Goal: Feedback & Contribution: Leave review/rating

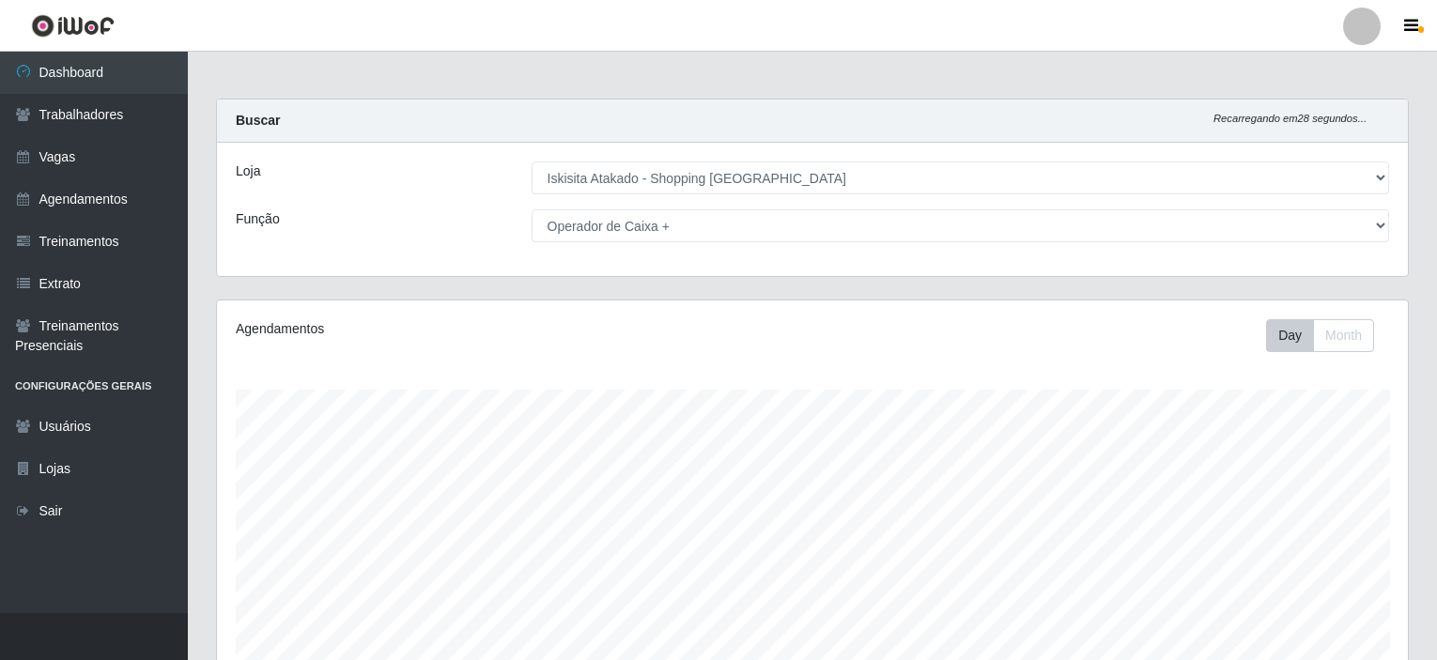
select select "424"
select select "72"
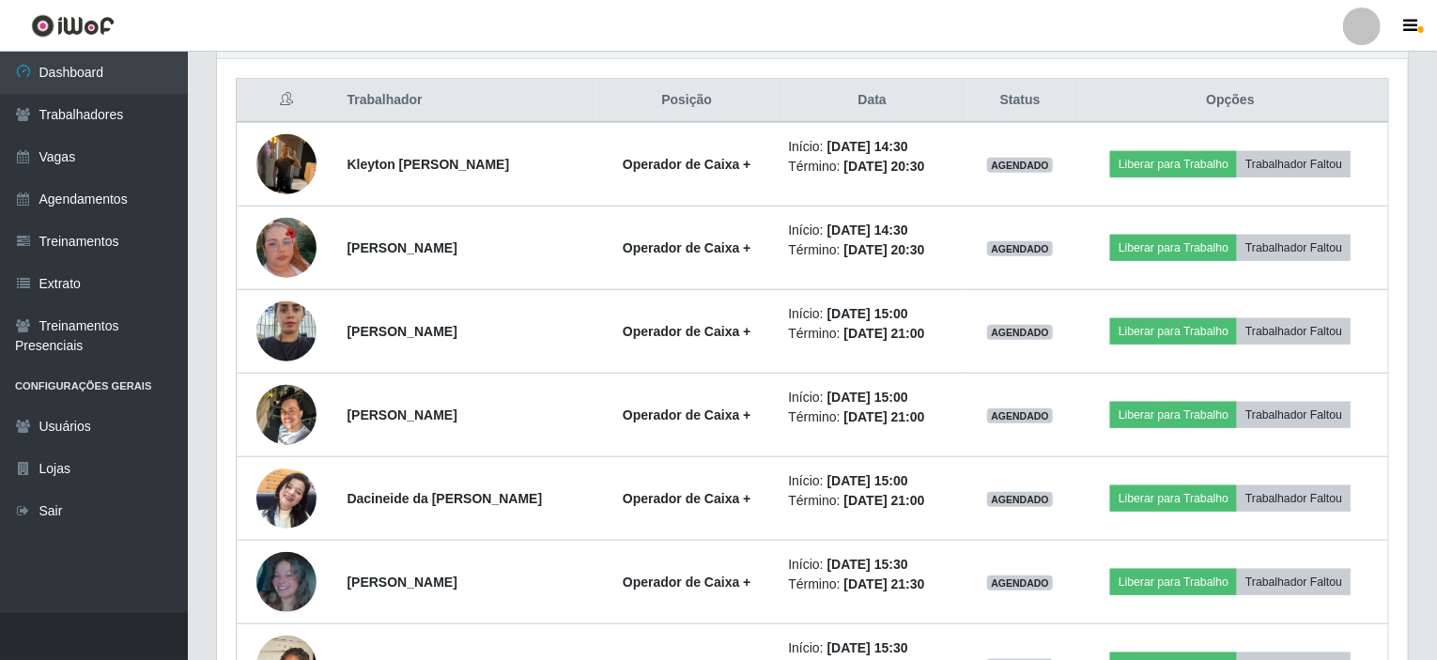
scroll to position [635, 0]
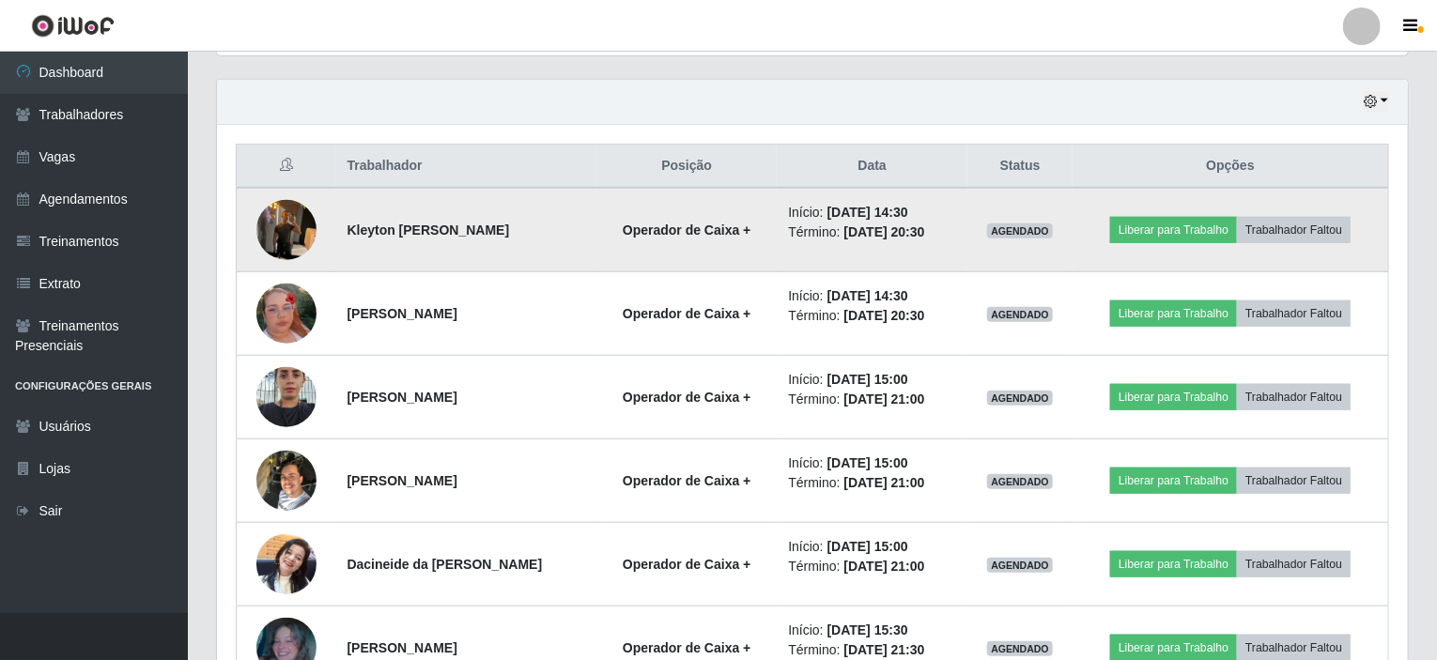
drag, startPoint x: 346, startPoint y: 225, endPoint x: 556, endPoint y: 240, distance: 211.0
click at [556, 240] on td "Kleyton [PERSON_NAME]" at bounding box center [466, 230] width 261 height 85
copy strong "Kleyton [PERSON_NAME]"
drag, startPoint x: 905, startPoint y: 209, endPoint x: 936, endPoint y: 209, distance: 31.0
click at [936, 209] on li "Início: [DATE] 14:30" at bounding box center [872, 213] width 168 height 20
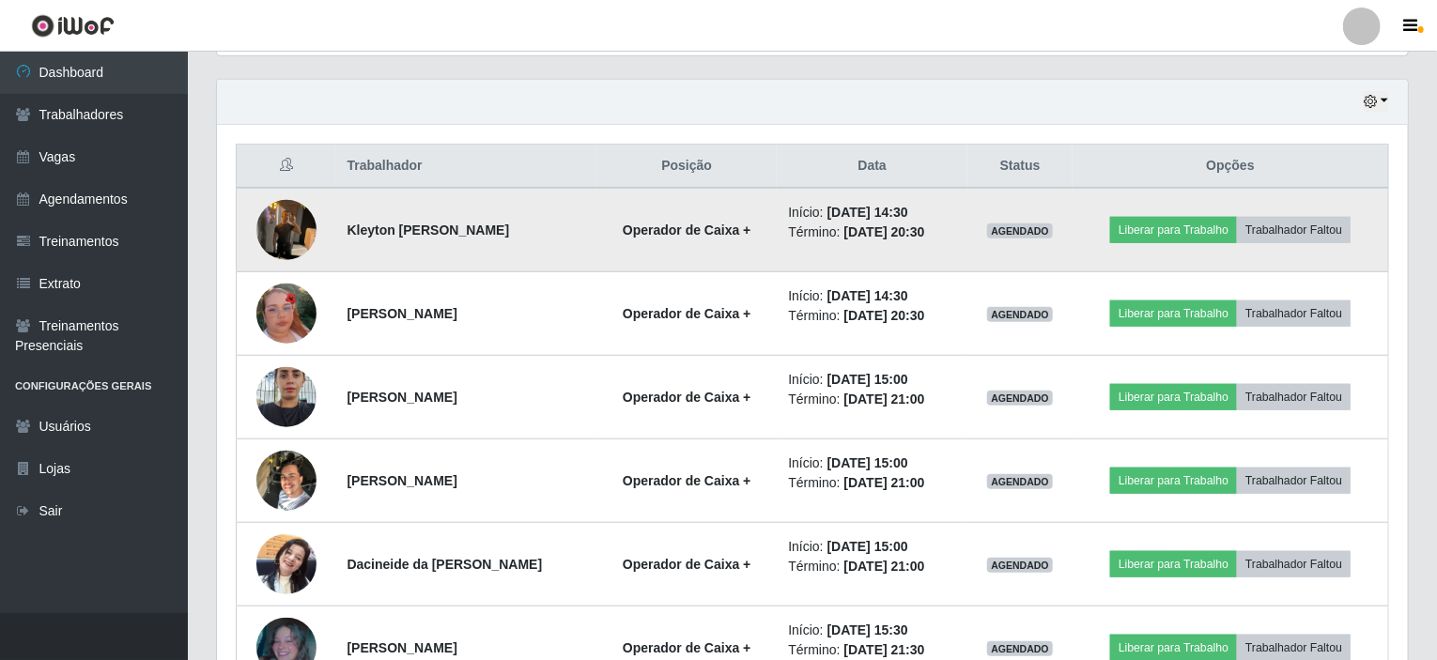
copy time "14:30"
drag, startPoint x: 916, startPoint y: 232, endPoint x: 953, endPoint y: 232, distance: 36.6
click at [953, 232] on li "Término: [DATE] 20:30" at bounding box center [872, 233] width 168 height 20
copy time "20:30"
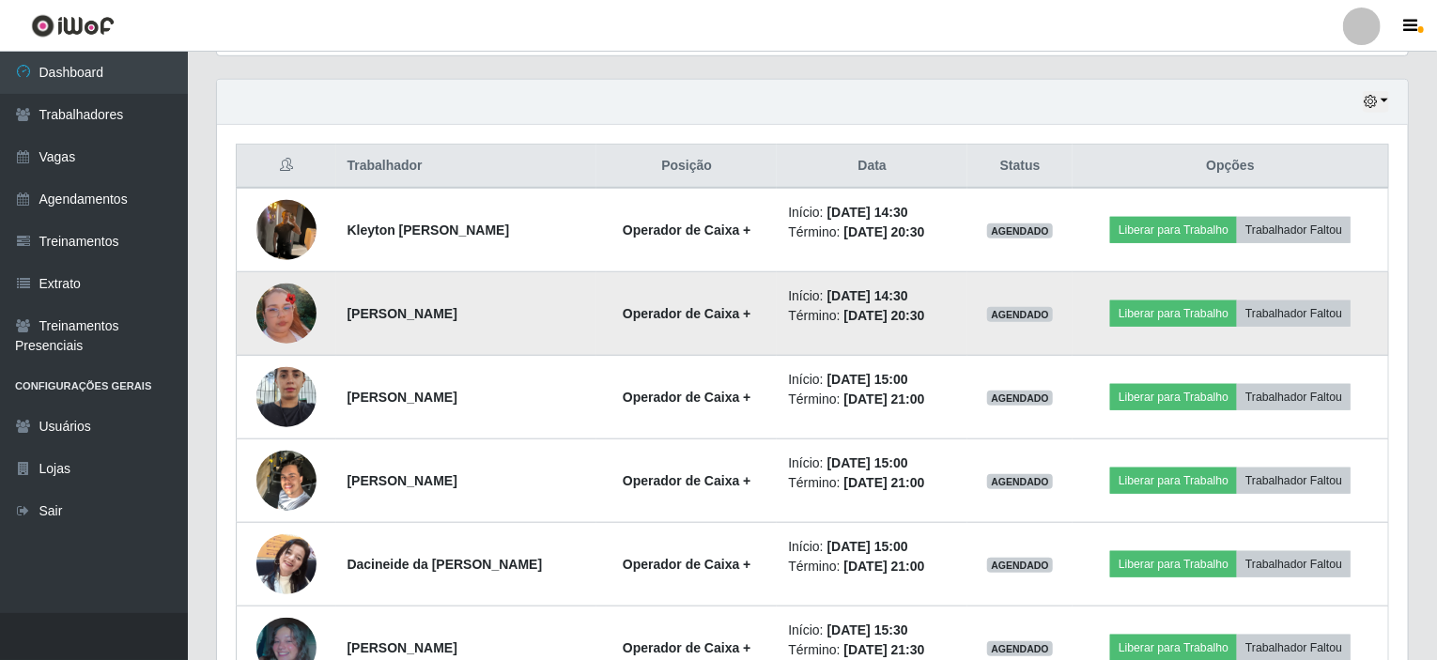
drag, startPoint x: 345, startPoint y: 308, endPoint x: 519, endPoint y: 307, distance: 173.8
click at [519, 307] on td "[PERSON_NAME]" at bounding box center [466, 314] width 261 height 84
copy strong "[PERSON_NAME]"
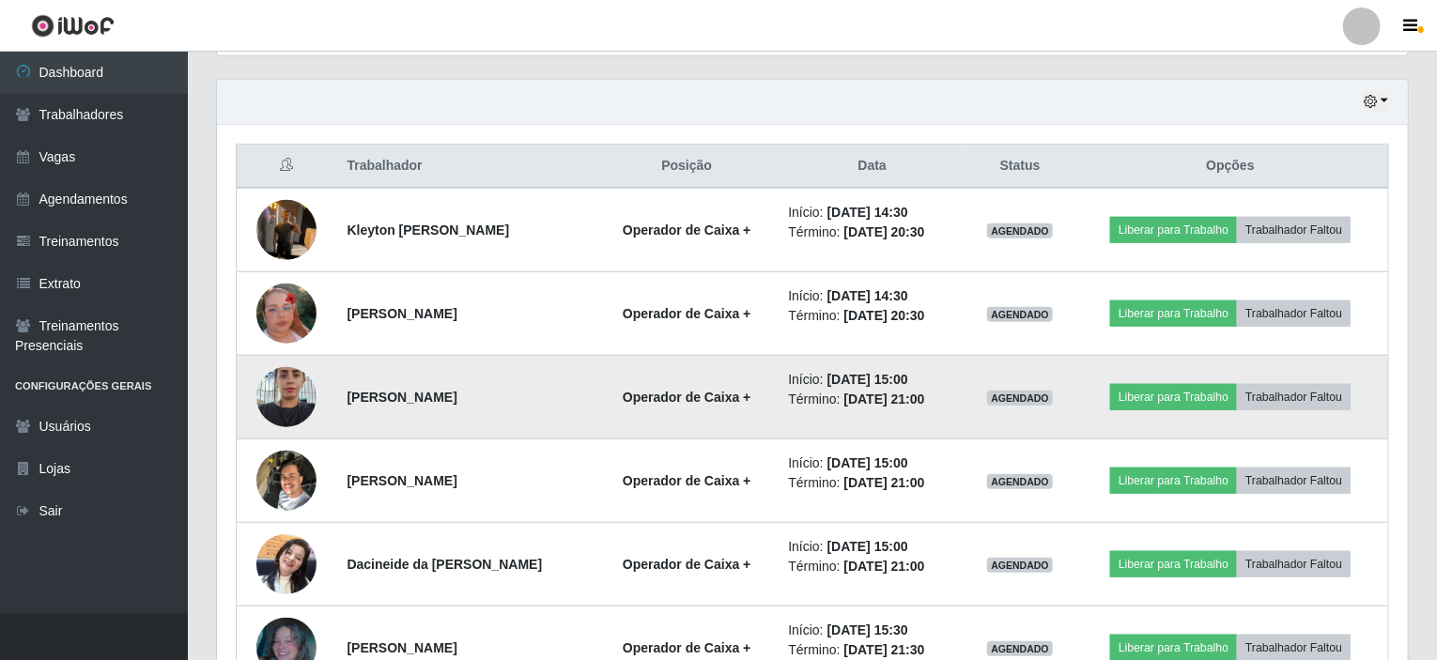
drag, startPoint x: 344, startPoint y: 392, endPoint x: 556, endPoint y: 395, distance: 212.3
click at [556, 395] on td "[PERSON_NAME]" at bounding box center [466, 398] width 261 height 84
copy strong "[PERSON_NAME]"
drag, startPoint x: 906, startPoint y: 380, endPoint x: 952, endPoint y: 393, distance: 47.9
click at [952, 393] on ul "Início: [DATE] 15:00 Término: [DATE] 21:00" at bounding box center [872, 389] width 168 height 39
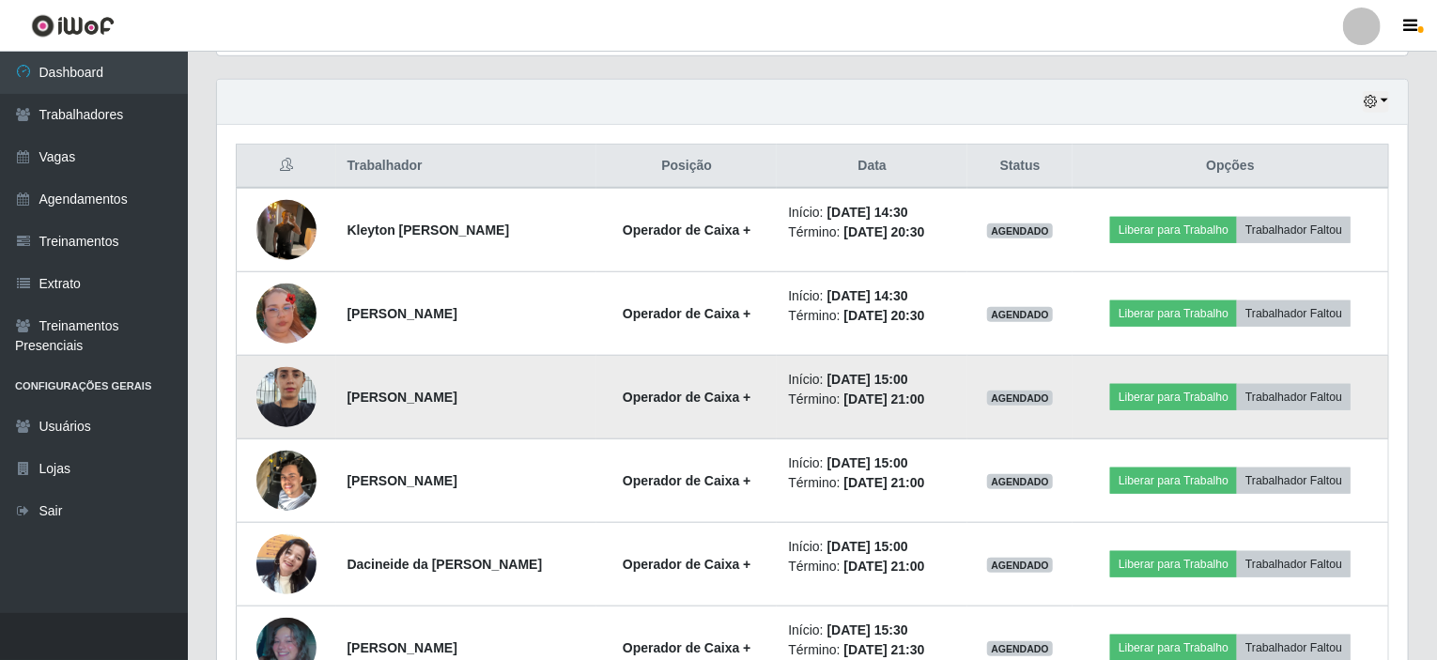
click at [781, 377] on td "Início: [DATE] 15:00 Término: [DATE] 21:00" at bounding box center [872, 398] width 191 height 84
drag, startPoint x: 785, startPoint y: 375, endPoint x: 954, endPoint y: 395, distance: 170.2
click at [954, 395] on ul "Início: [DATE] 15:00 Término: [DATE] 21:00" at bounding box center [872, 389] width 168 height 39
copy ul "Início: [DATE] 15:00 Término: [DATE] 21:00"
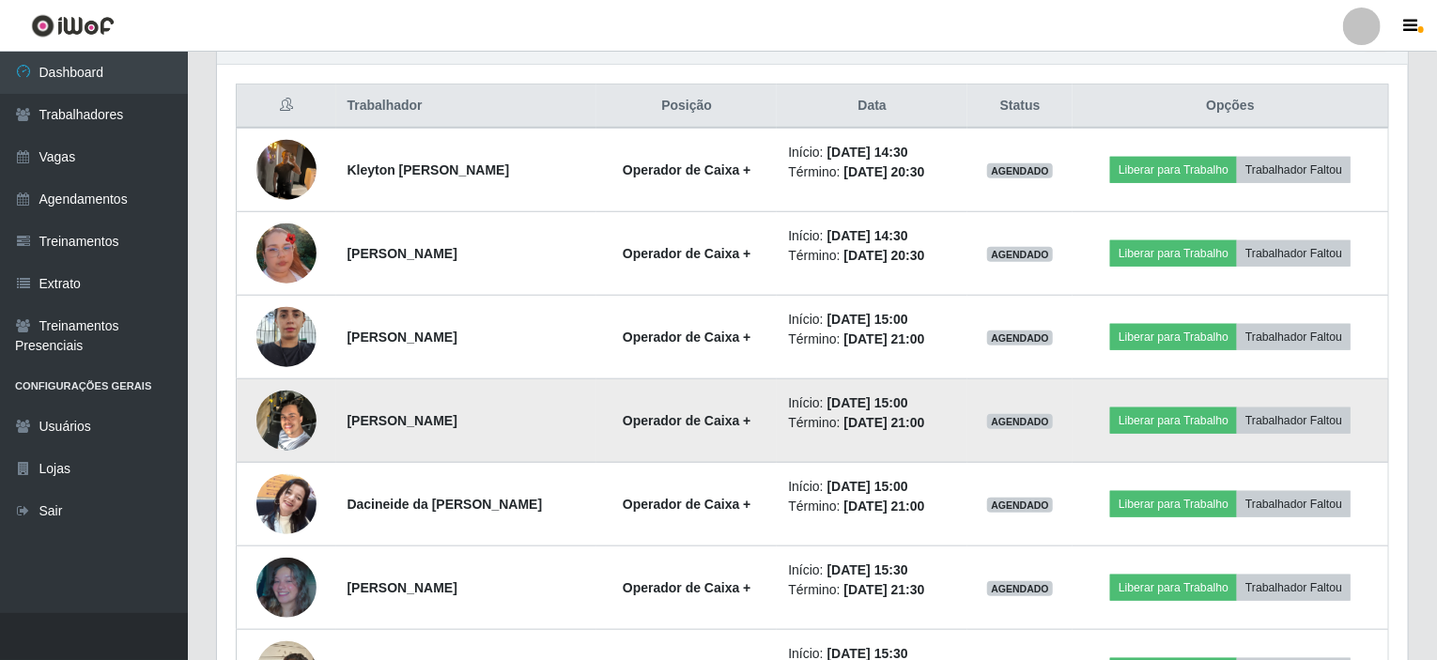
scroll to position [729, 0]
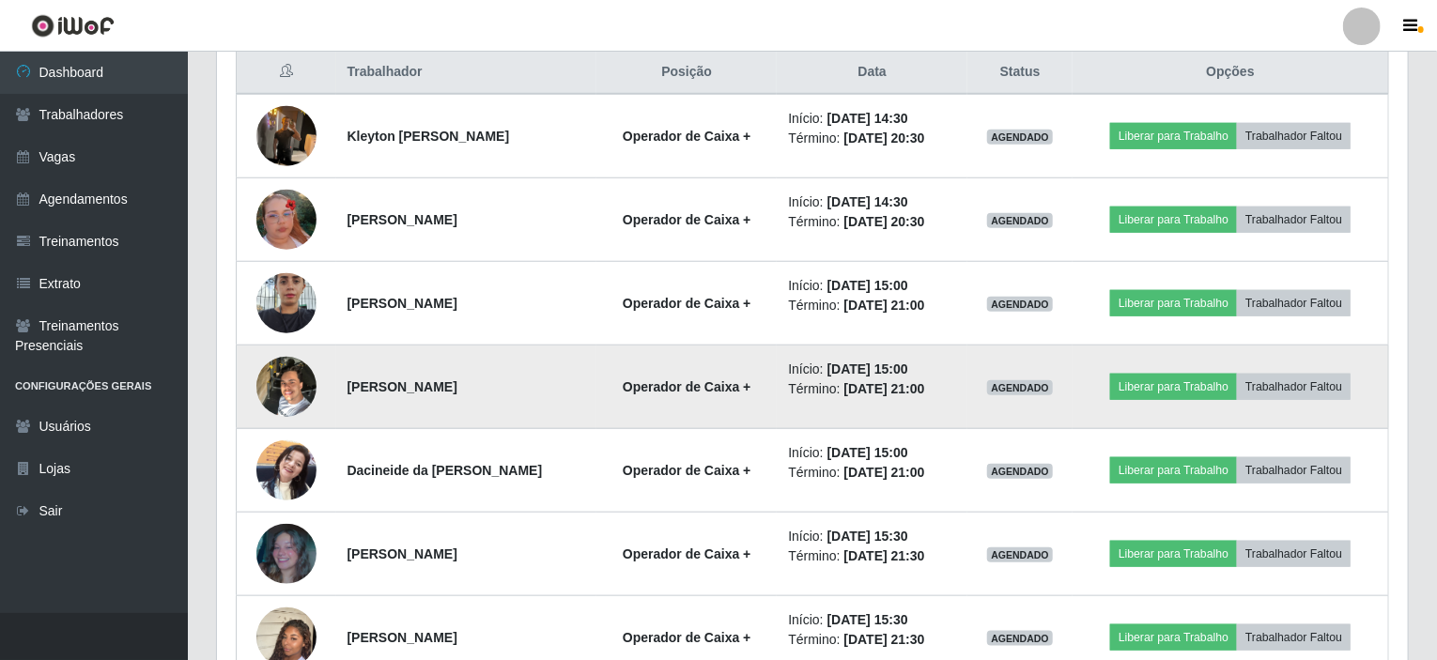
drag, startPoint x: 345, startPoint y: 380, endPoint x: 476, endPoint y: 387, distance: 131.7
click at [476, 387] on td "[PERSON_NAME]" at bounding box center [466, 388] width 261 height 84
copy strong "[PERSON_NAME]"
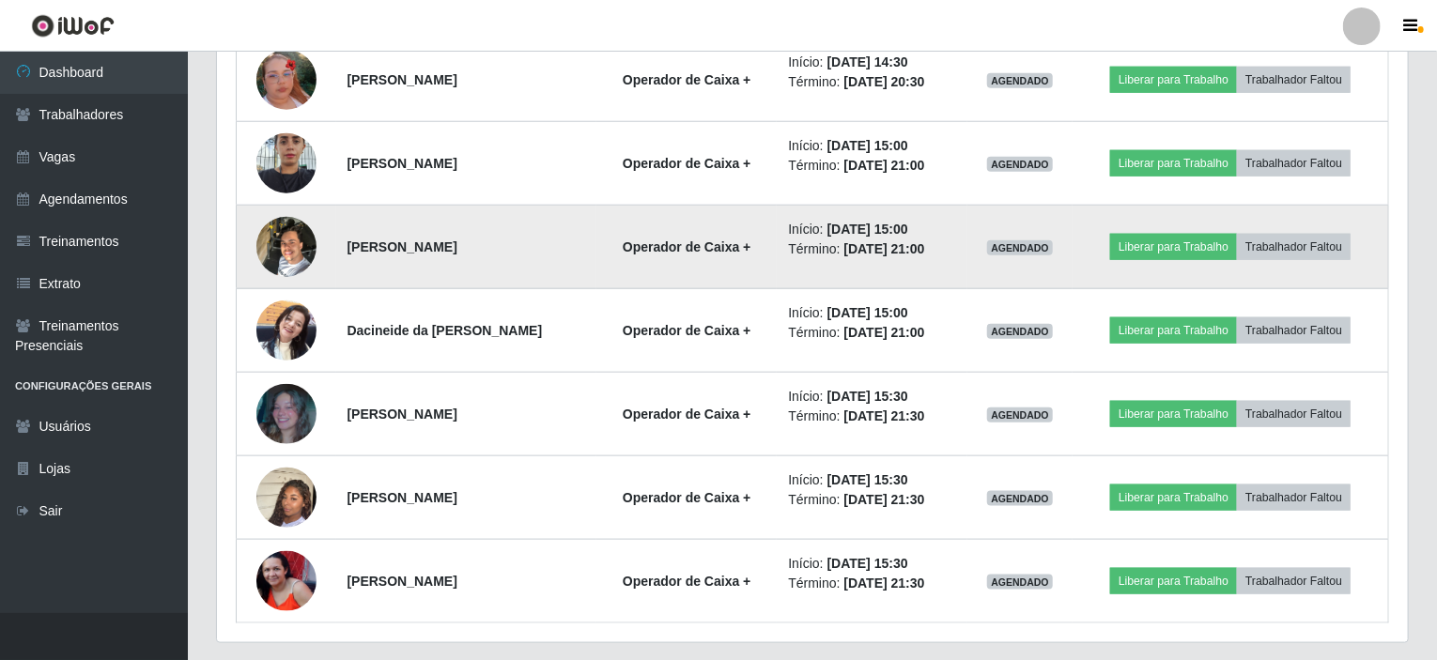
scroll to position [917, 0]
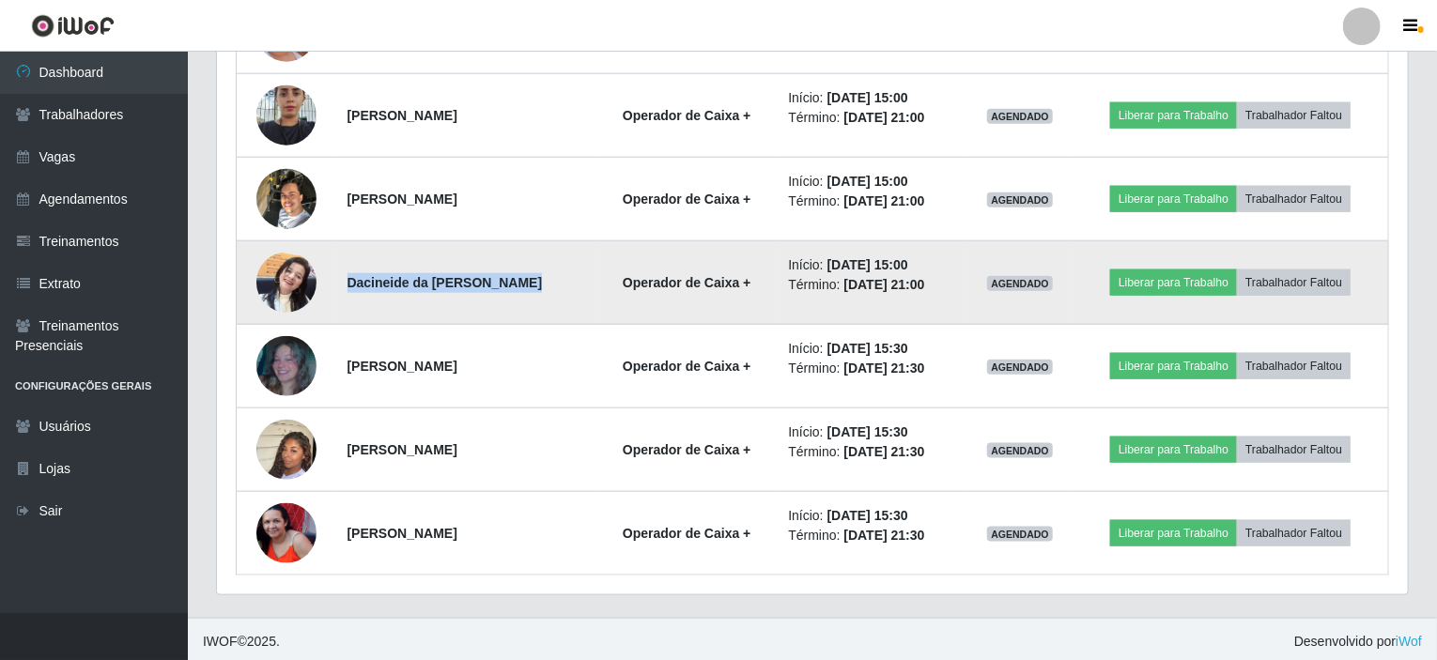
drag, startPoint x: 344, startPoint y: 277, endPoint x: 507, endPoint y: 283, distance: 163.6
click at [507, 283] on td "Dacineide da [PERSON_NAME]" at bounding box center [466, 283] width 261 height 84
copy strong "Dacineide da [PERSON_NAME]"
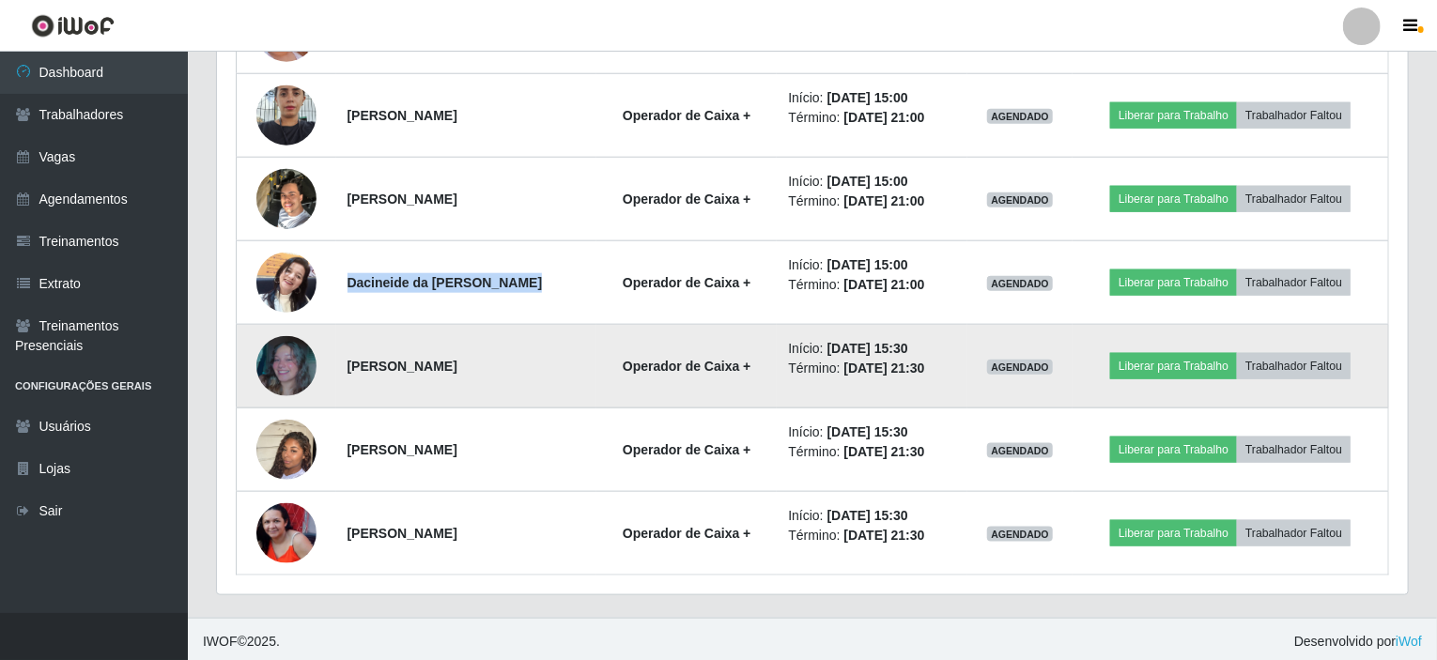
drag, startPoint x: 345, startPoint y: 360, endPoint x: 535, endPoint y: 368, distance: 189.9
click at [535, 368] on td "[PERSON_NAME]" at bounding box center [466, 367] width 261 height 84
copy strong "[PERSON_NAME]"
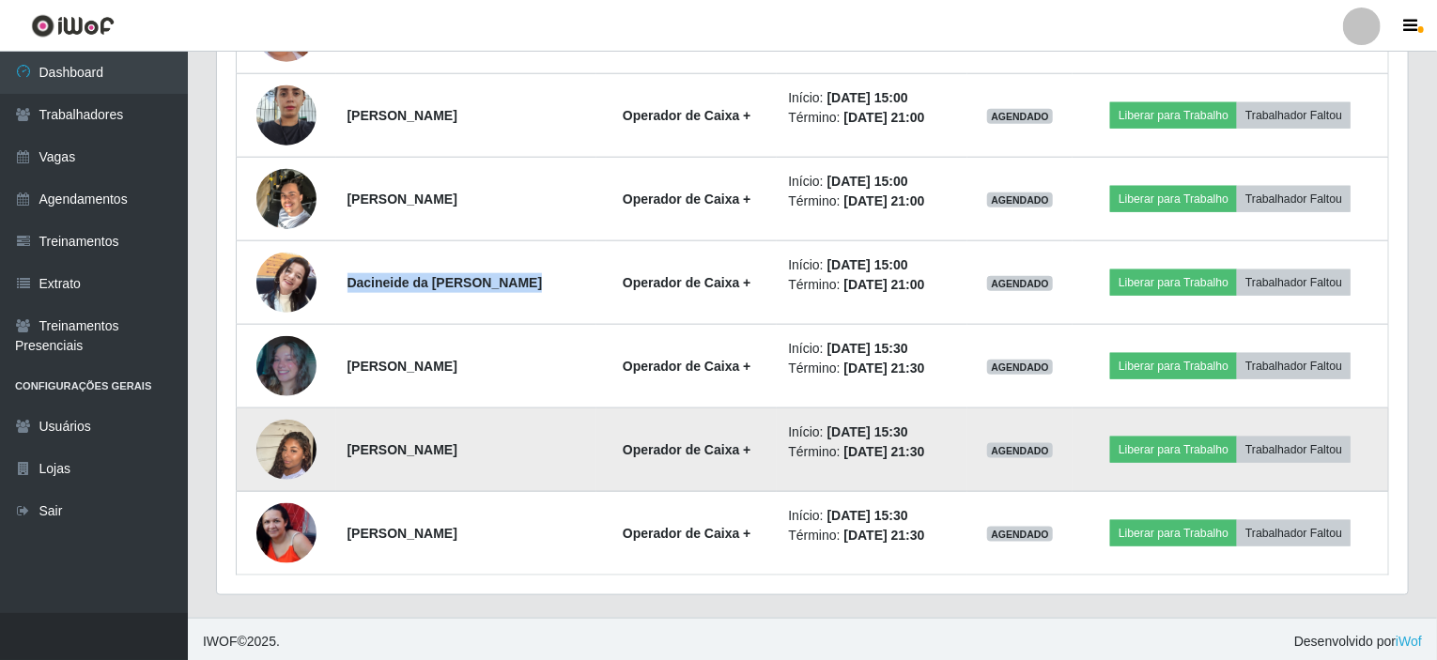
drag, startPoint x: 344, startPoint y: 450, endPoint x: 496, endPoint y: 447, distance: 152.2
click at [496, 447] on td "[PERSON_NAME]" at bounding box center [466, 451] width 261 height 84
copy strong "[PERSON_NAME]"
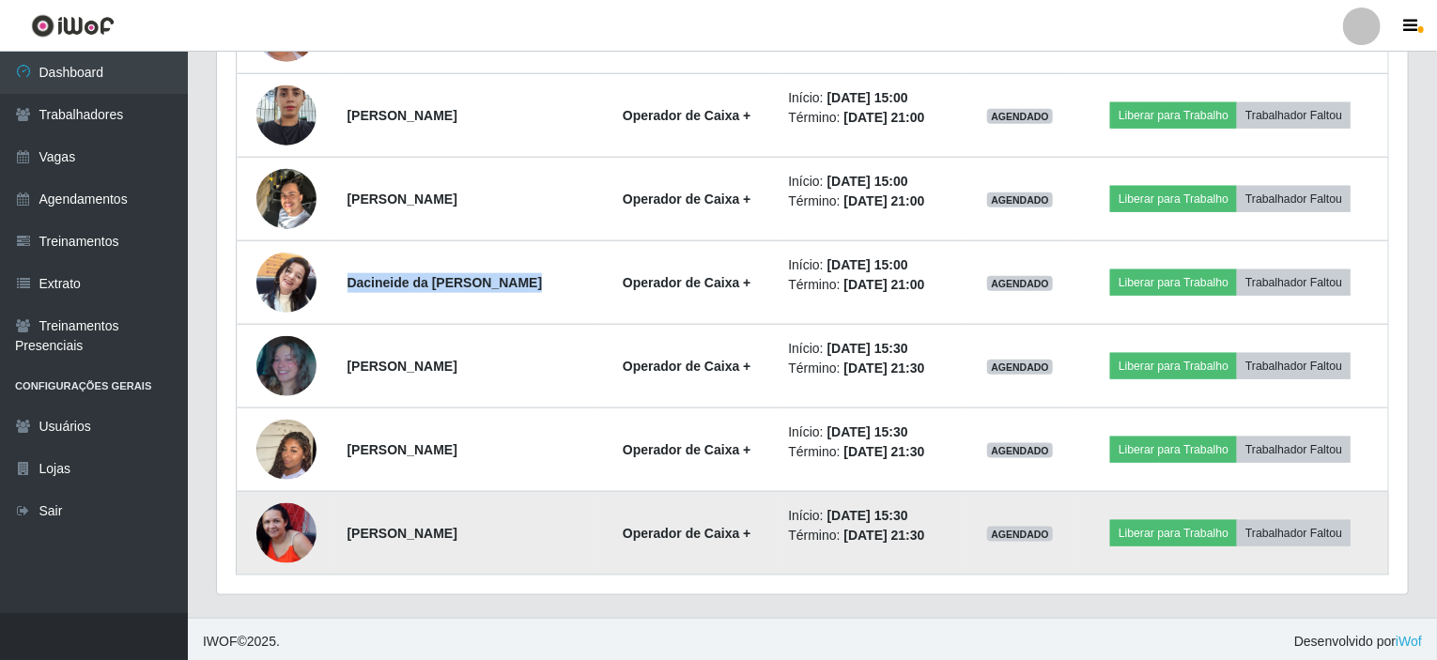
drag, startPoint x: 344, startPoint y: 527, endPoint x: 509, endPoint y: 530, distance: 165.4
click at [509, 530] on td "[PERSON_NAME]" at bounding box center [466, 534] width 261 height 84
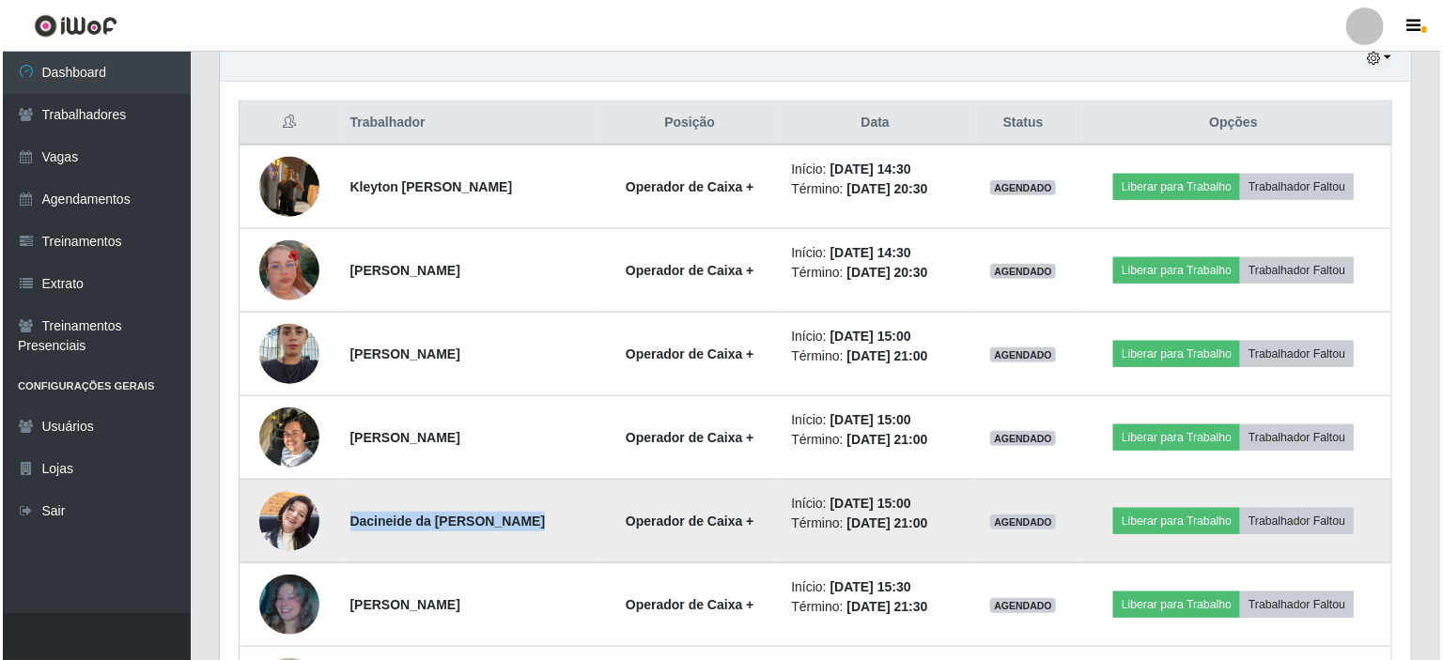
scroll to position [635, 0]
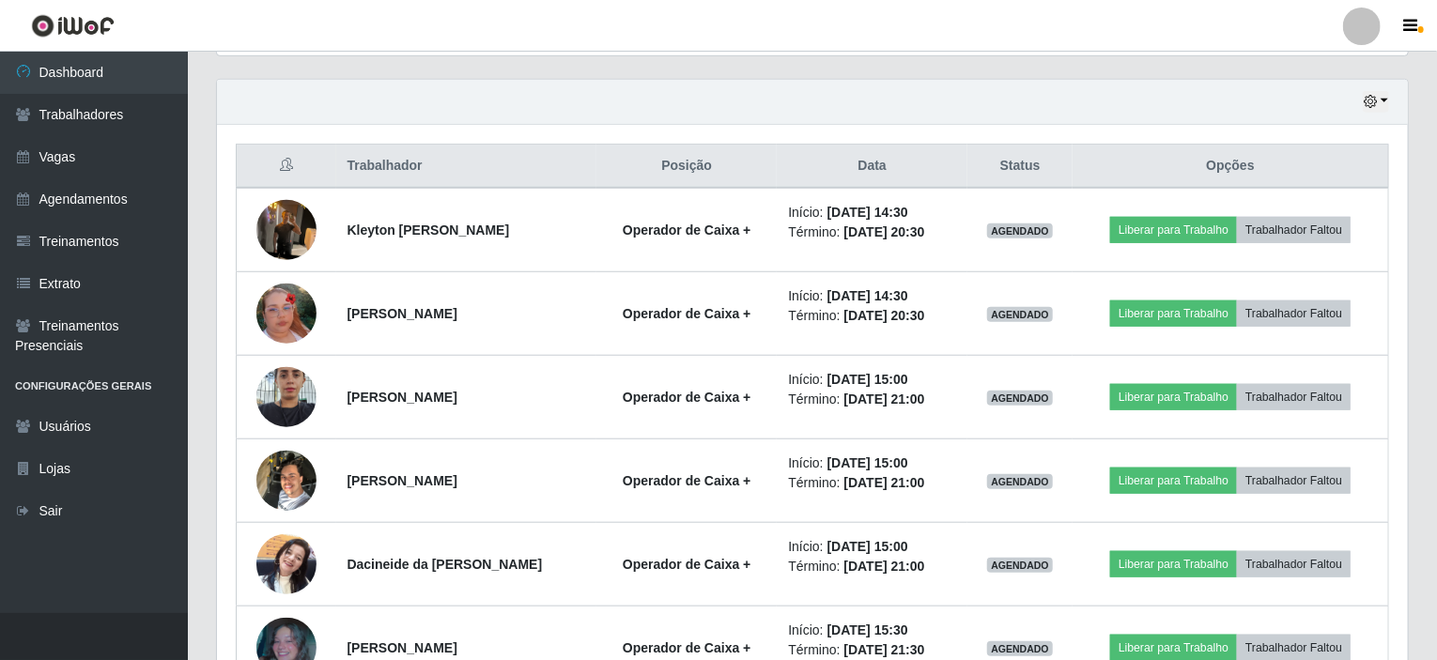
click at [1161, 139] on div "Trabalhador Posição Data Status Opções Kleyton [PERSON_NAME] costa Operador de …" at bounding box center [812, 501] width 1191 height 752
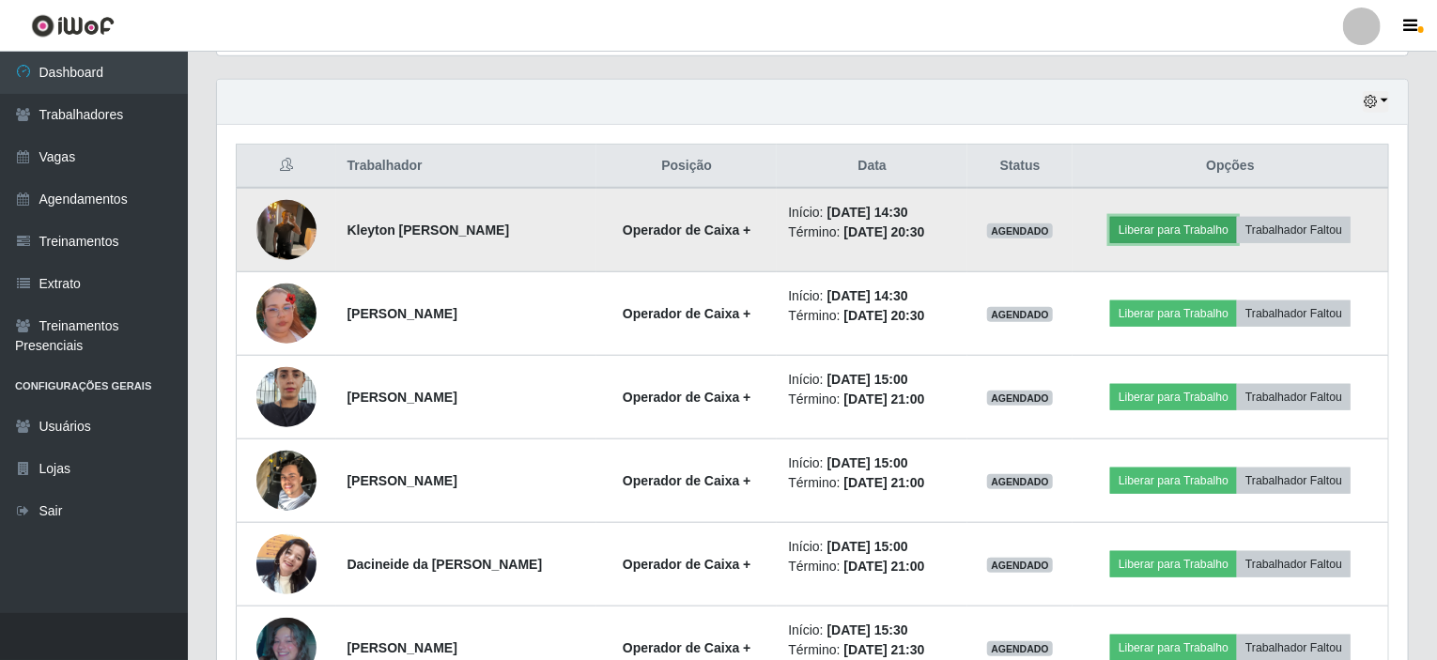
click at [1174, 224] on button "Liberar para Trabalho" at bounding box center [1173, 230] width 127 height 26
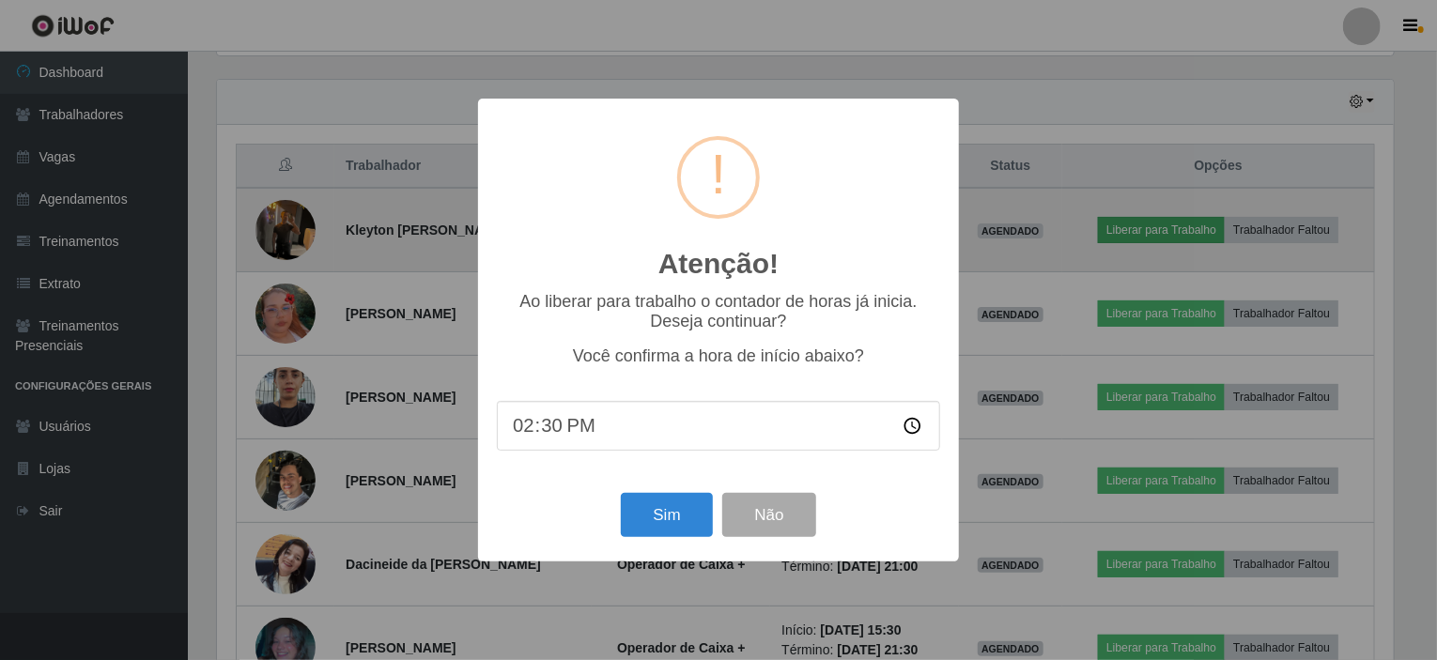
scroll to position [390, 1184]
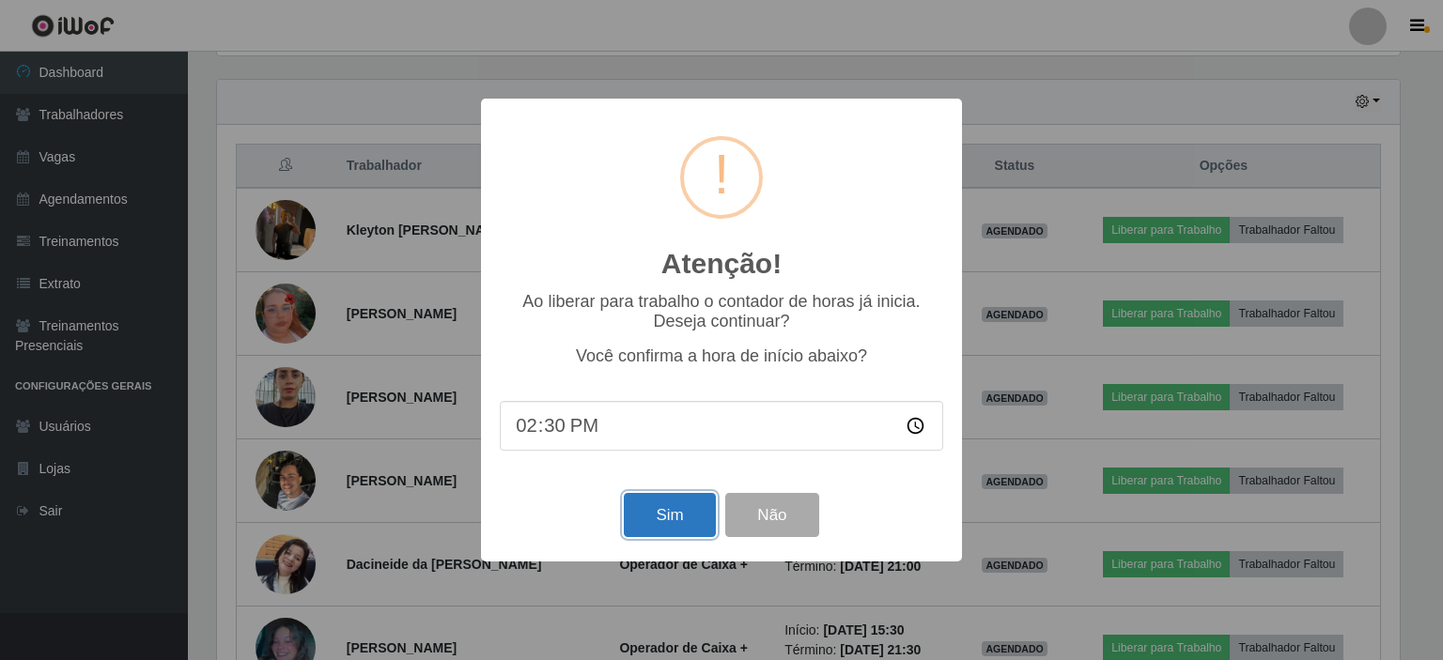
click at [671, 524] on button "Sim" at bounding box center [669, 515] width 91 height 44
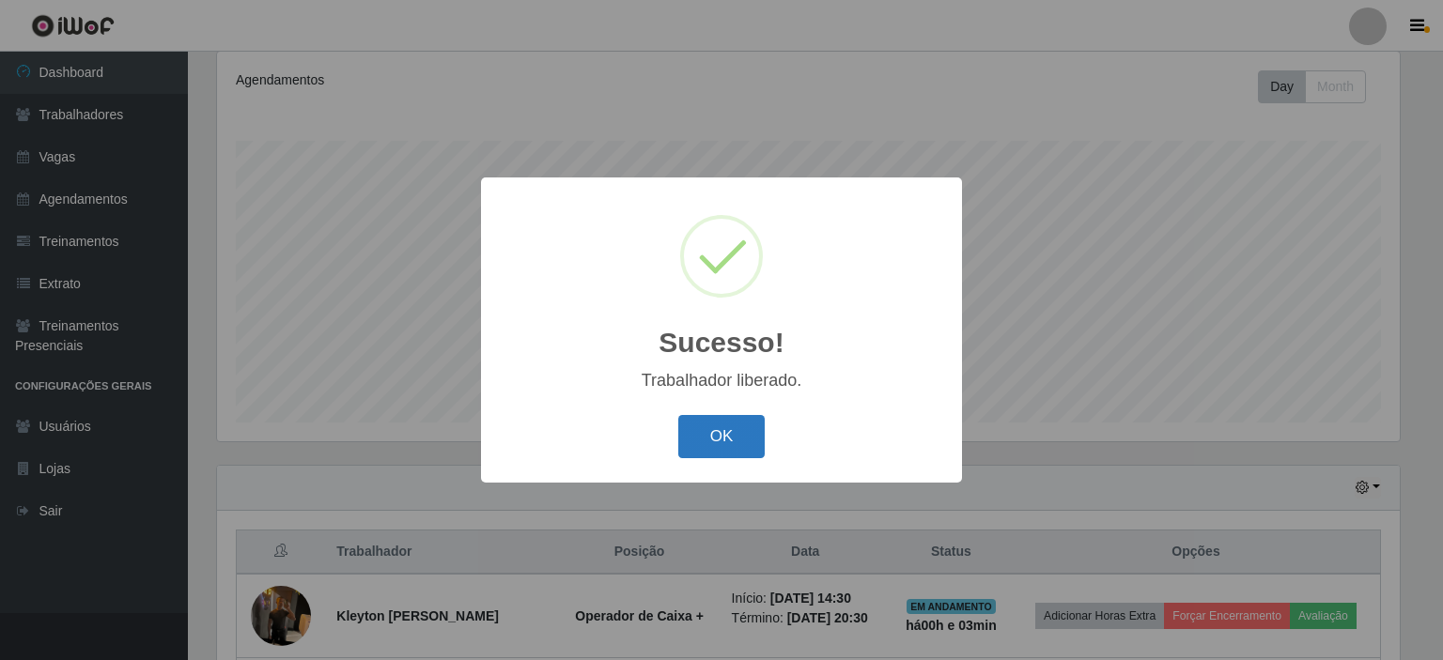
click at [717, 443] on button "OK" at bounding box center [721, 437] width 87 height 44
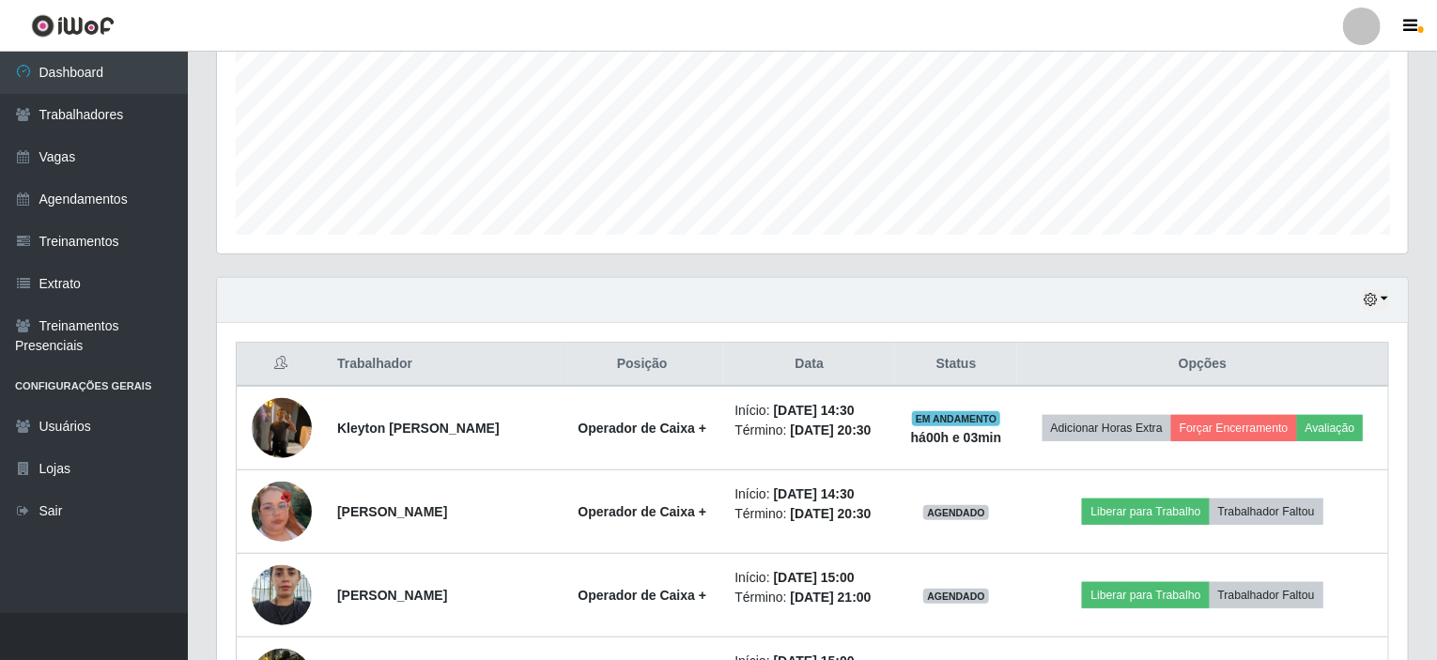
scroll to position [531, 0]
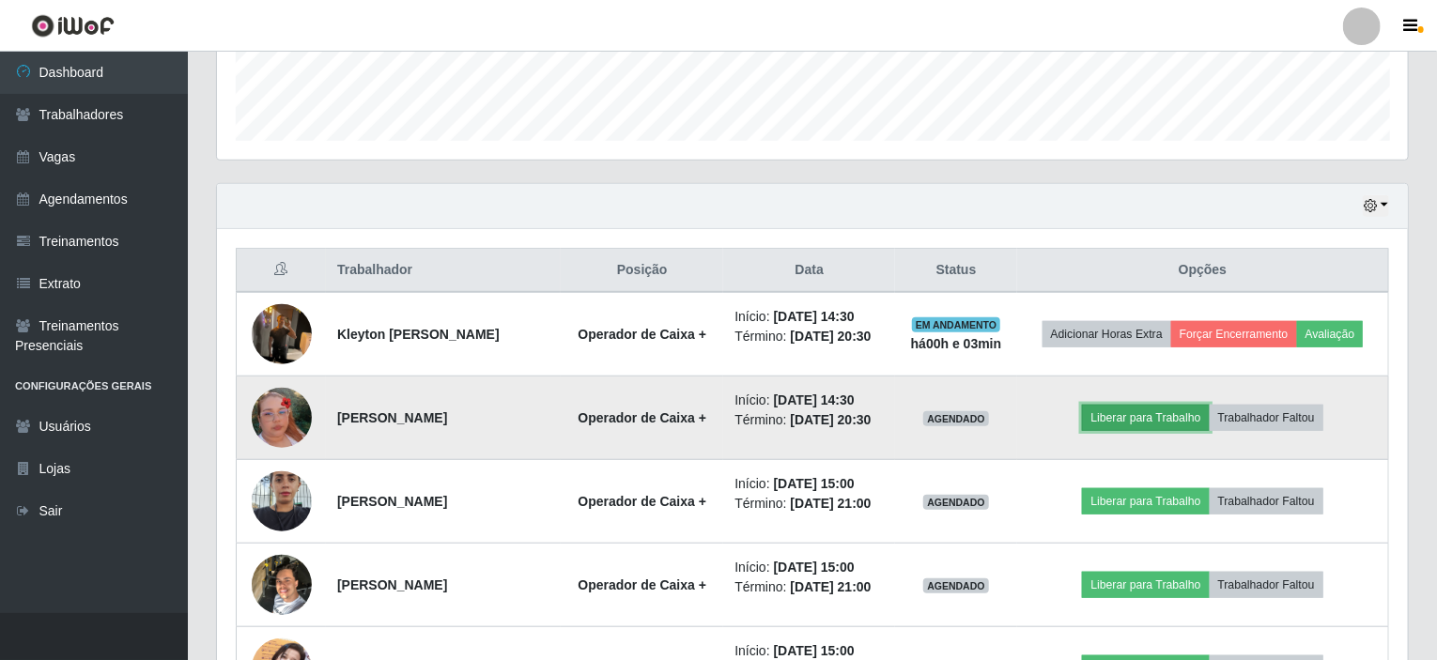
click at [1183, 408] on button "Liberar para Trabalho" at bounding box center [1145, 418] width 127 height 26
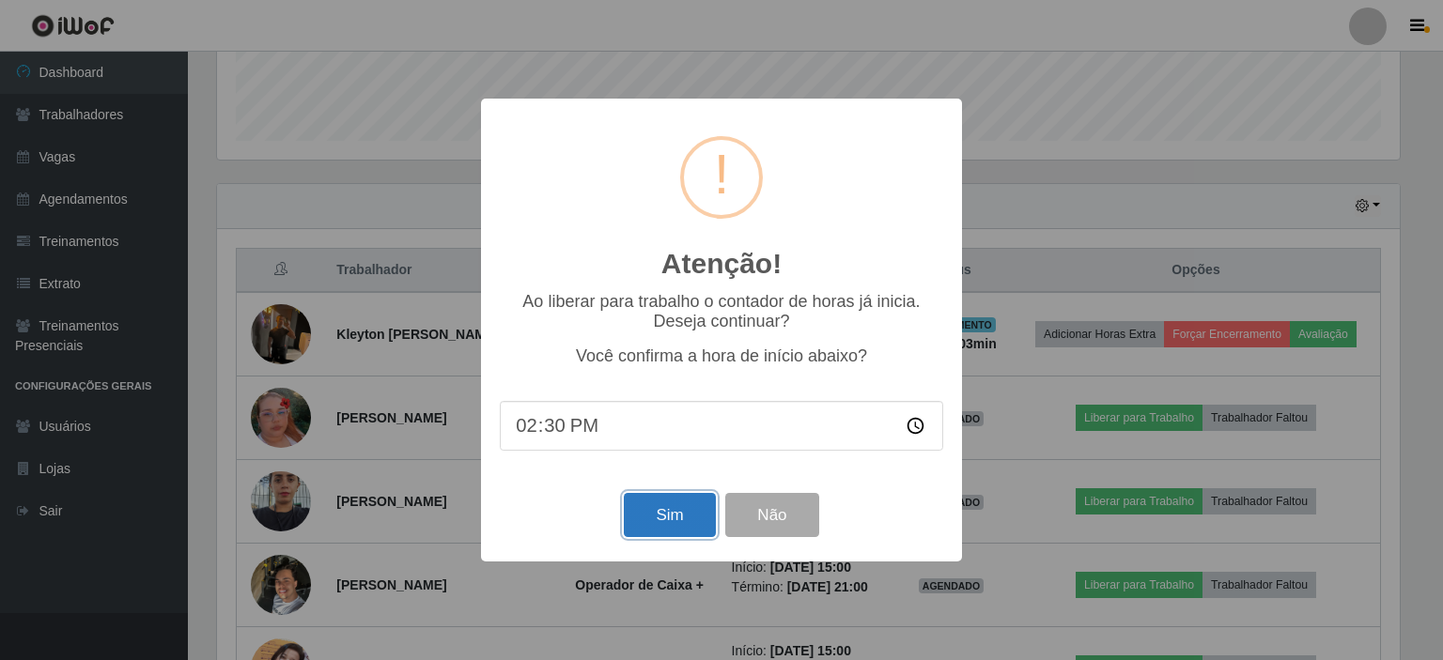
click at [676, 526] on button "Sim" at bounding box center [669, 515] width 91 height 44
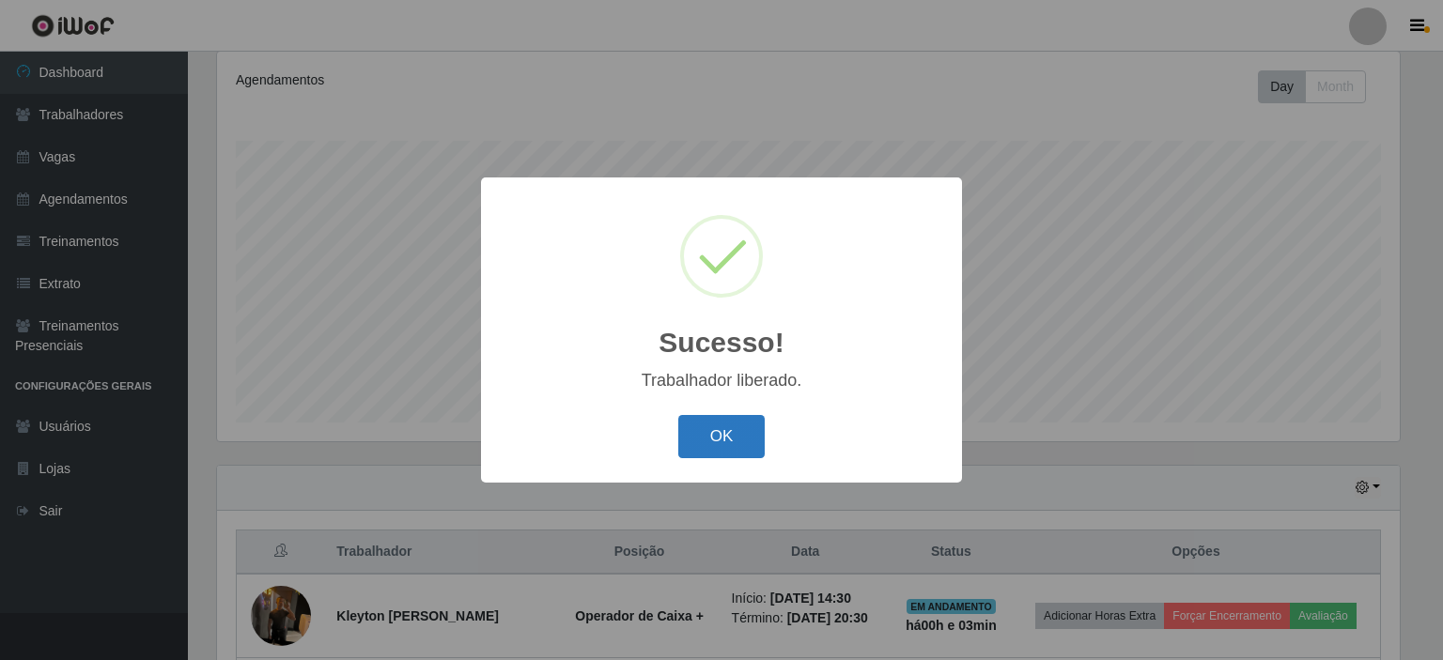
click at [724, 443] on button "OK" at bounding box center [721, 437] width 87 height 44
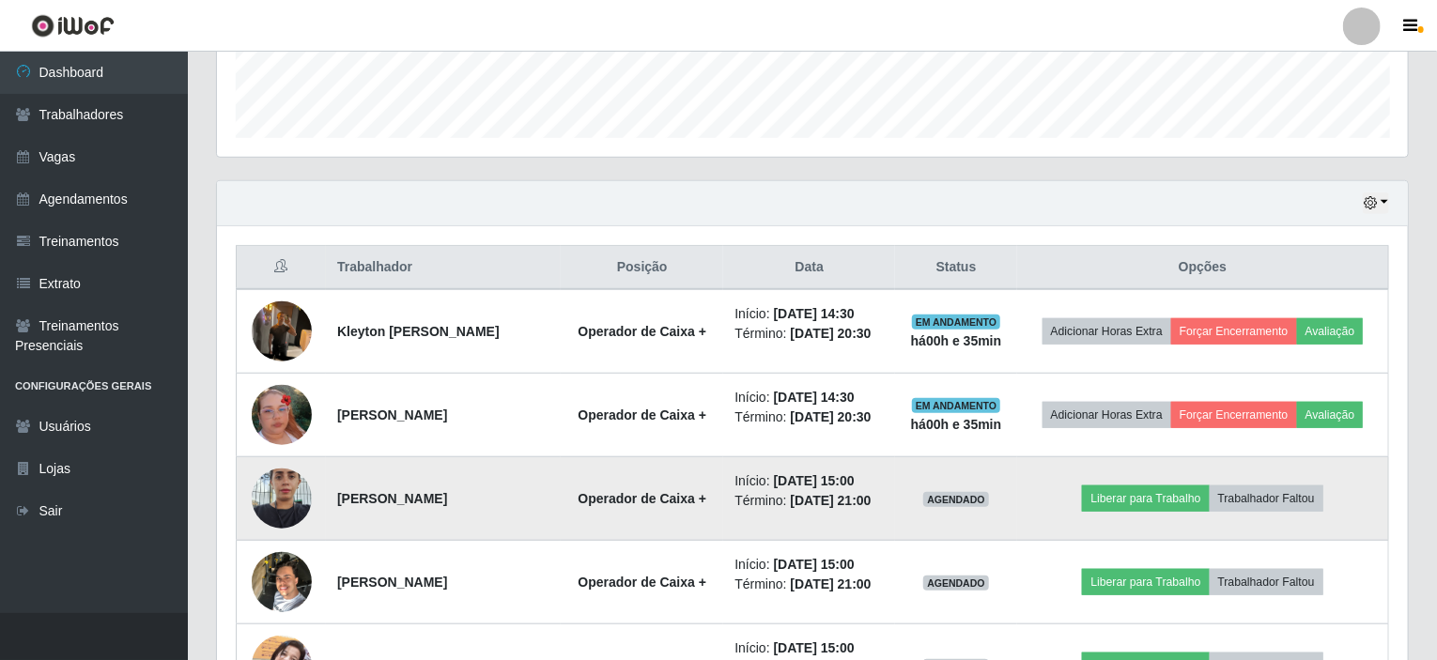
scroll to position [531, 0]
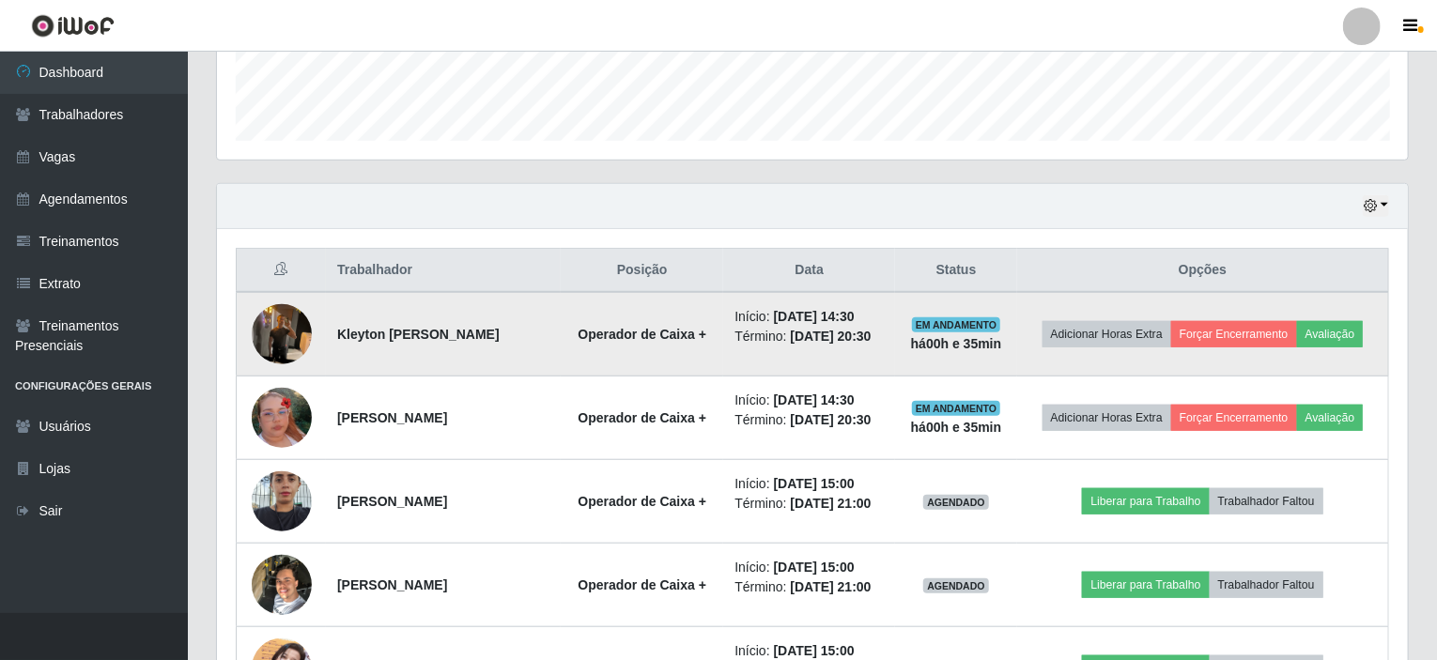
click at [286, 330] on img at bounding box center [282, 334] width 60 height 80
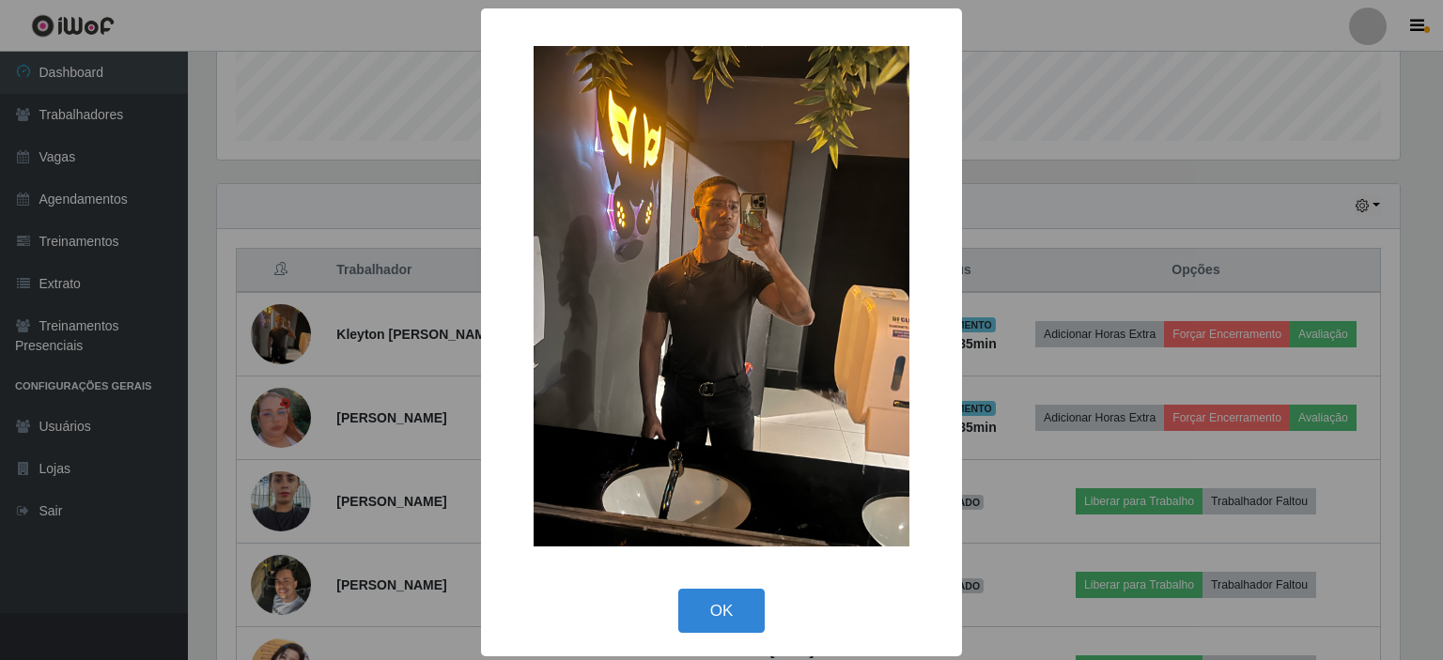
click at [1083, 196] on div "× OK Cancel" at bounding box center [721, 330] width 1443 height 660
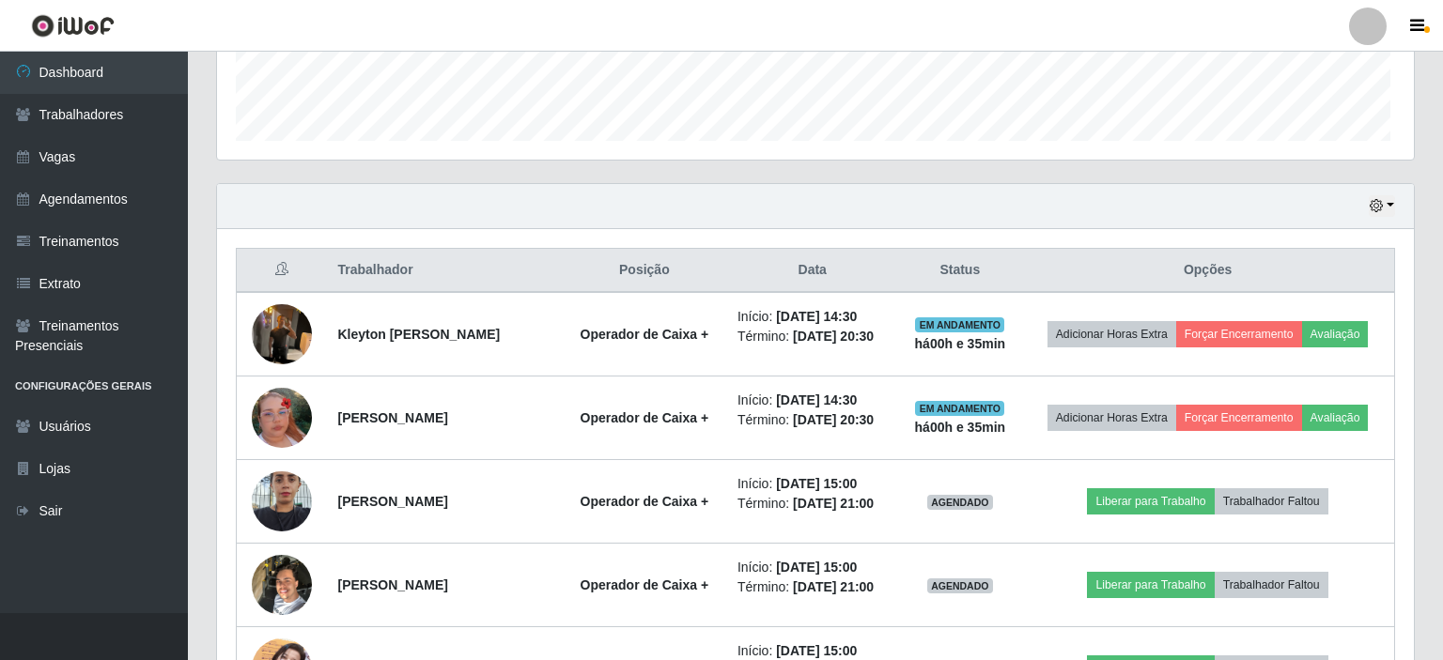
scroll to position [390, 1191]
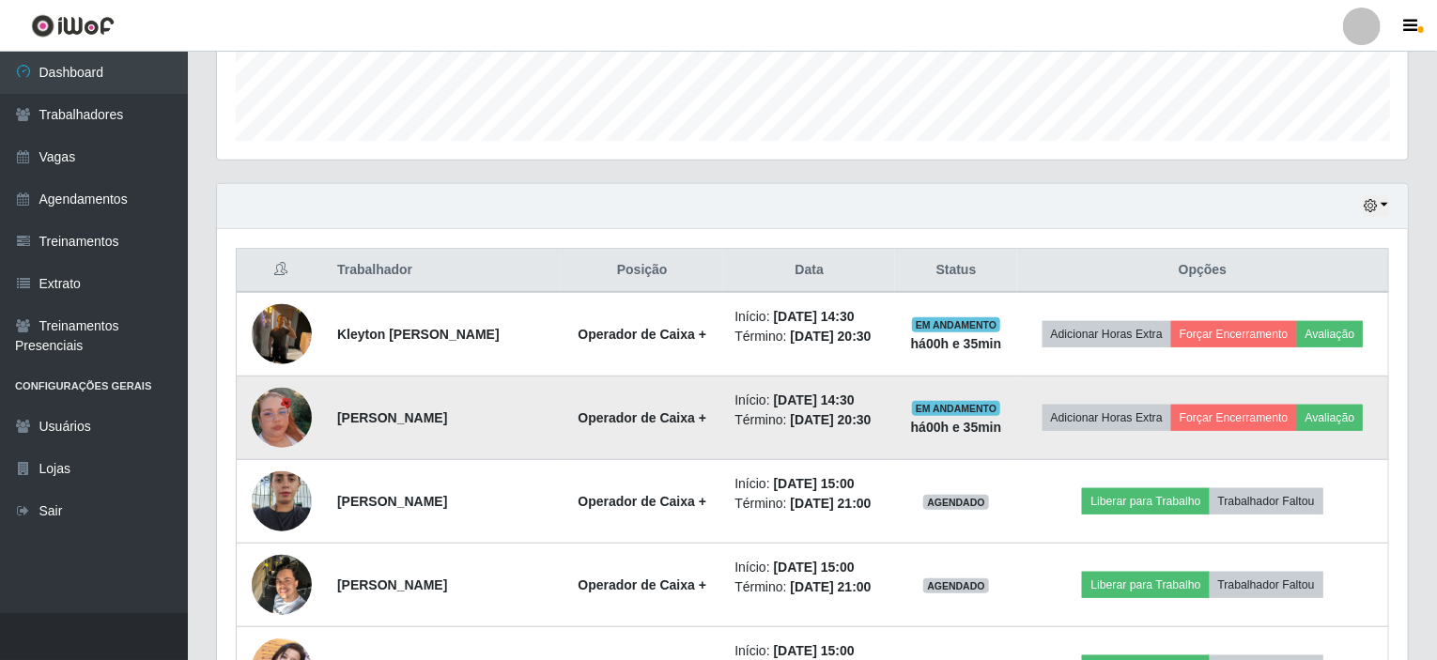
click at [293, 412] on img at bounding box center [282, 417] width 60 height 107
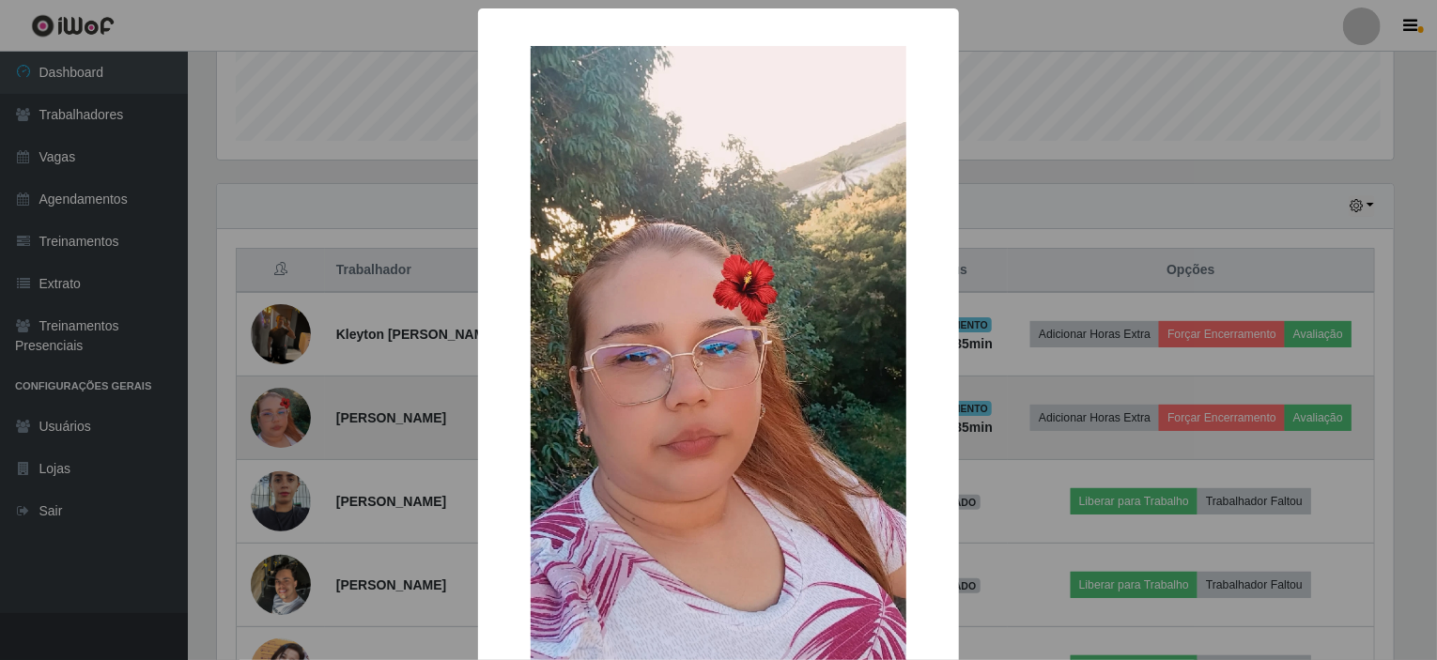
scroll to position [390, 1184]
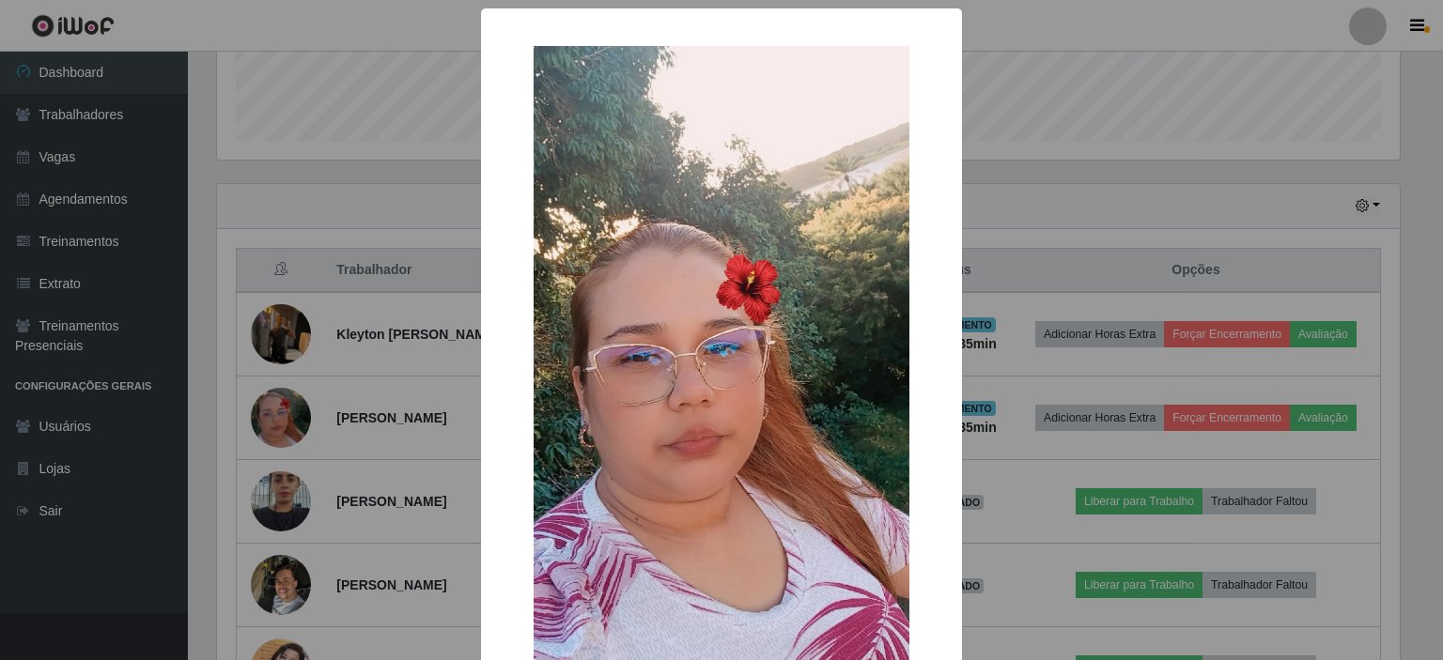
click at [1021, 215] on div "× OK Cancel" at bounding box center [721, 330] width 1443 height 660
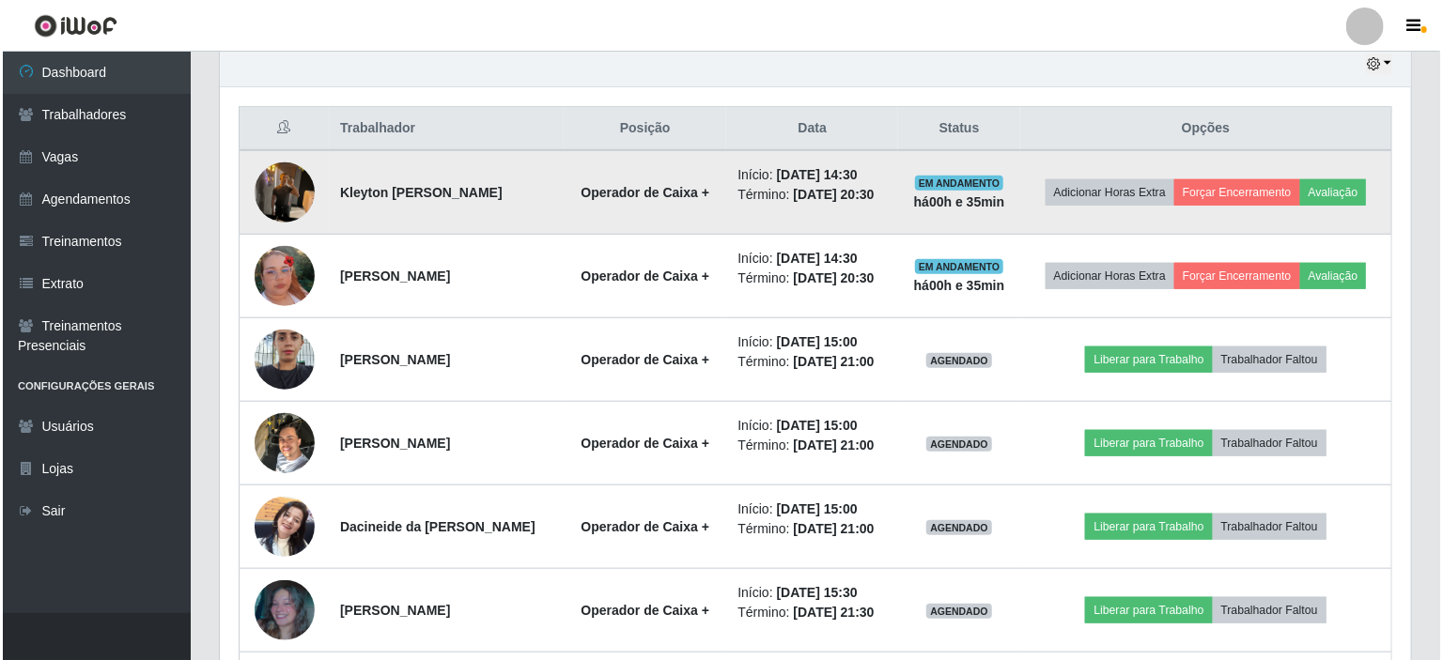
scroll to position [719, 0]
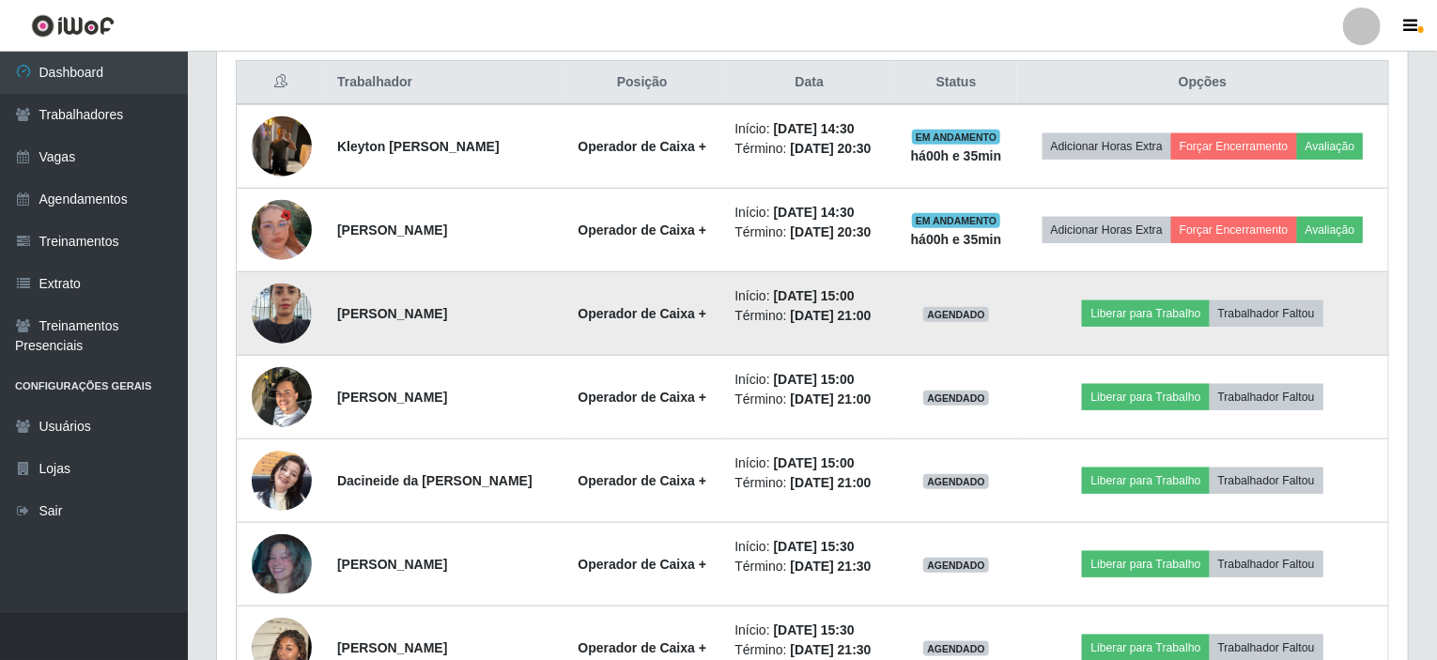
click at [282, 306] on img at bounding box center [282, 313] width 60 height 80
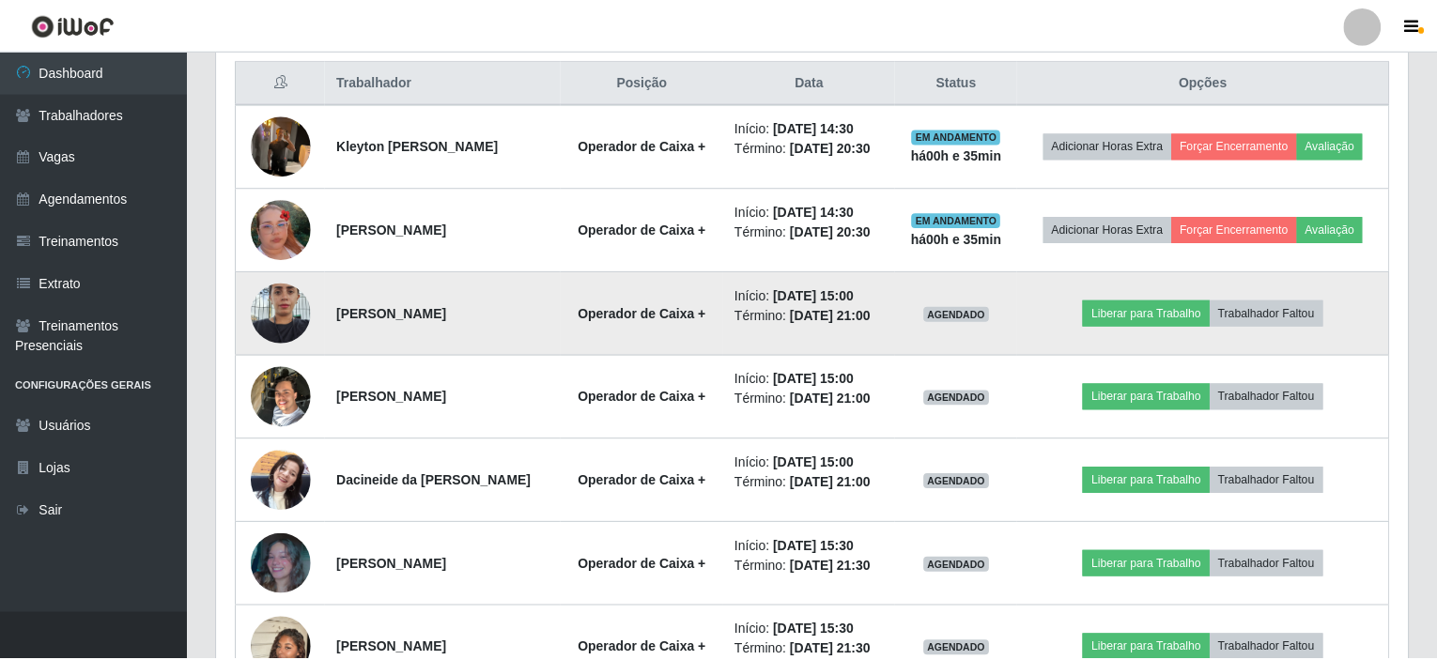
scroll to position [390, 1184]
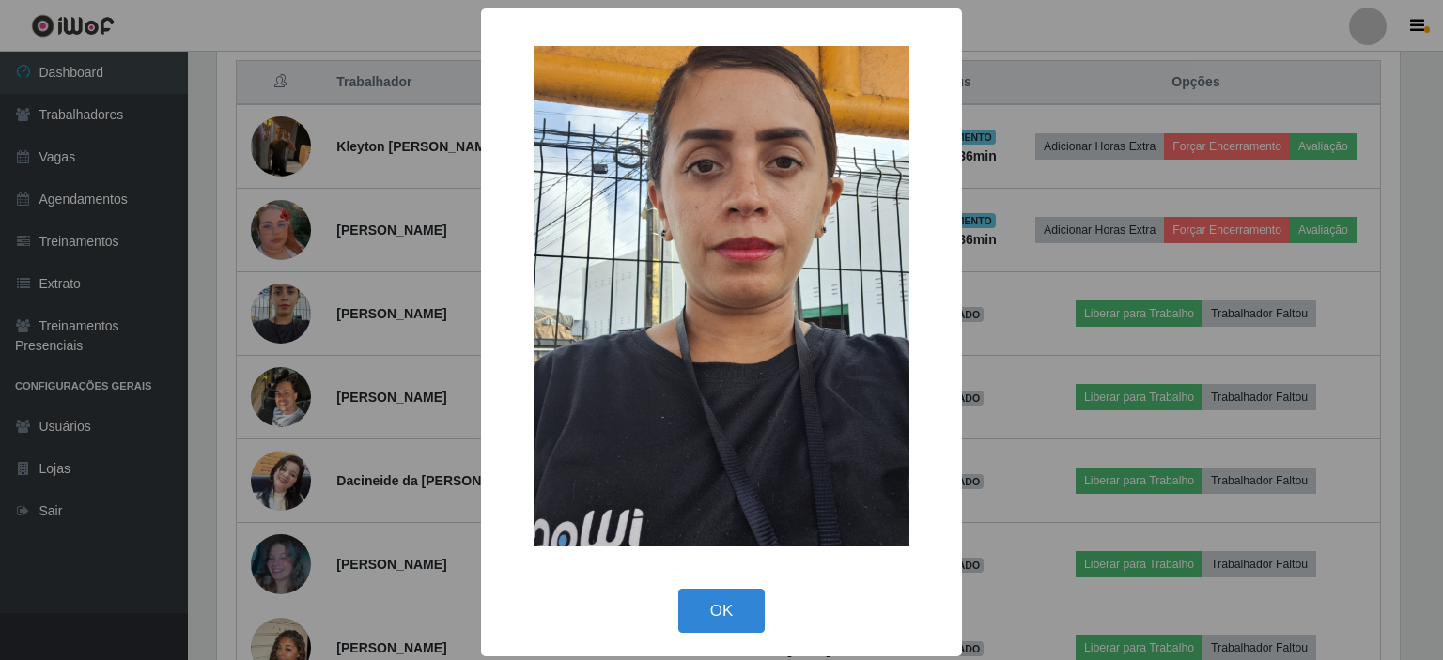
click at [405, 32] on div "× OK Cancel" at bounding box center [721, 330] width 1443 height 660
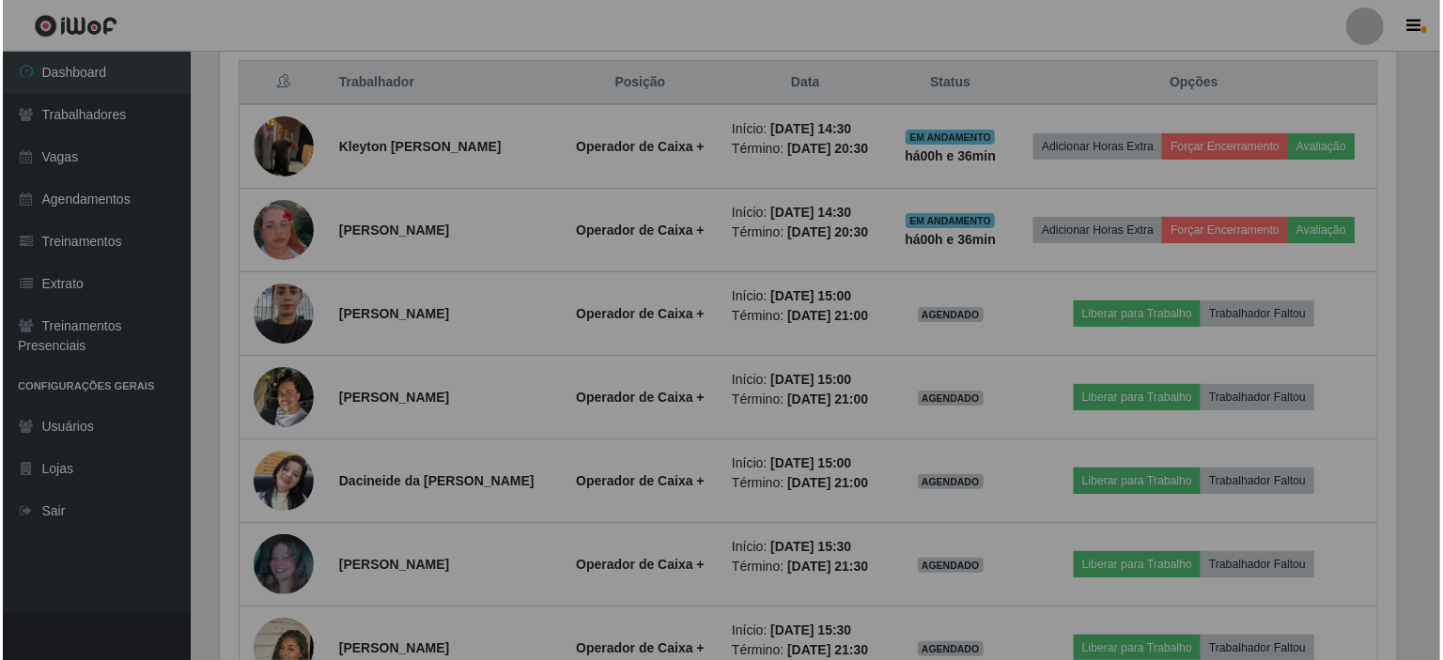
scroll to position [390, 1191]
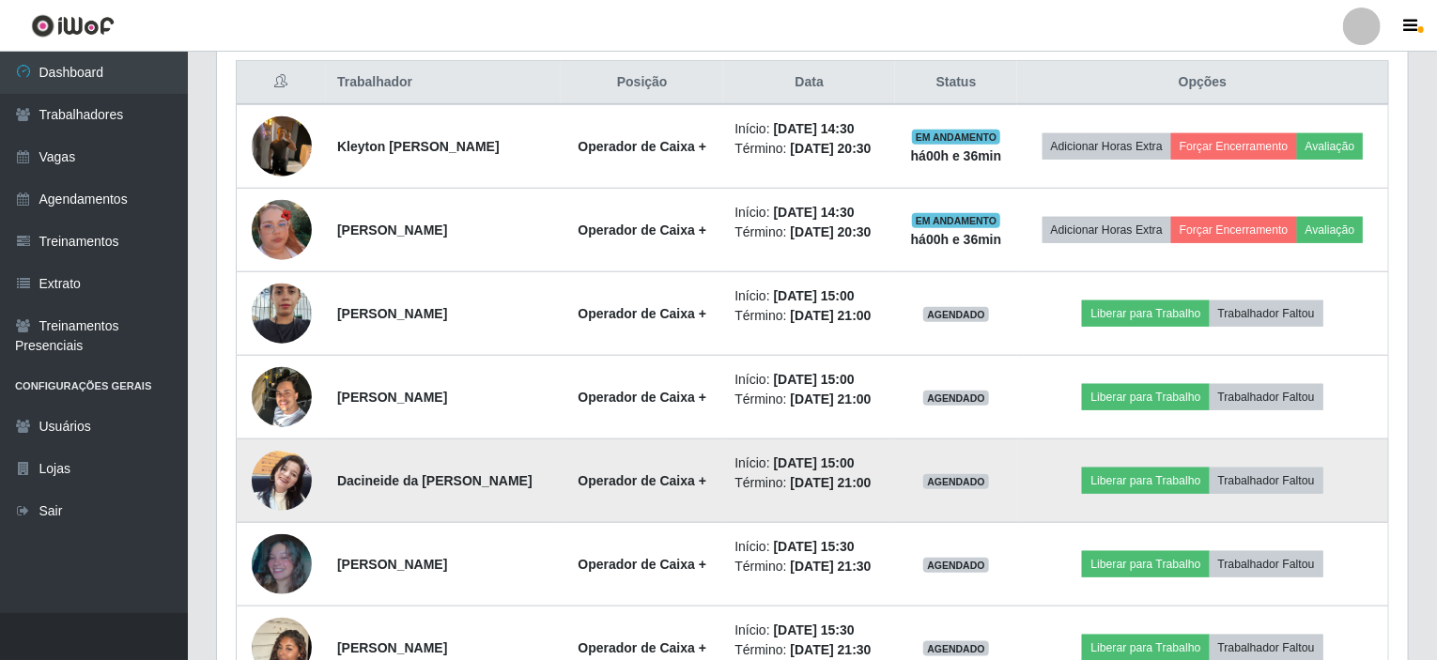
click at [287, 473] on img at bounding box center [282, 481] width 60 height 80
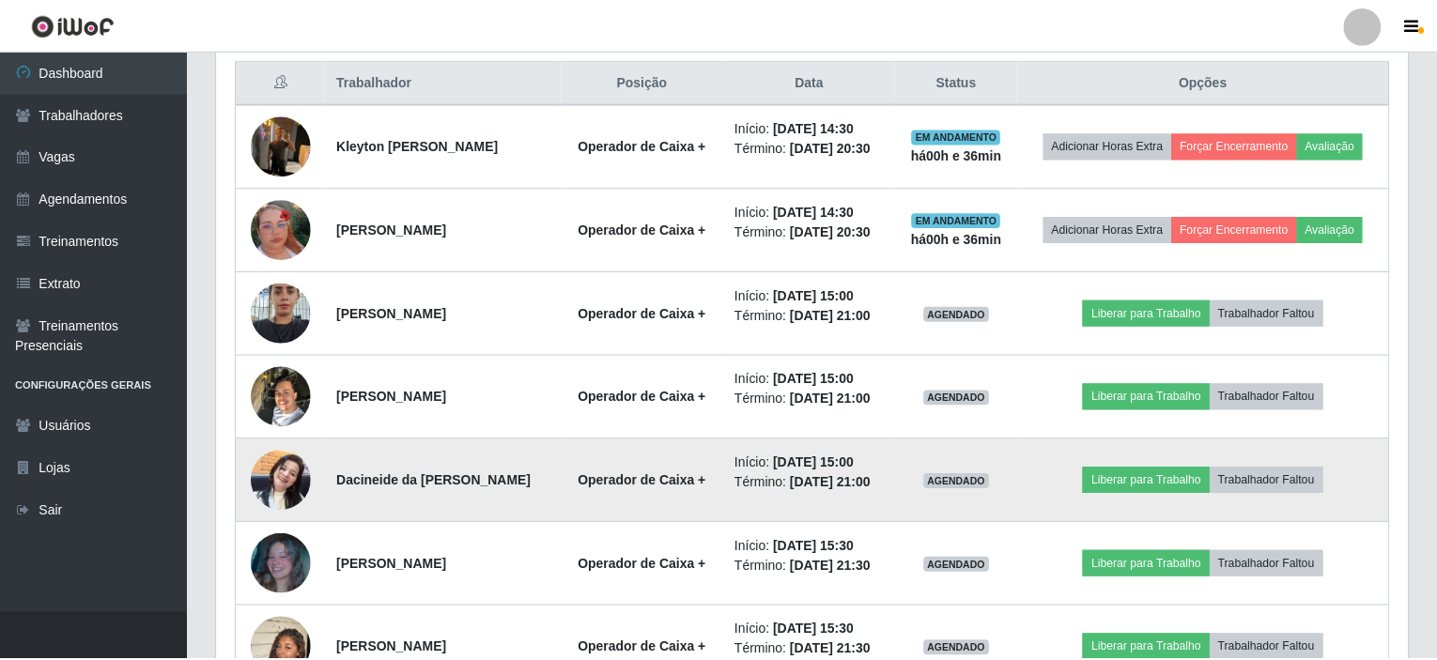
scroll to position [390, 1184]
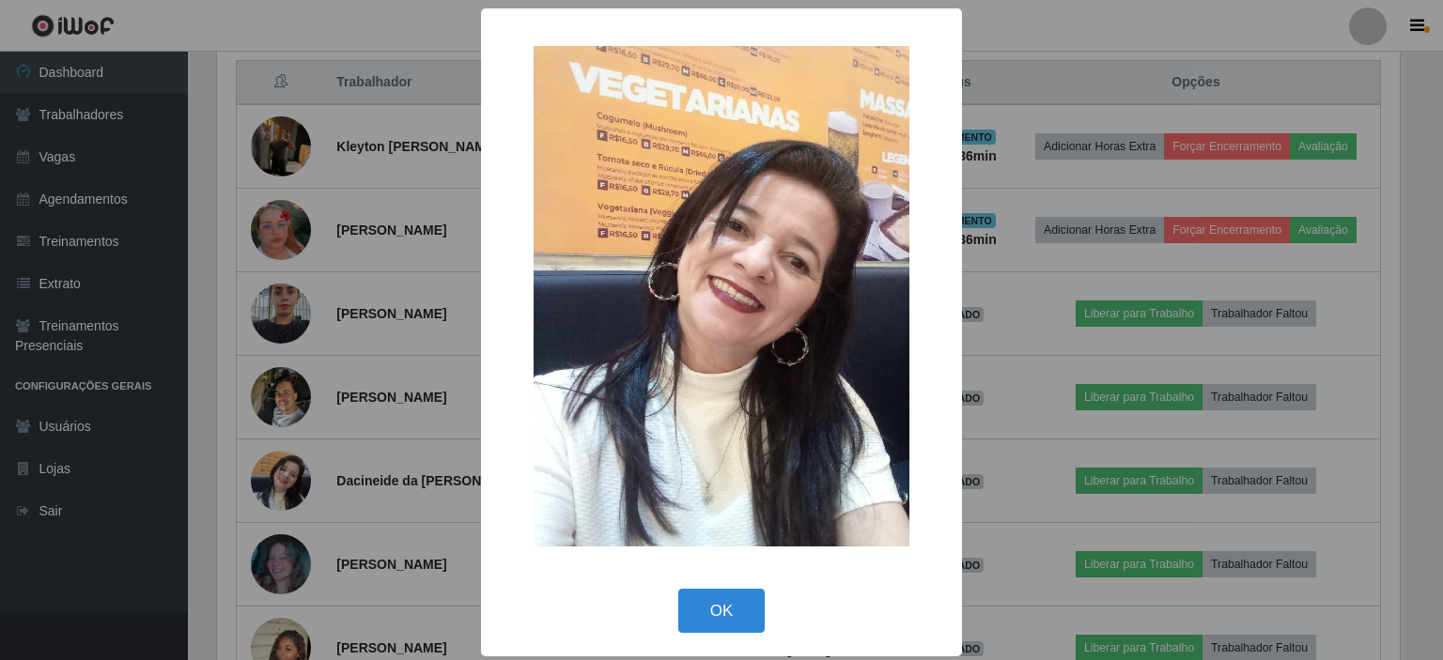
click at [370, 29] on div "× OK Cancel" at bounding box center [721, 330] width 1443 height 660
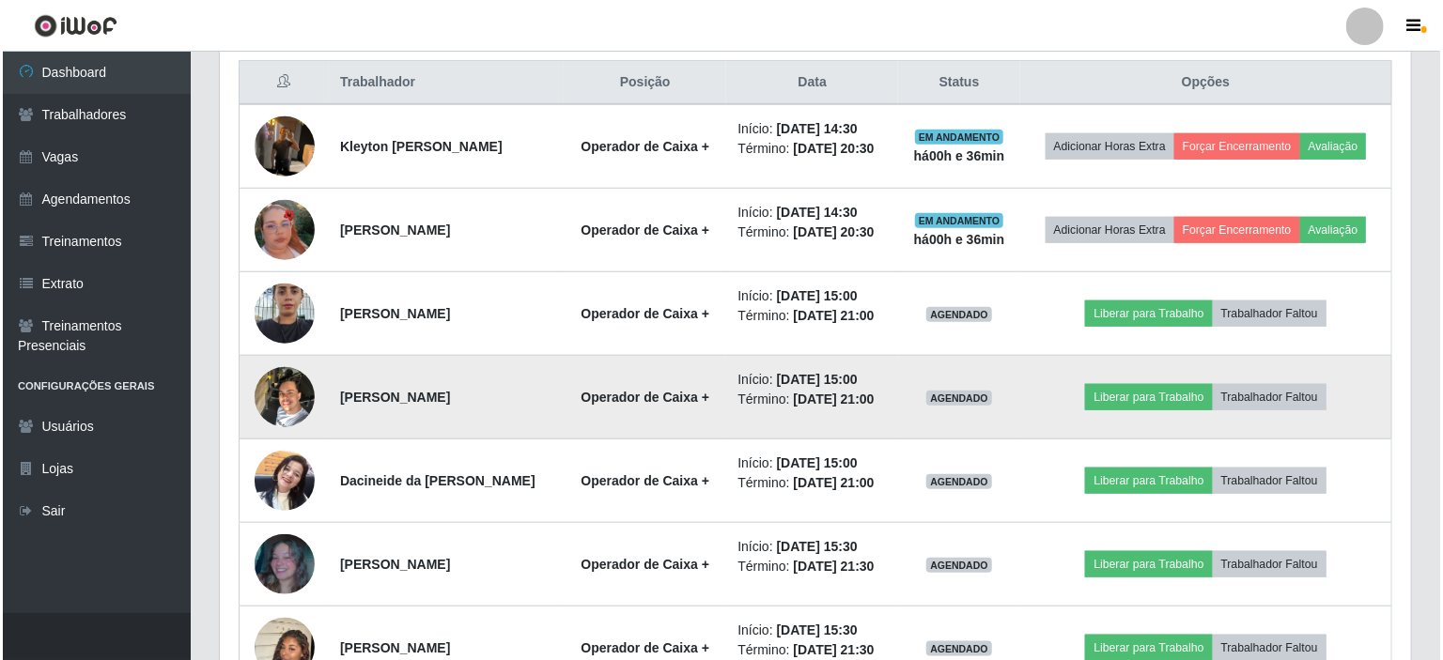
scroll to position [390, 1191]
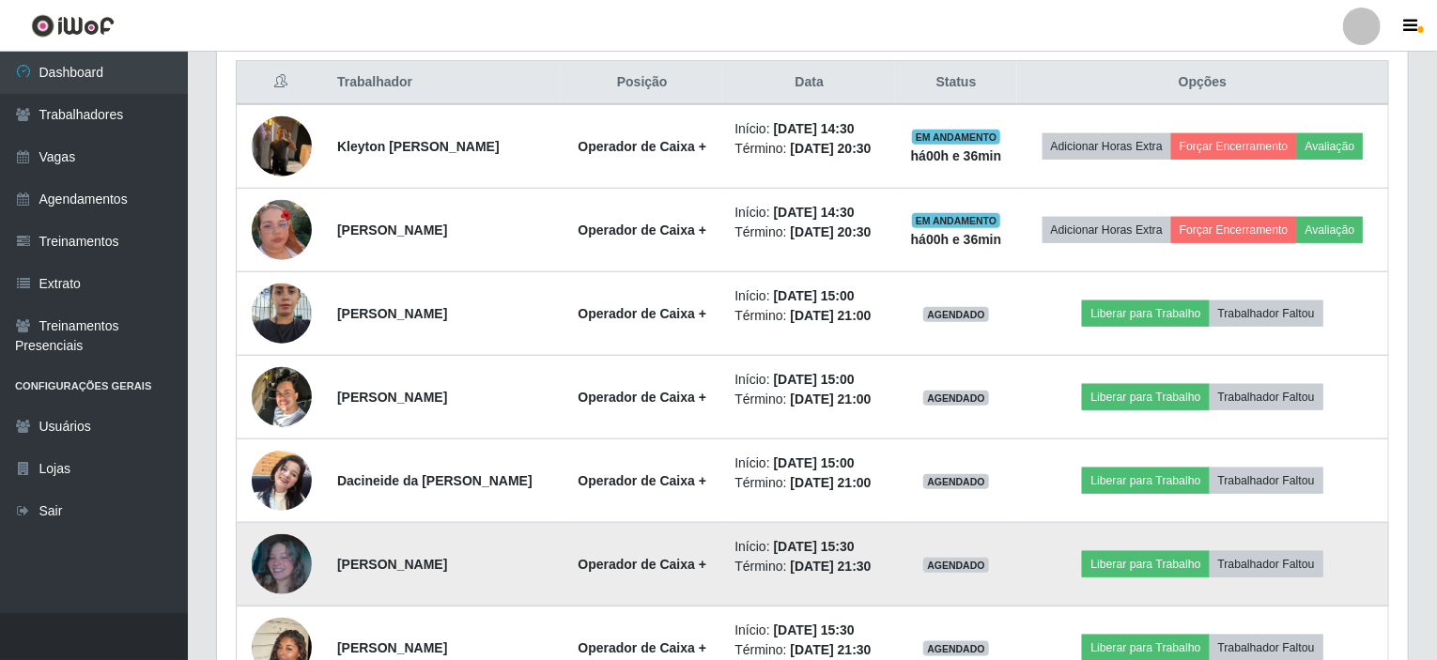
click at [287, 566] on img at bounding box center [282, 565] width 60 height 60
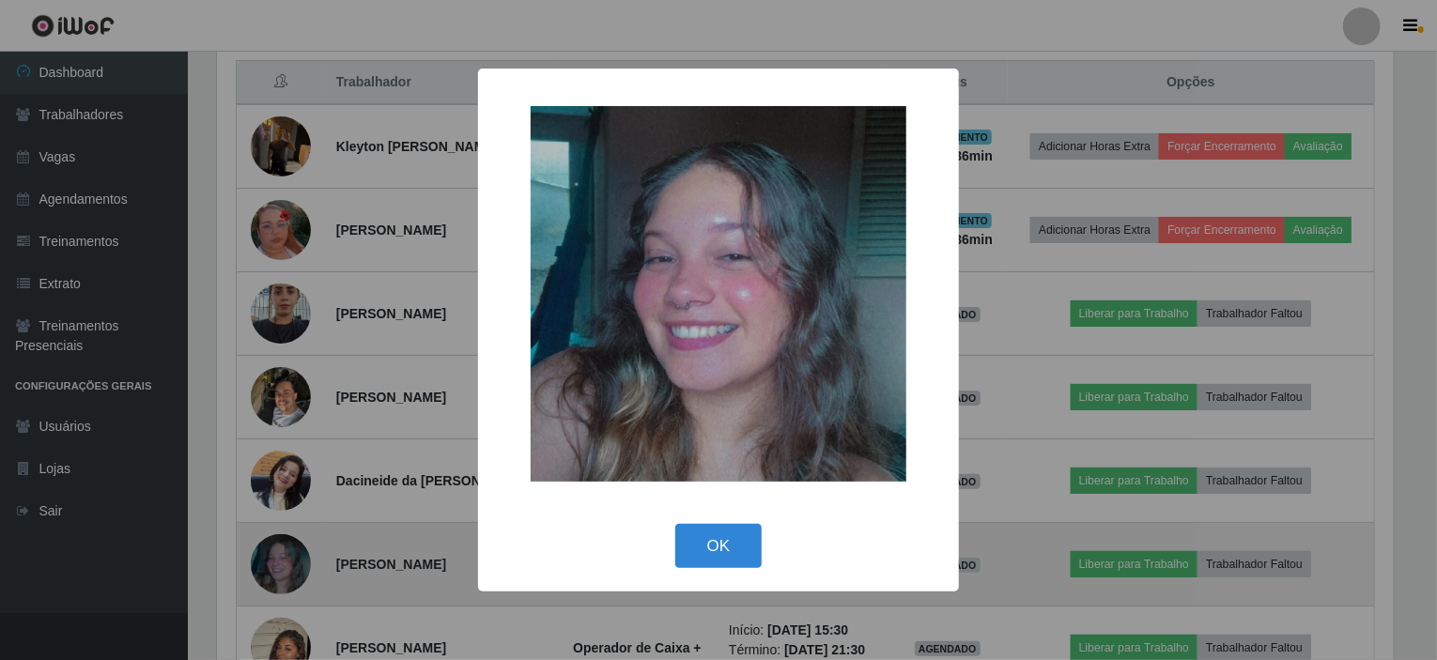
scroll to position [390, 1184]
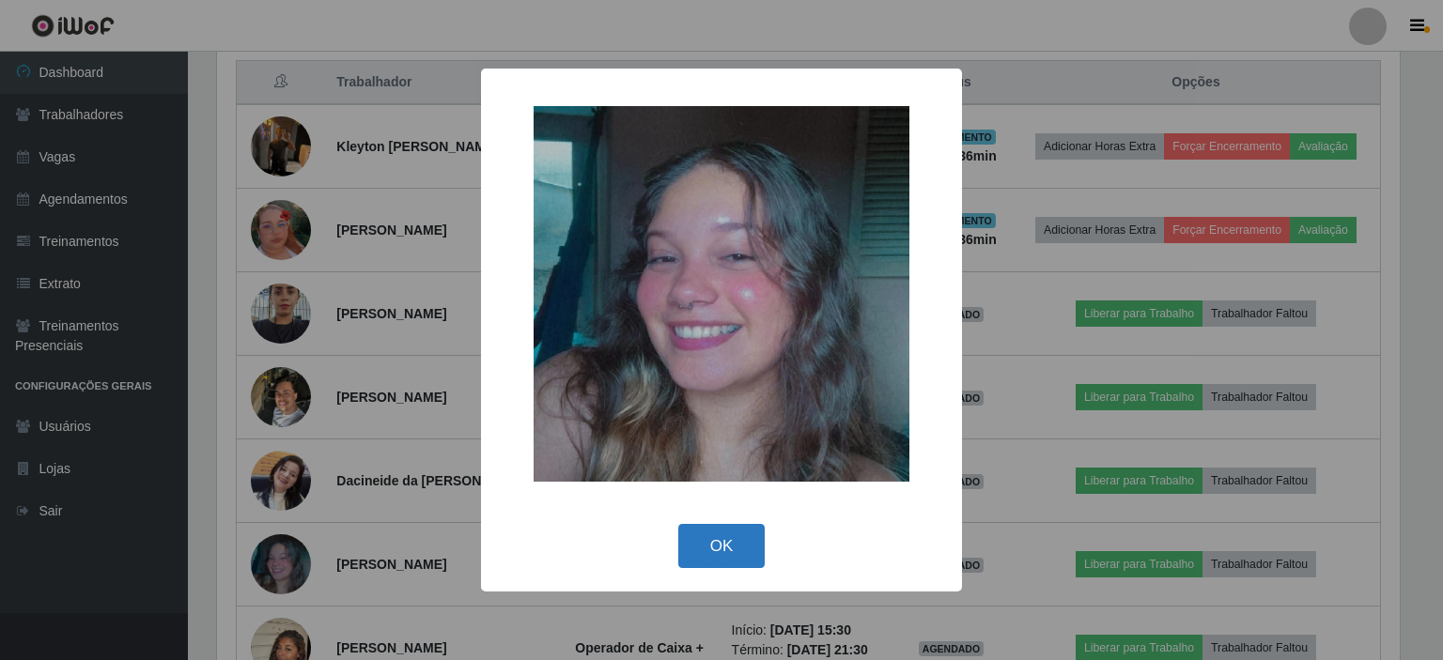
click at [758, 552] on button "OK" at bounding box center [721, 546] width 87 height 44
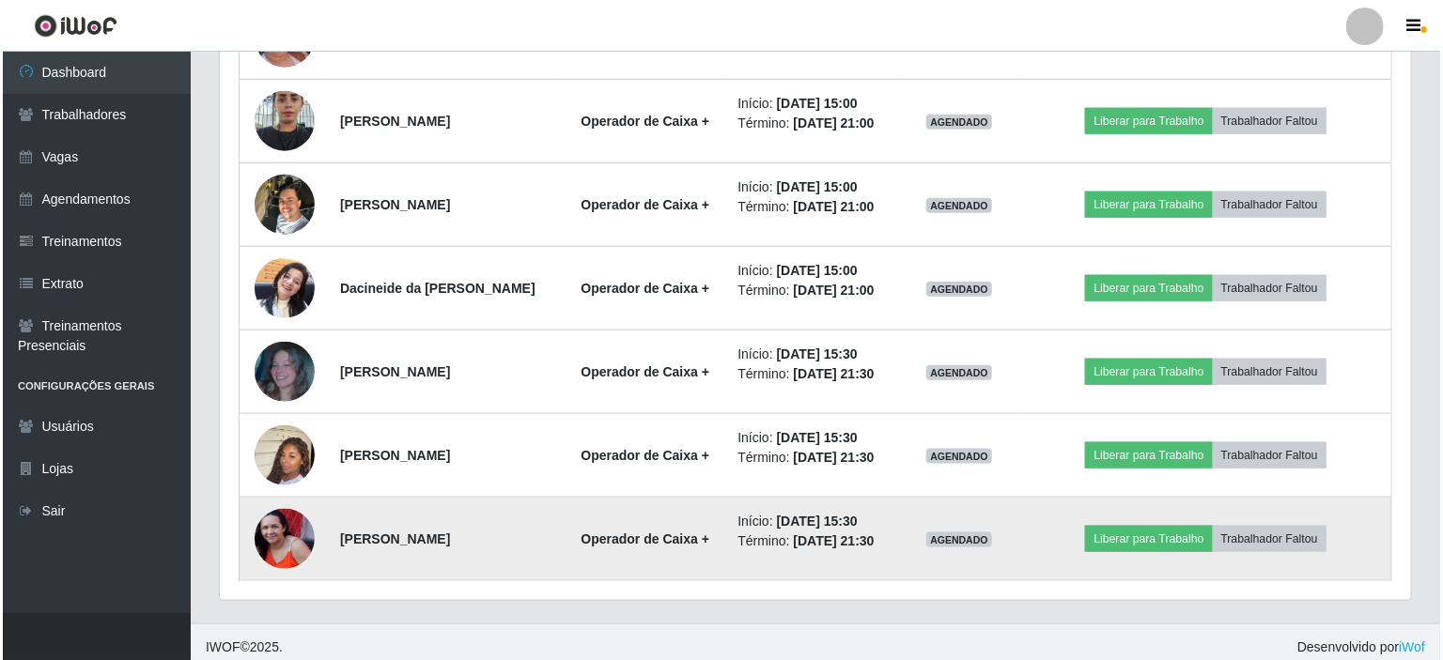
scroll to position [917, 0]
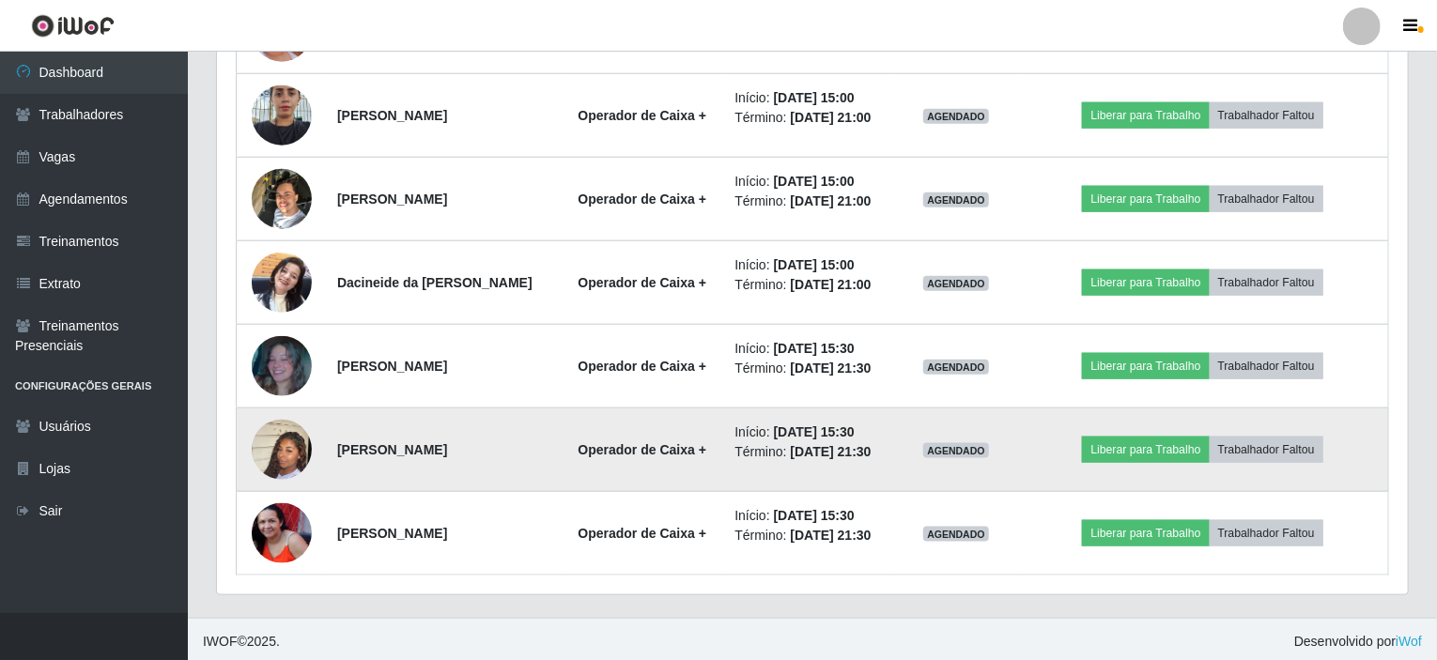
click at [281, 445] on img at bounding box center [282, 449] width 60 height 107
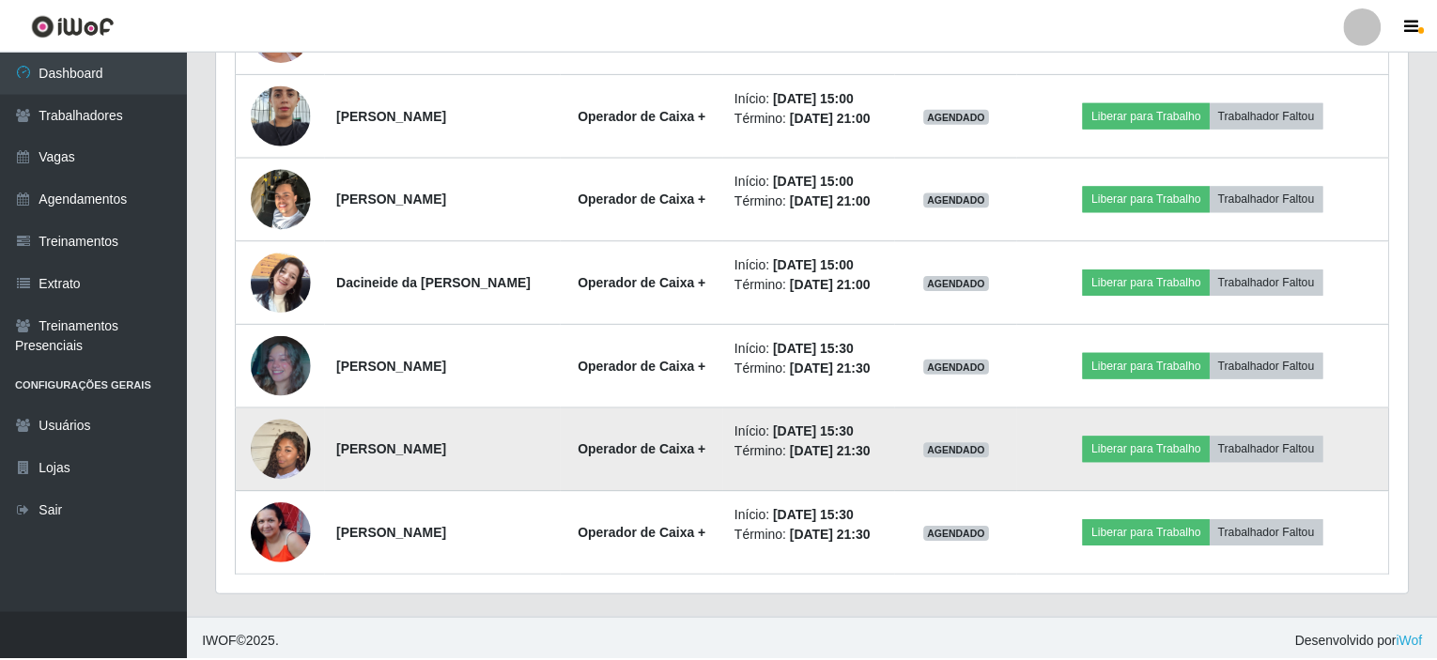
scroll to position [390, 1184]
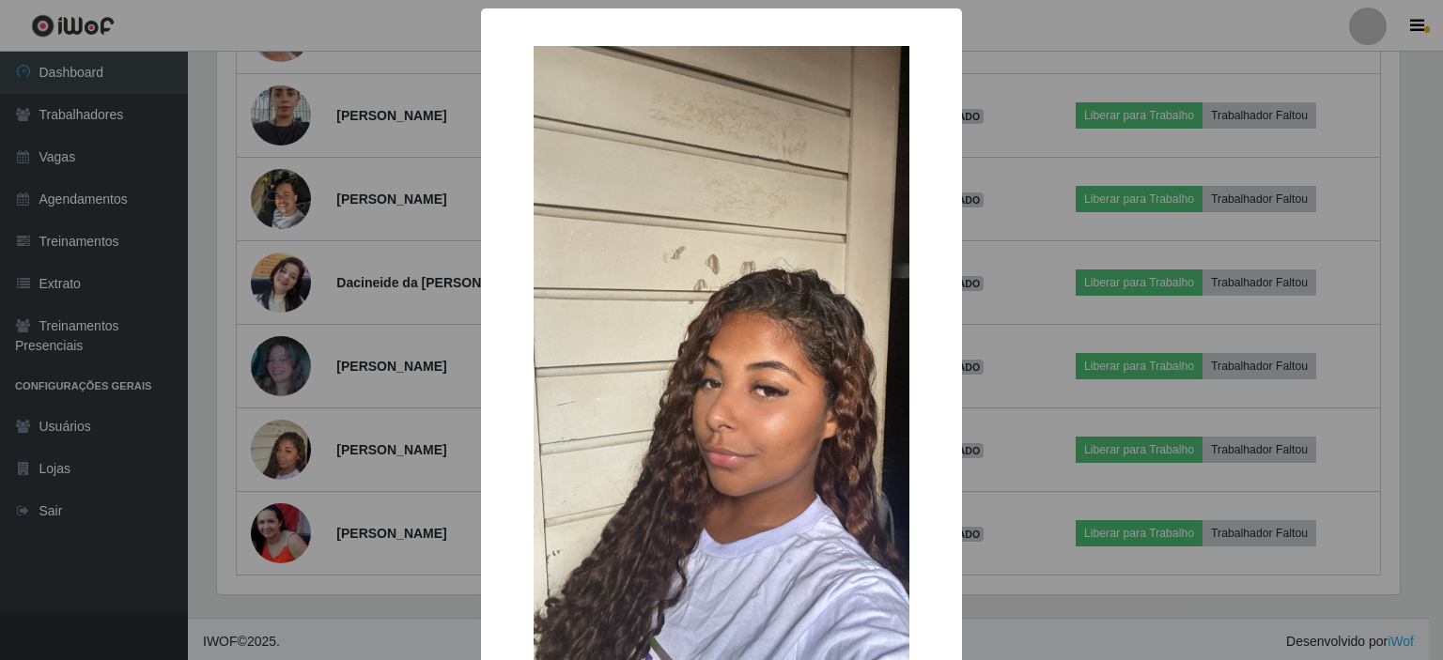
click at [352, 31] on div "× OK Cancel" at bounding box center [721, 330] width 1443 height 660
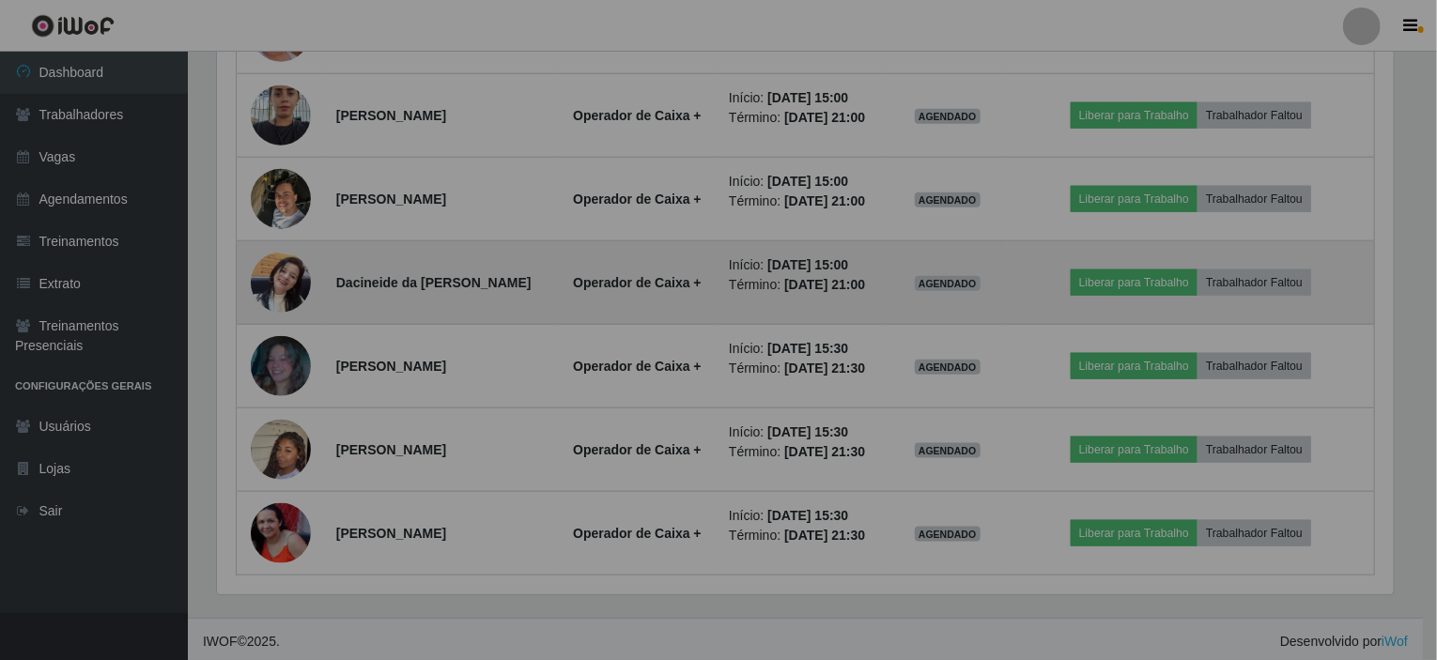
scroll to position [390, 1191]
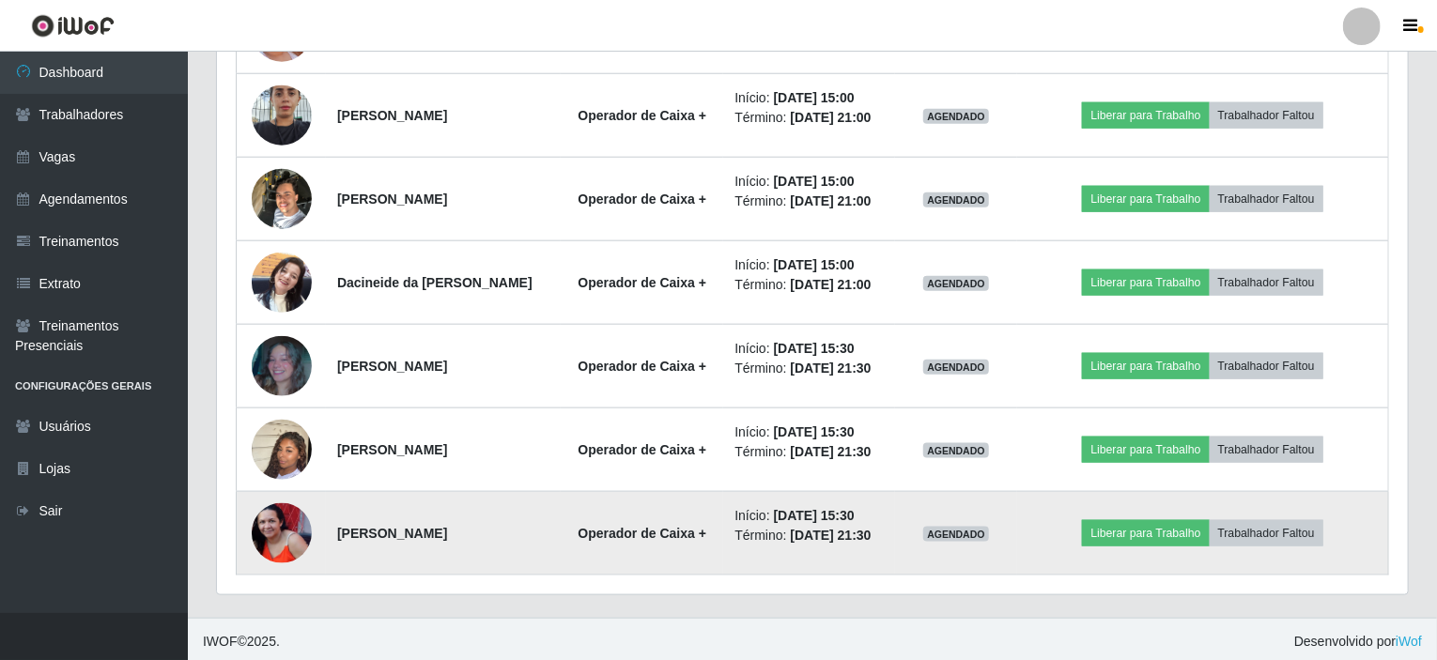
click at [271, 521] on img at bounding box center [282, 534] width 60 height 60
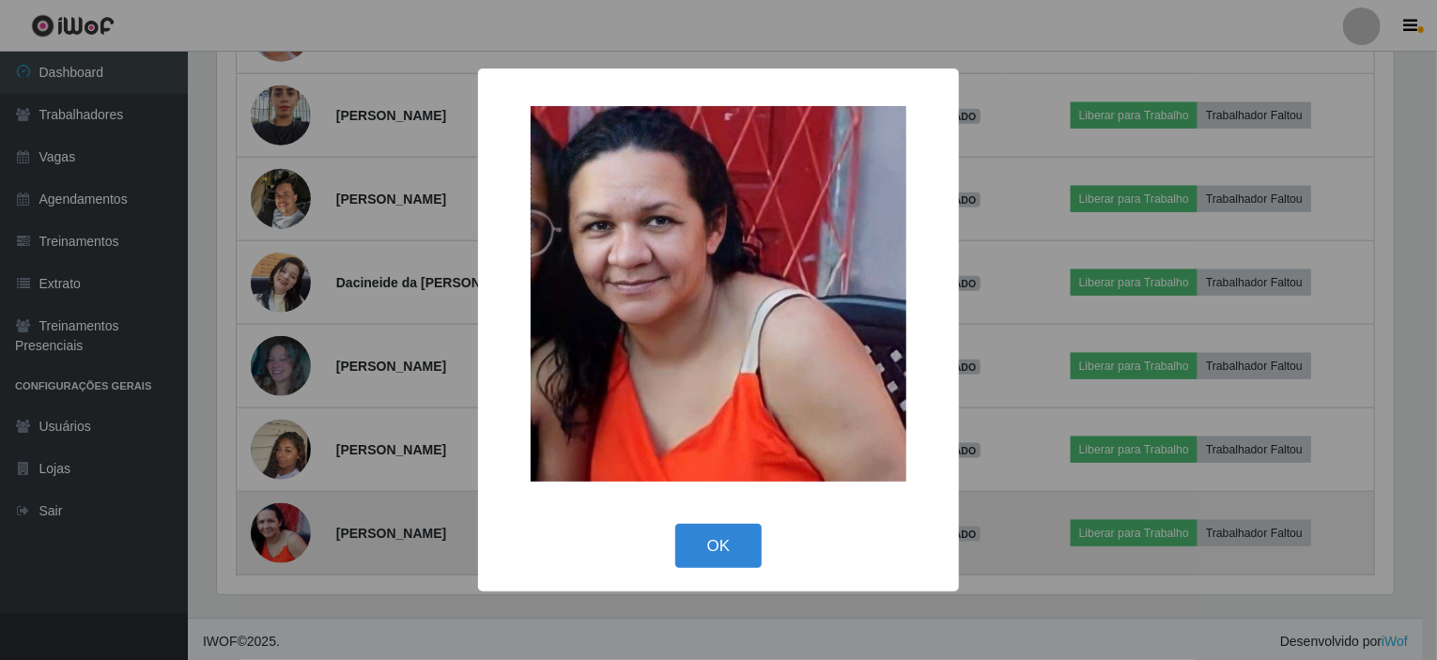
scroll to position [390, 1184]
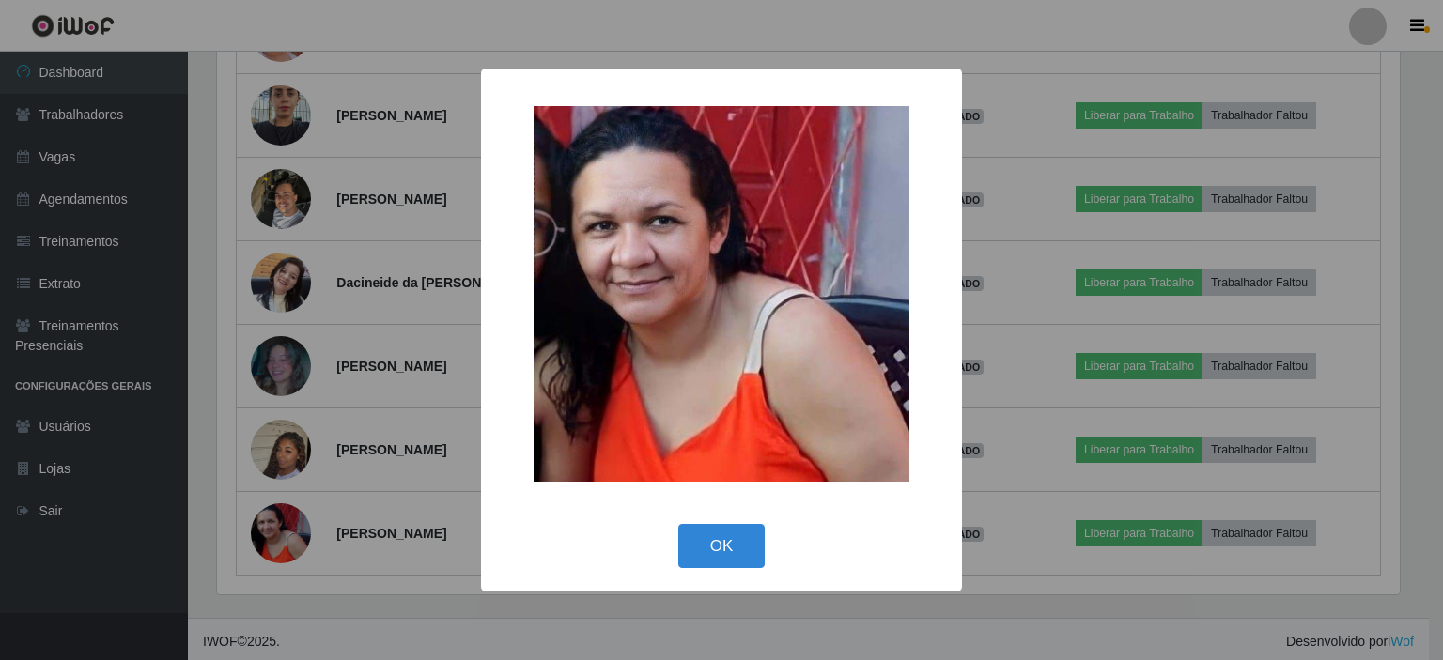
click at [364, 646] on div "× OK Cancel" at bounding box center [721, 330] width 1443 height 660
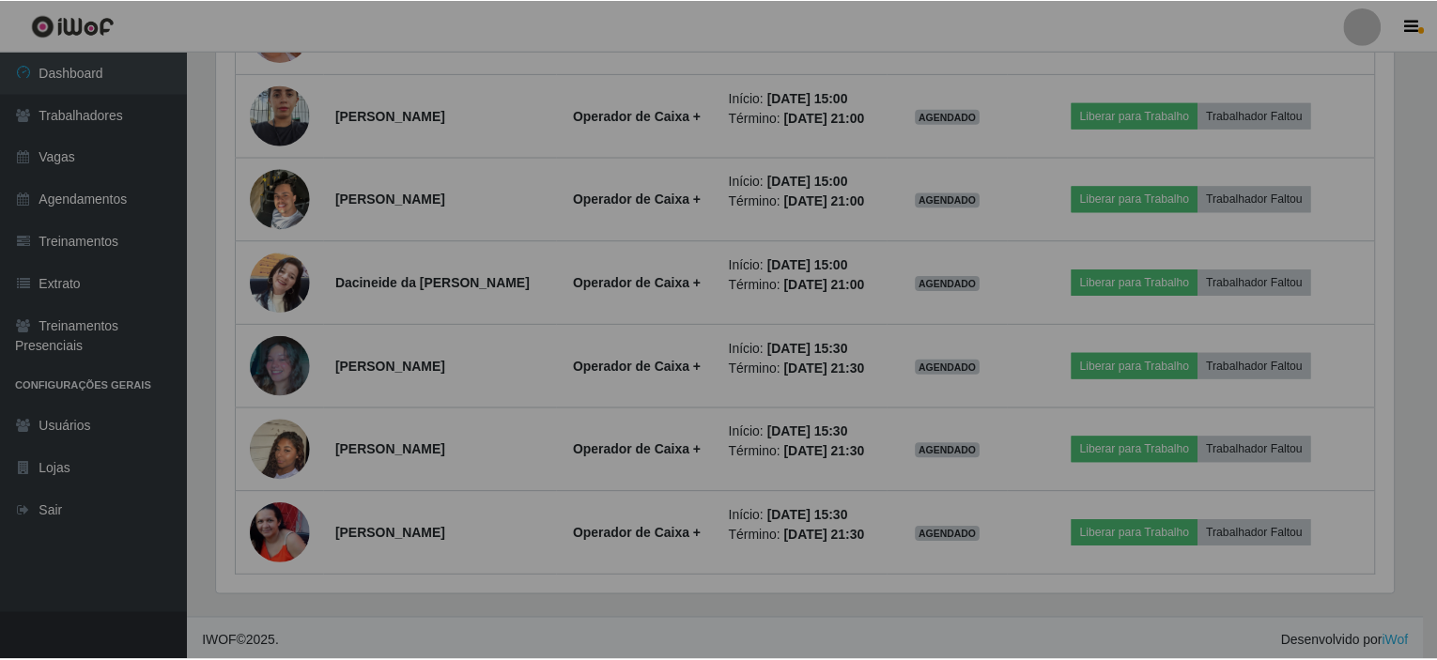
scroll to position [0, 0]
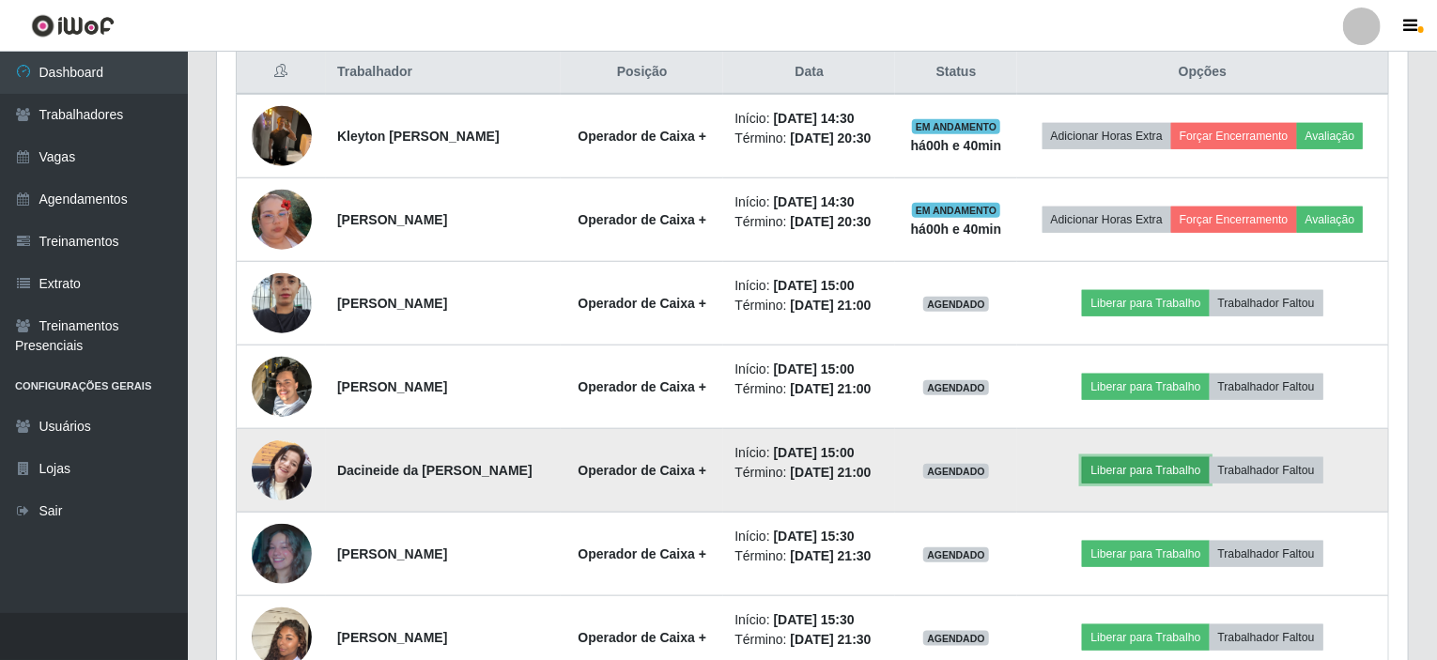
click at [1143, 461] on button "Liberar para Trabalho" at bounding box center [1145, 470] width 127 height 26
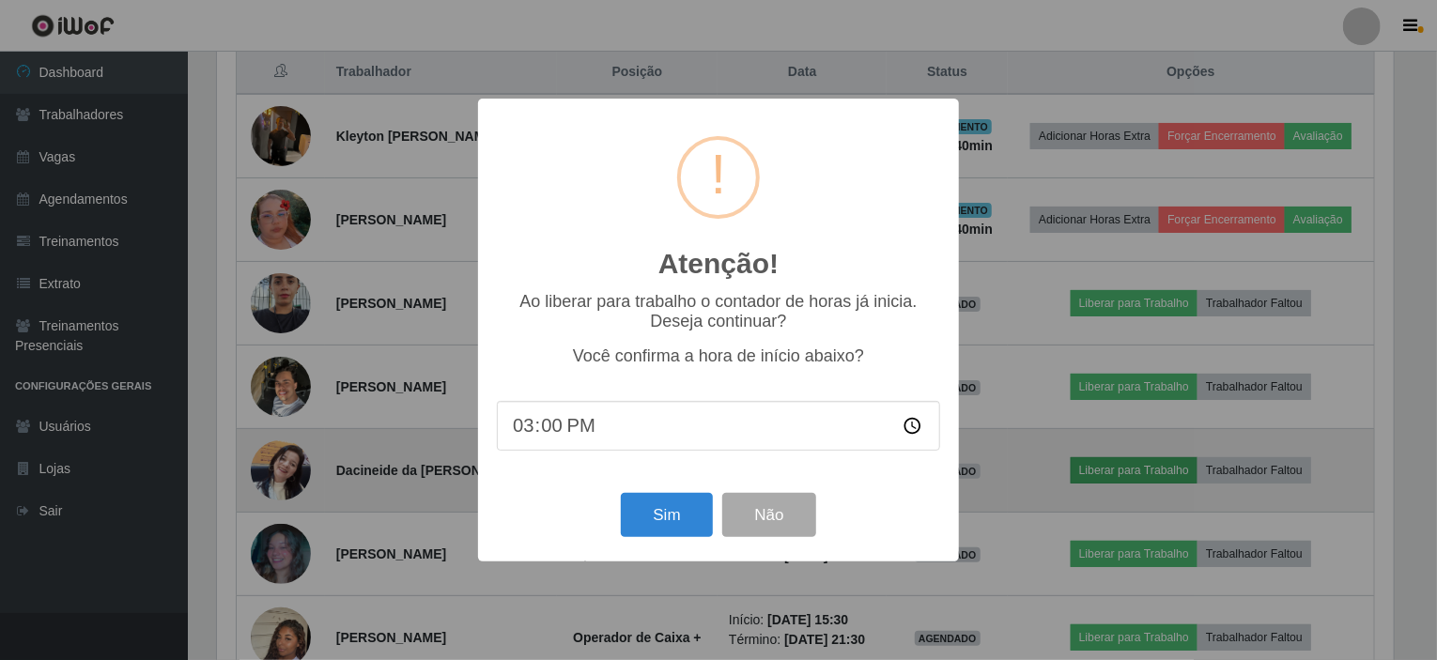
scroll to position [390, 1184]
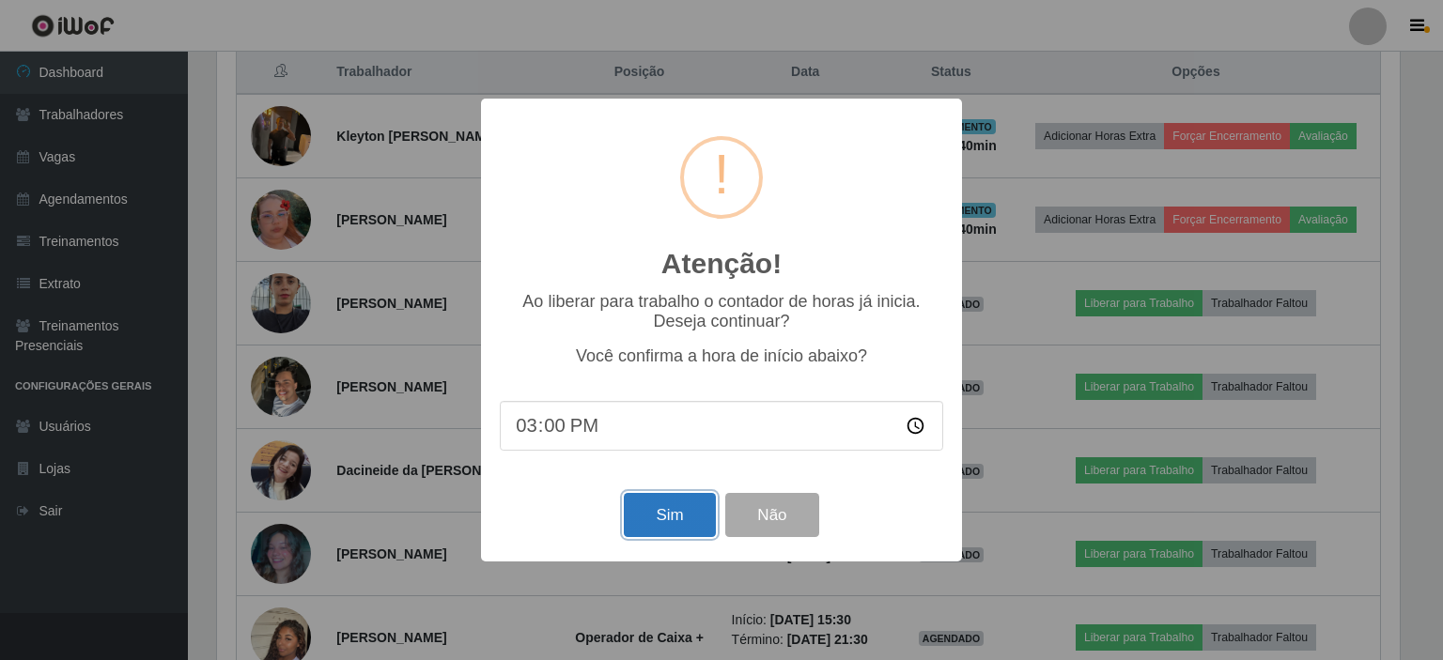
click at [672, 524] on button "Sim" at bounding box center [669, 515] width 91 height 44
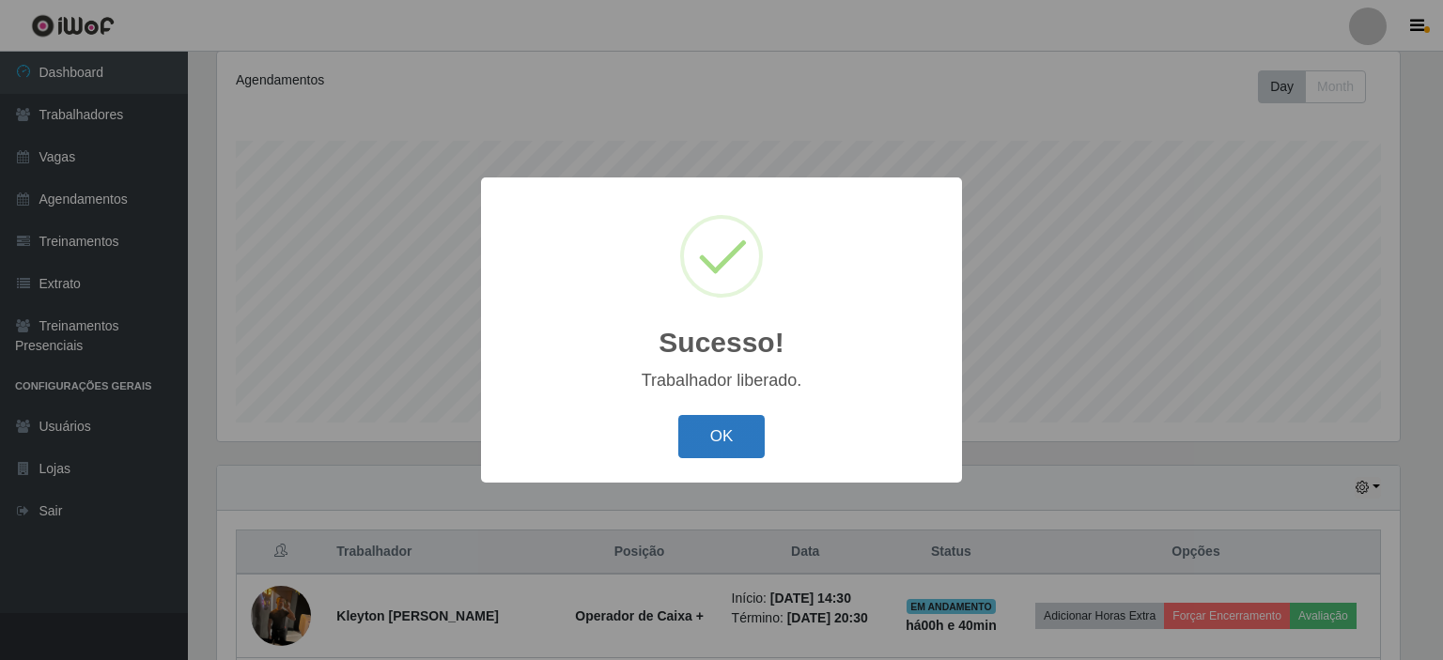
click at [718, 436] on button "OK" at bounding box center [721, 437] width 87 height 44
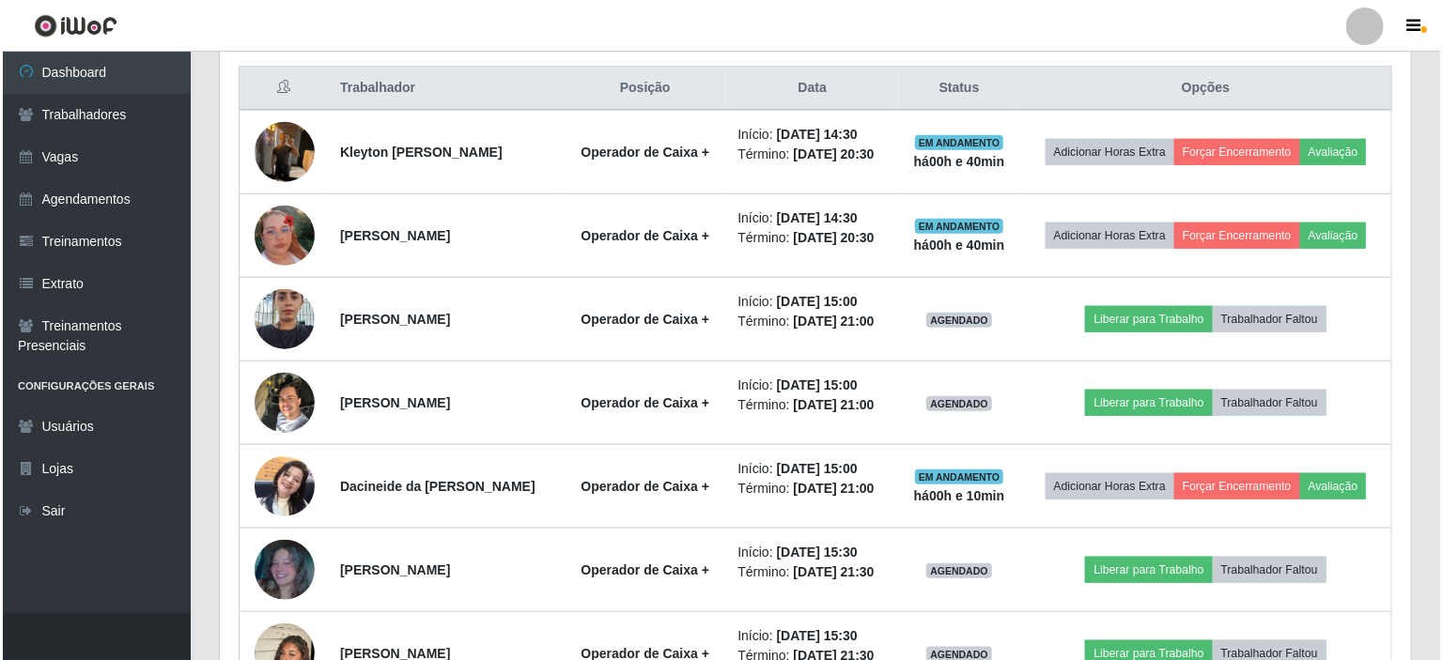
scroll to position [813, 0]
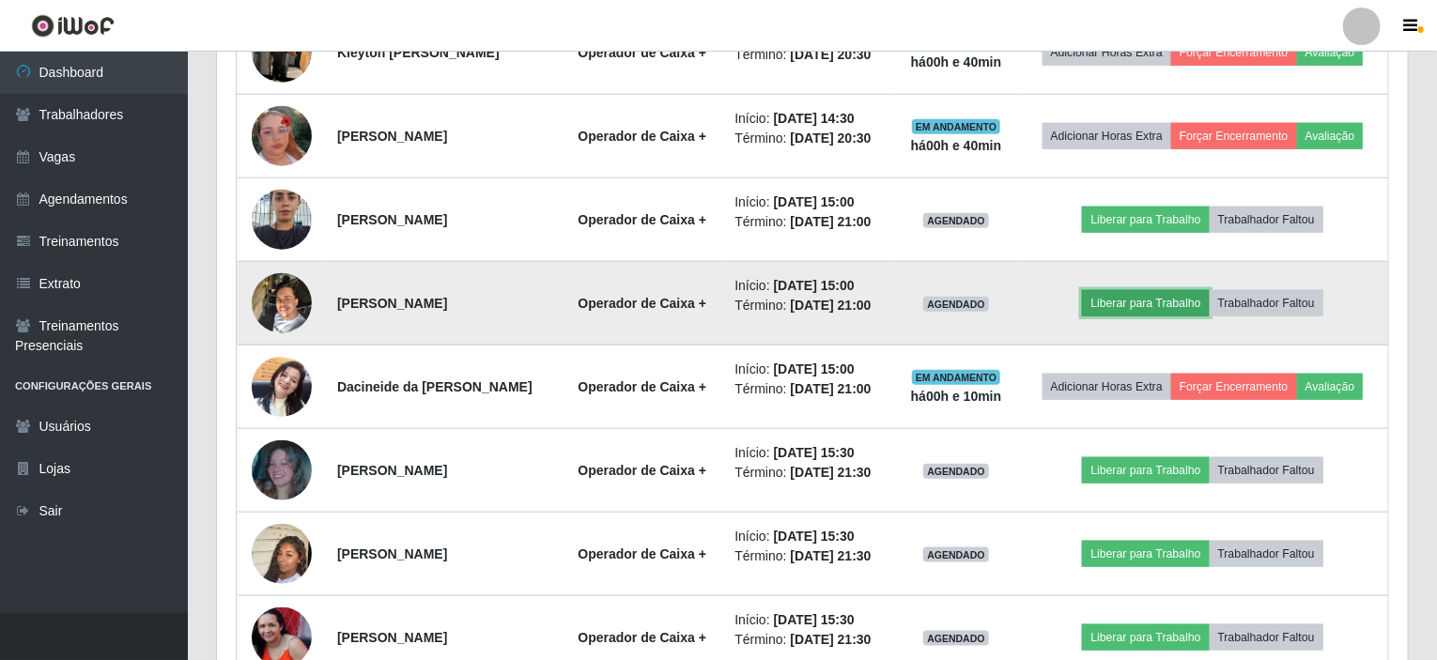
click at [1139, 290] on button "Liberar para Trabalho" at bounding box center [1145, 303] width 127 height 26
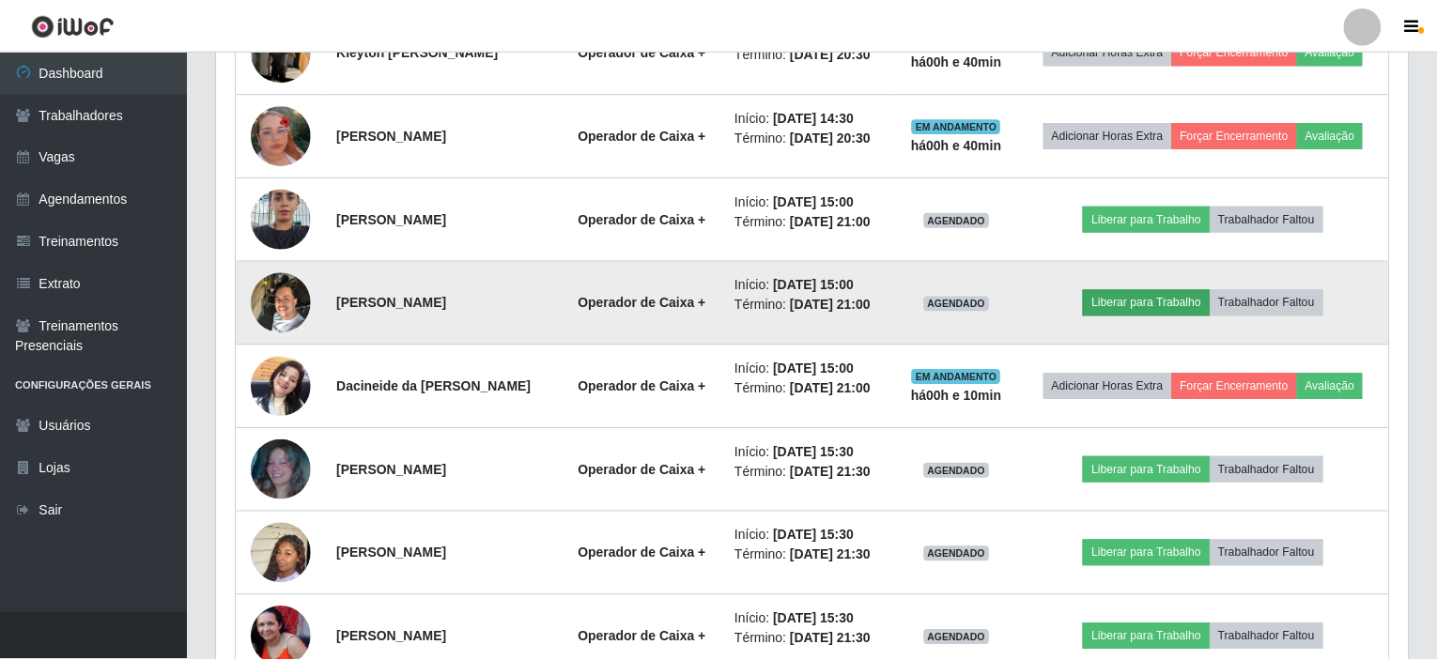
scroll to position [390, 1184]
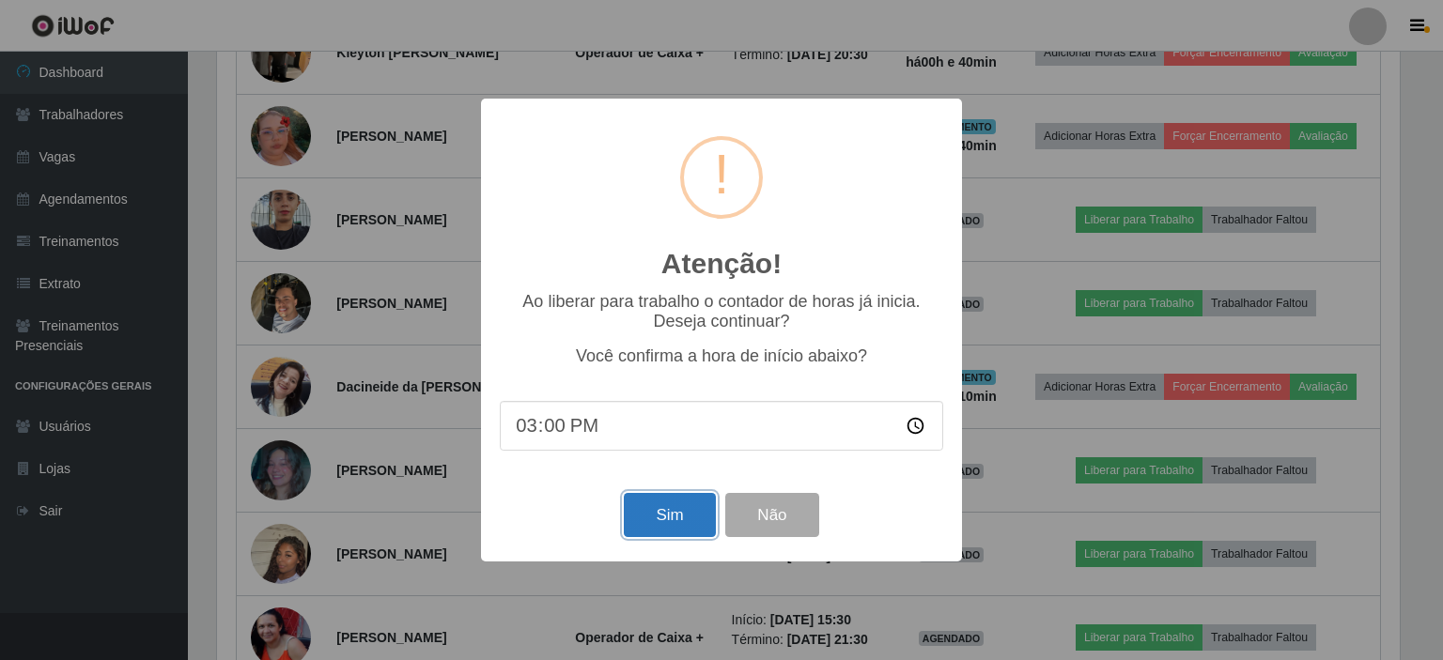
click at [684, 512] on button "Sim" at bounding box center [669, 515] width 91 height 44
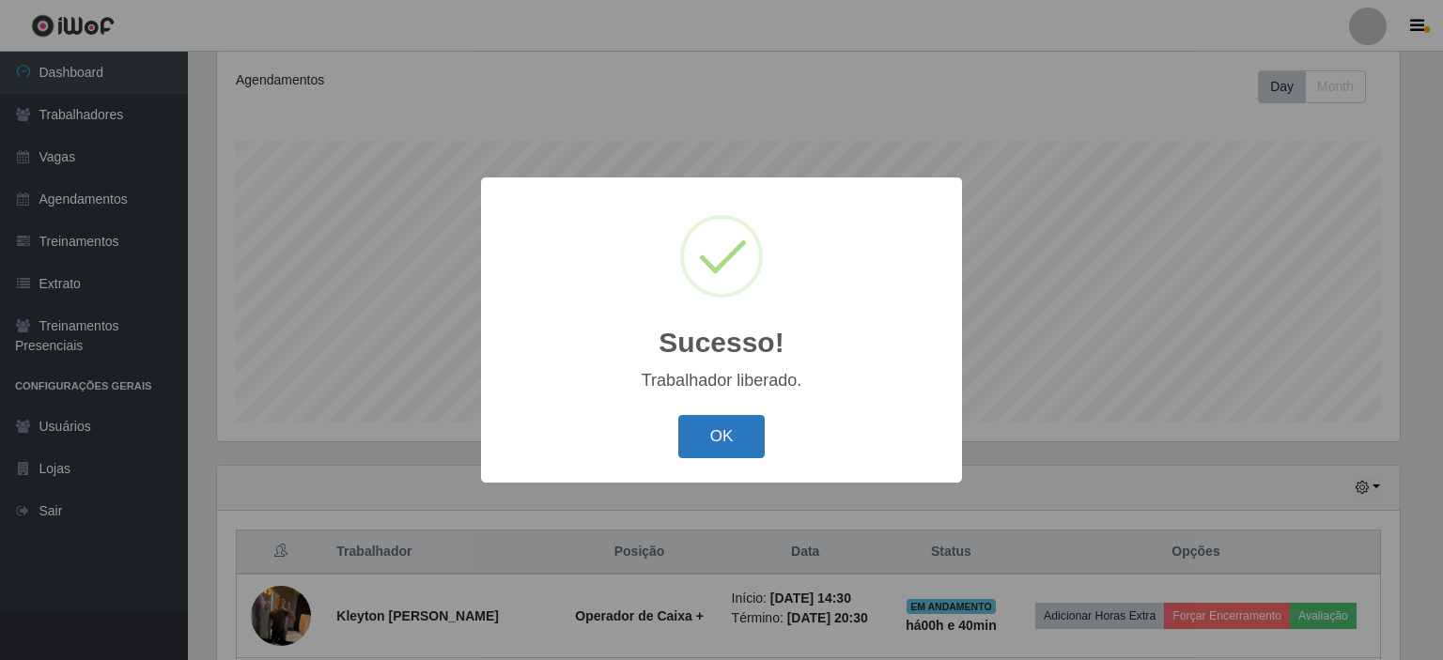
click at [719, 438] on button "OK" at bounding box center [721, 437] width 87 height 44
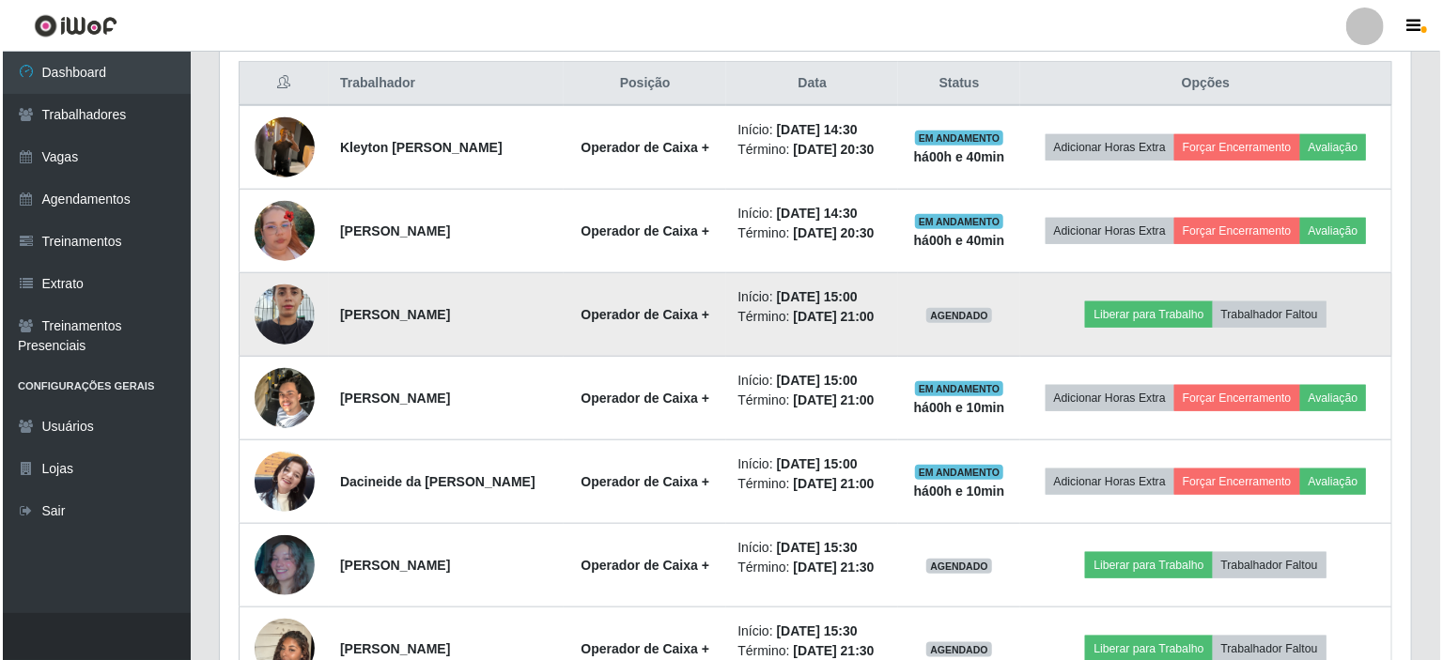
scroll to position [719, 0]
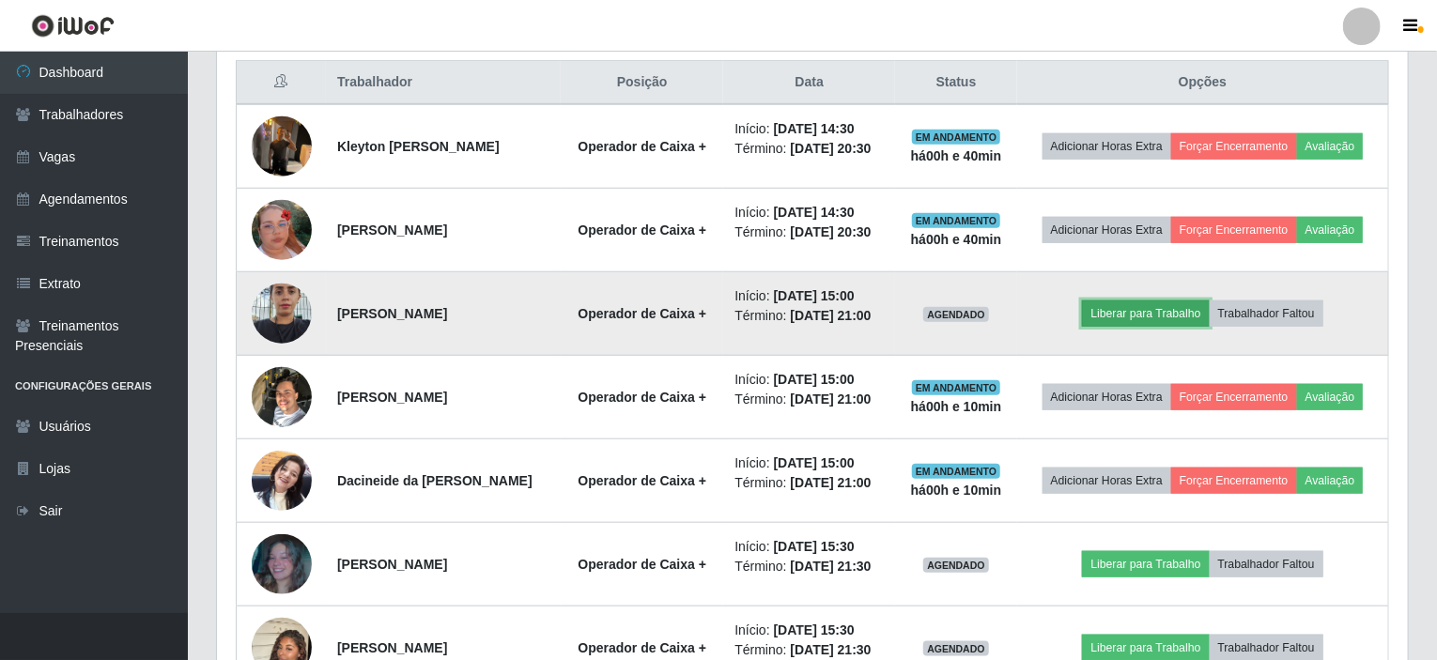
click at [1162, 307] on button "Liberar para Trabalho" at bounding box center [1145, 314] width 127 height 26
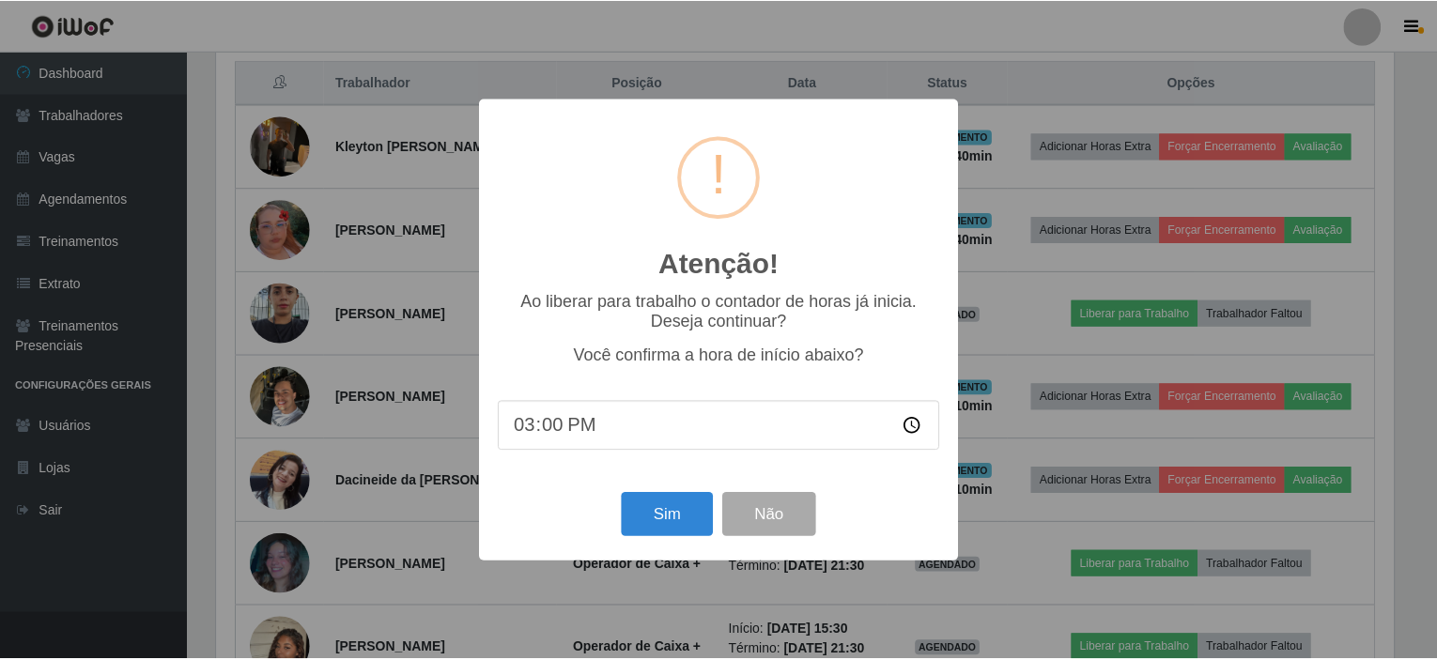
scroll to position [390, 1184]
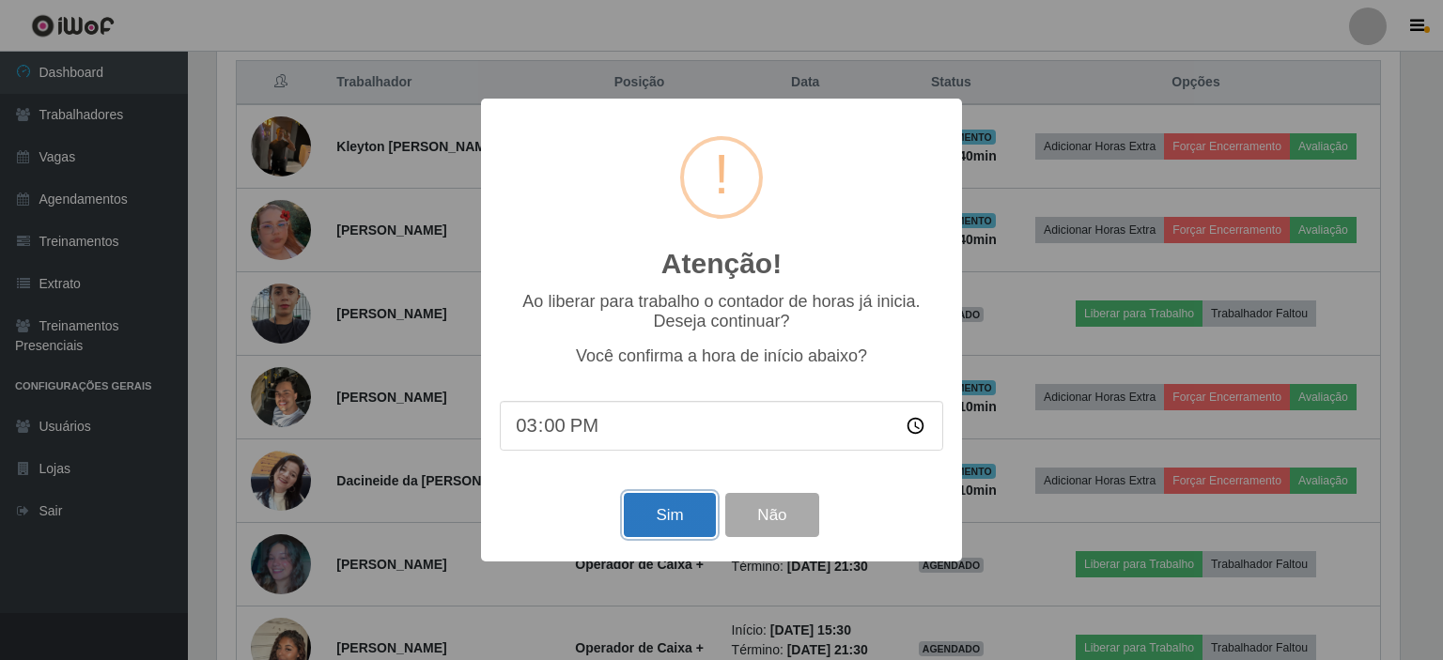
click at [684, 509] on button "Sim" at bounding box center [669, 515] width 91 height 44
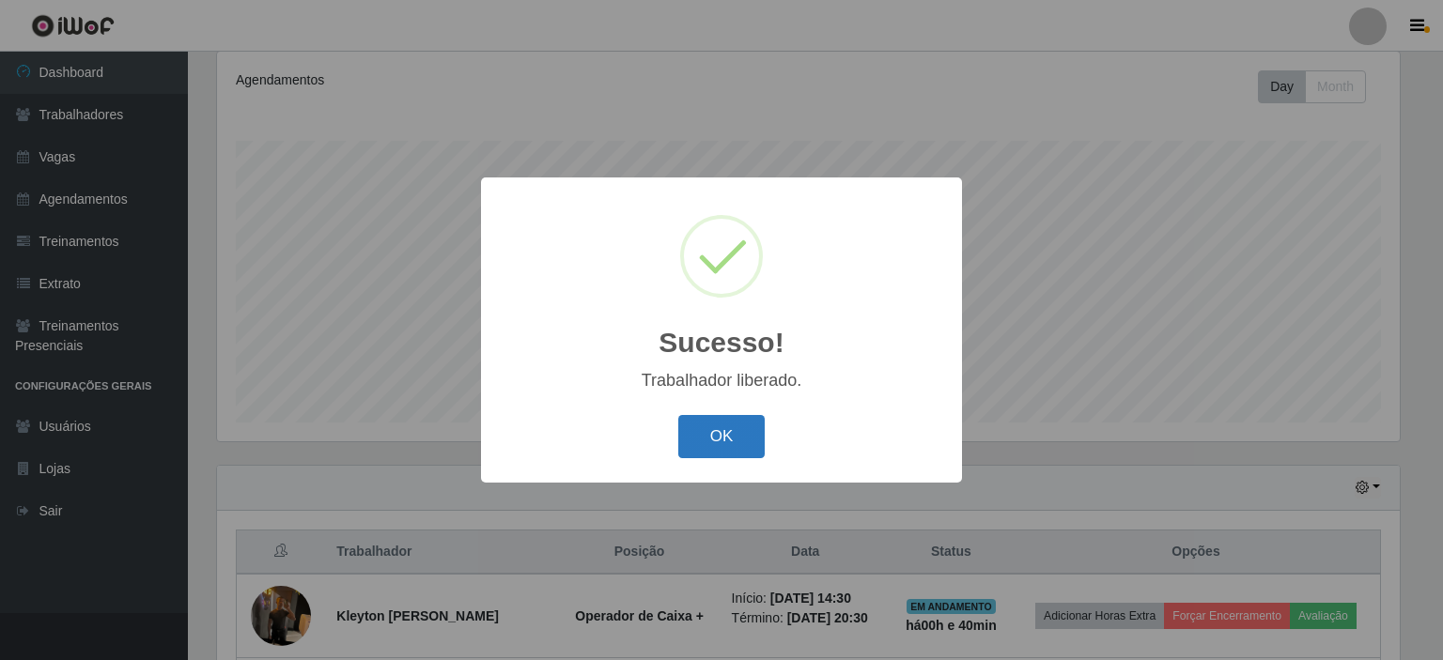
click at [715, 441] on button "OK" at bounding box center [721, 437] width 87 height 44
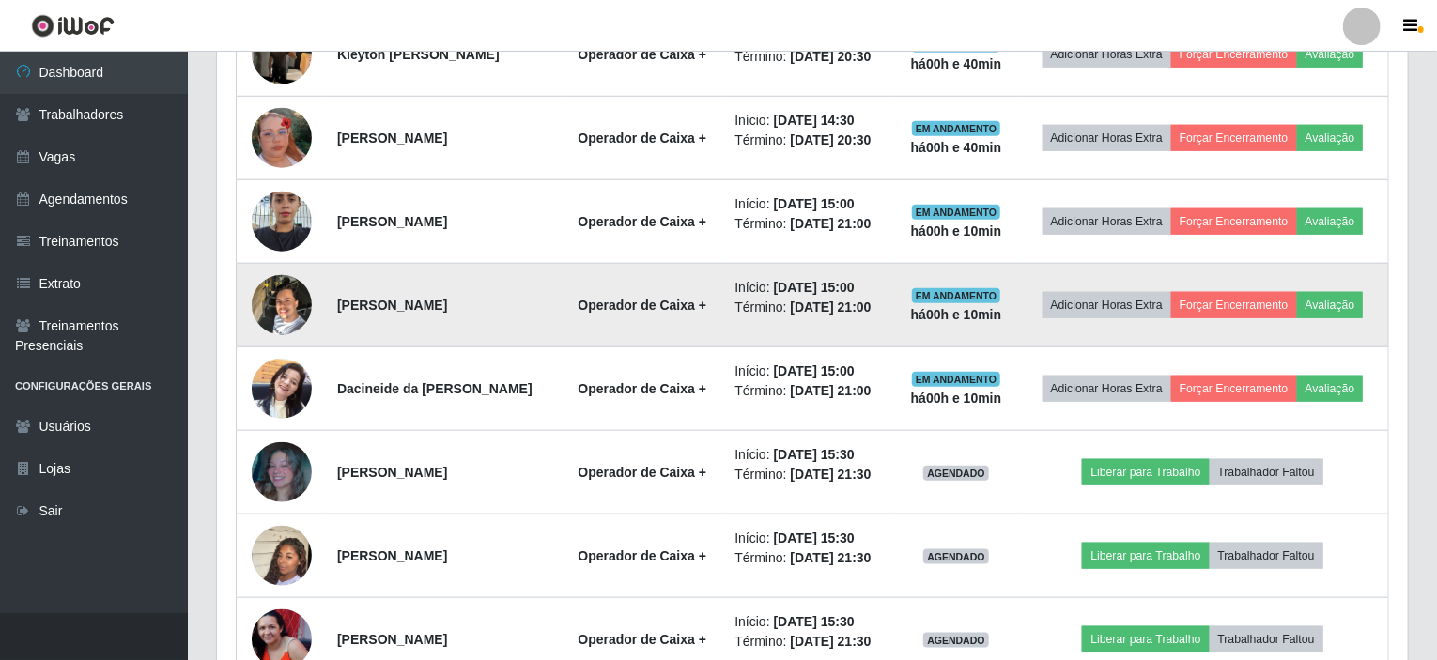
scroll to position [813, 0]
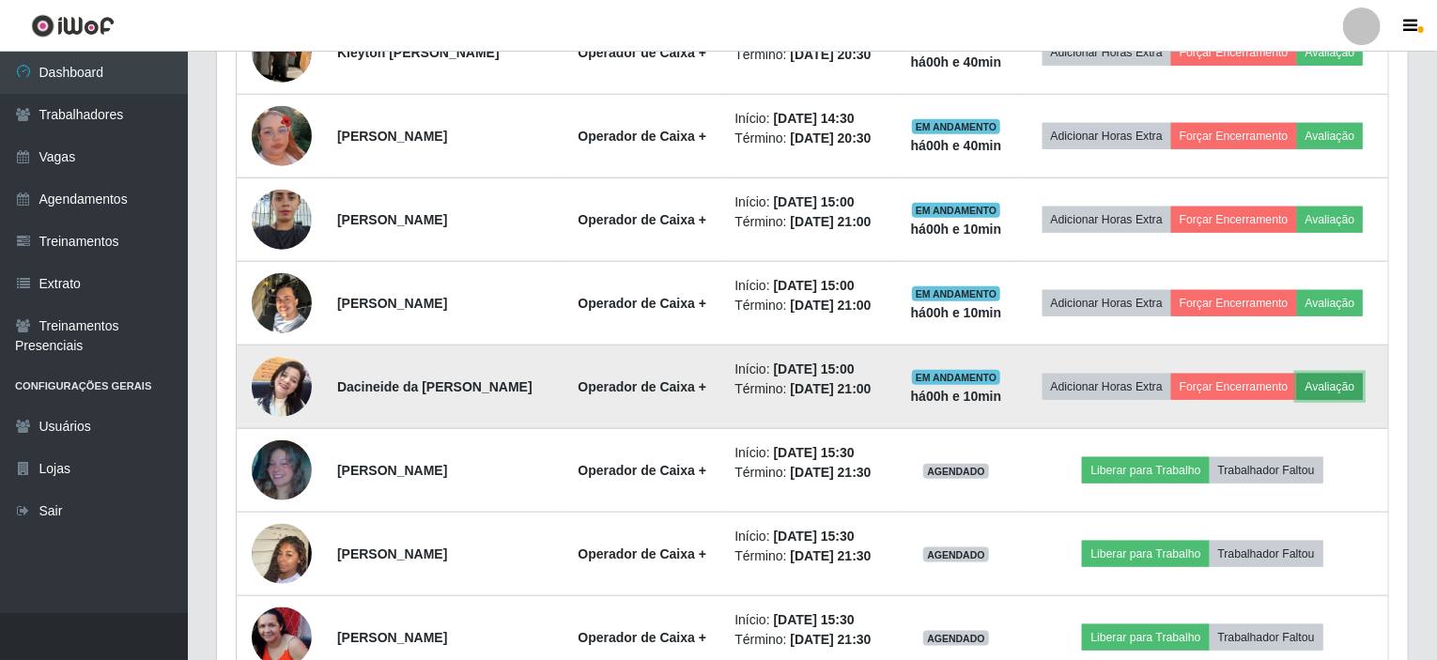
click at [1341, 386] on button "Avaliação" at bounding box center [1330, 387] width 67 height 26
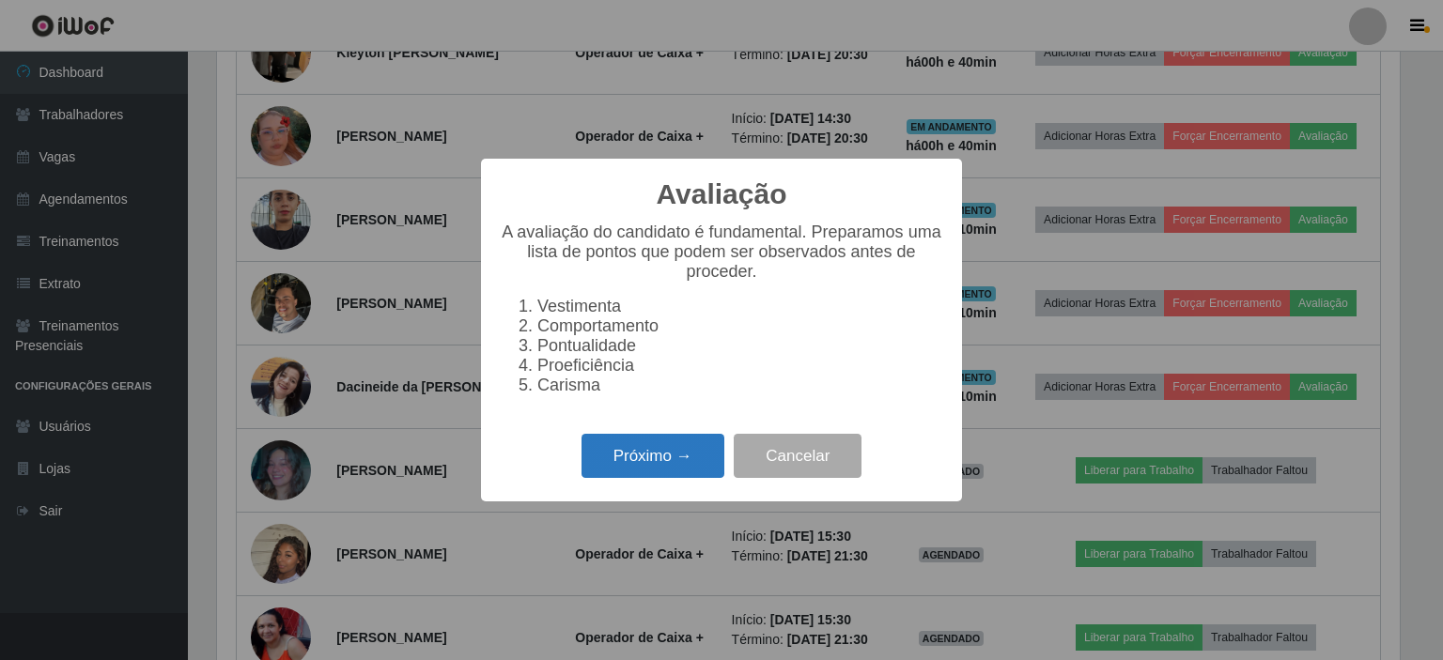
click at [682, 469] on button "Próximo →" at bounding box center [652, 456] width 143 height 44
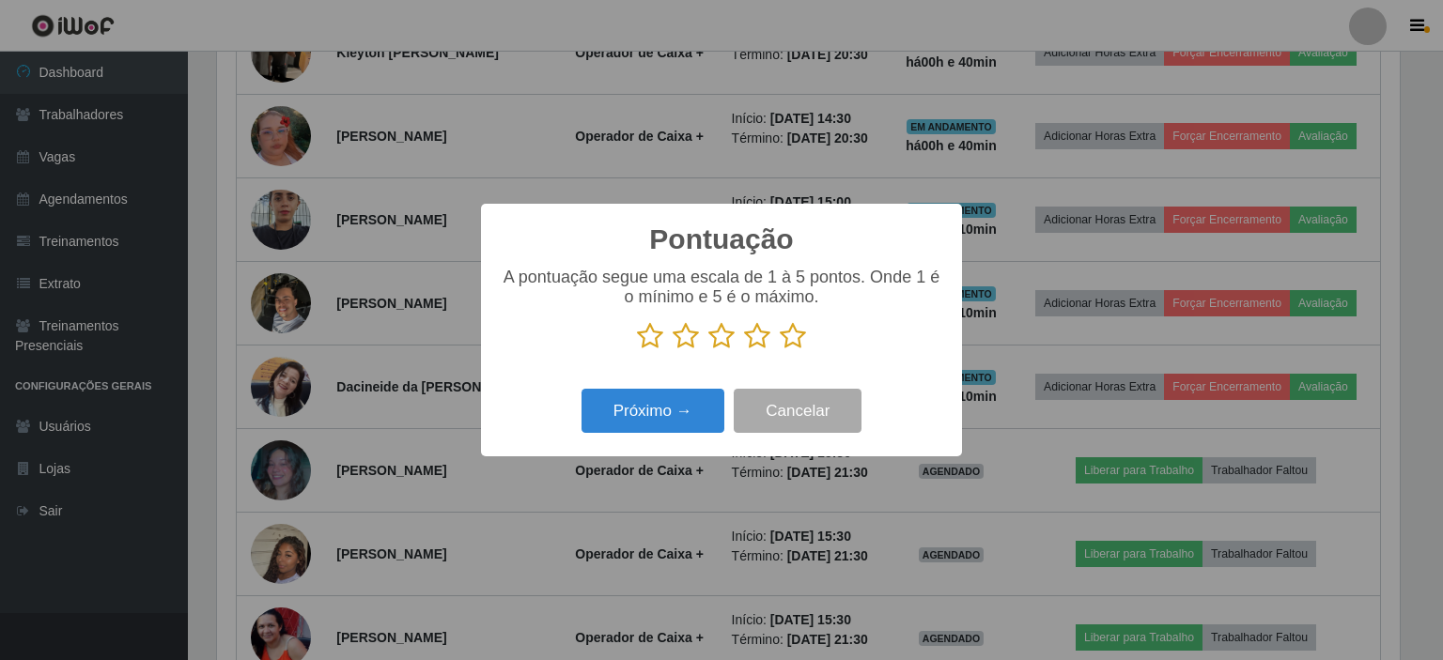
click at [643, 339] on icon at bounding box center [650, 336] width 26 height 28
click at [637, 350] on input "radio" at bounding box center [637, 350] width 0 height 0
click at [651, 337] on icon at bounding box center [650, 336] width 26 height 28
click at [637, 350] on input "radio" at bounding box center [637, 350] width 0 height 0
click at [653, 326] on icon at bounding box center [650, 336] width 26 height 28
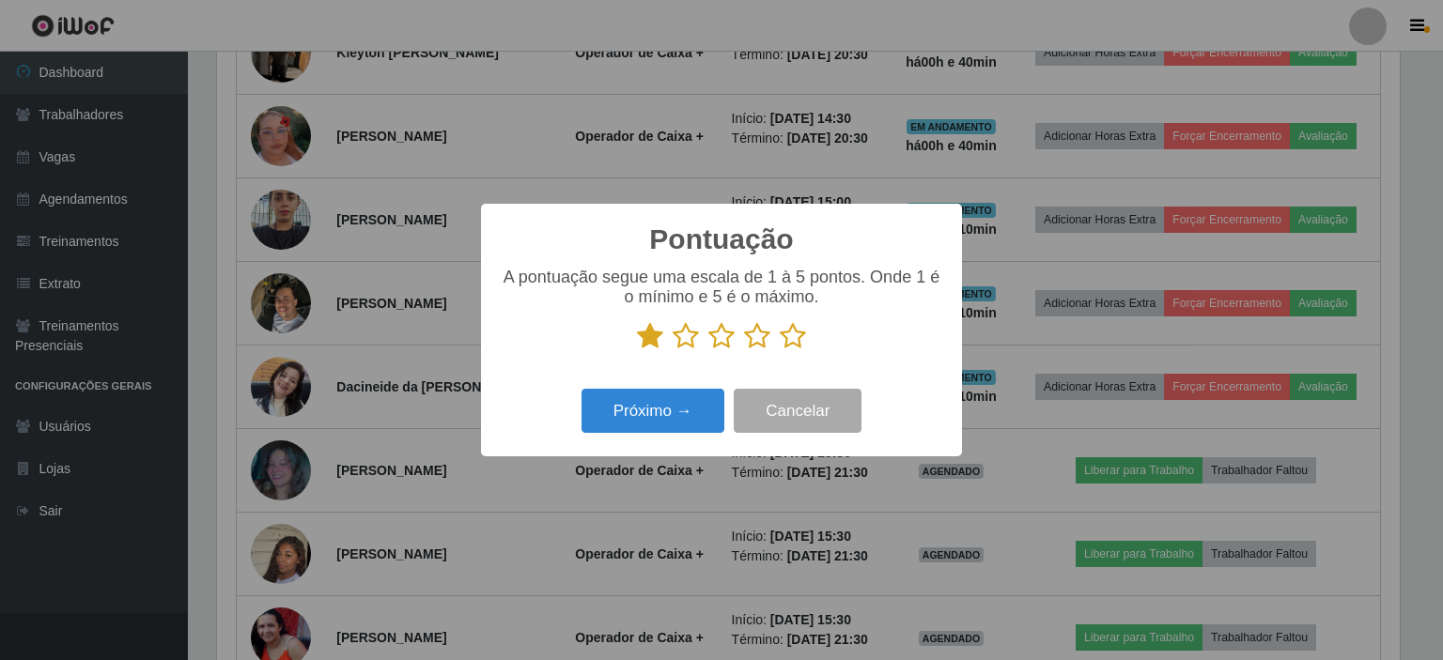
click at [637, 350] on input "radio" at bounding box center [637, 350] width 0 height 0
click at [893, 339] on p at bounding box center [721, 336] width 443 height 28
click at [688, 404] on button "Próximo →" at bounding box center [652, 411] width 143 height 44
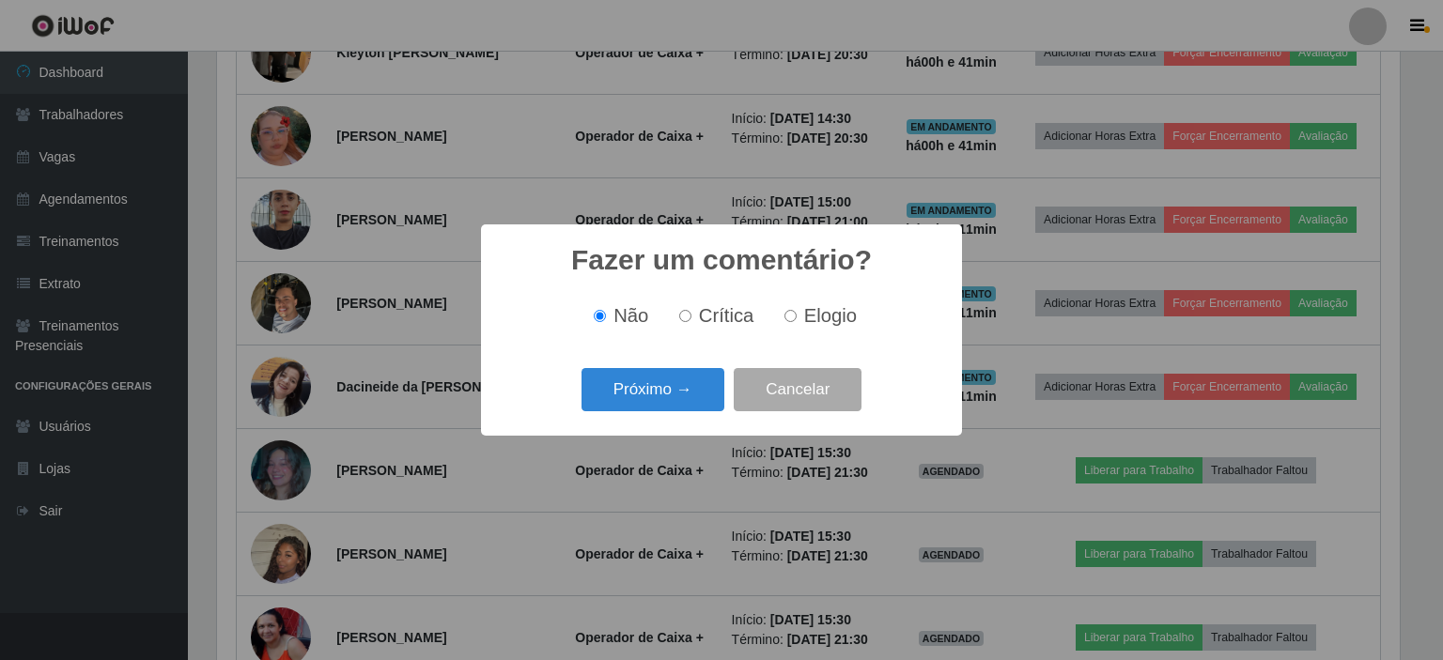
click at [689, 318] on input "Crítica" at bounding box center [685, 316] width 12 height 12
radio input "true"
click at [681, 392] on button "Próximo →" at bounding box center [652, 390] width 143 height 44
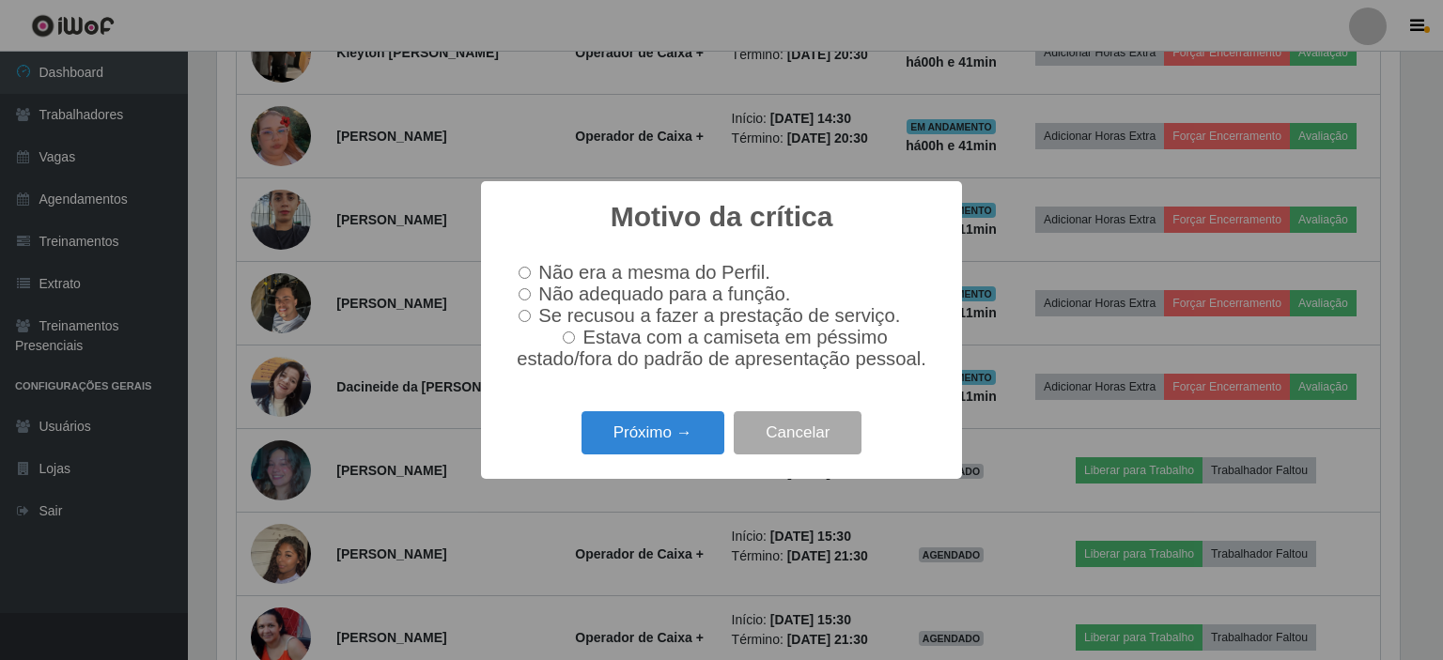
click at [523, 293] on input "Não adequado para a função." at bounding box center [525, 294] width 12 height 12
radio input "true"
click at [653, 442] on button "Próximo →" at bounding box center [652, 433] width 143 height 44
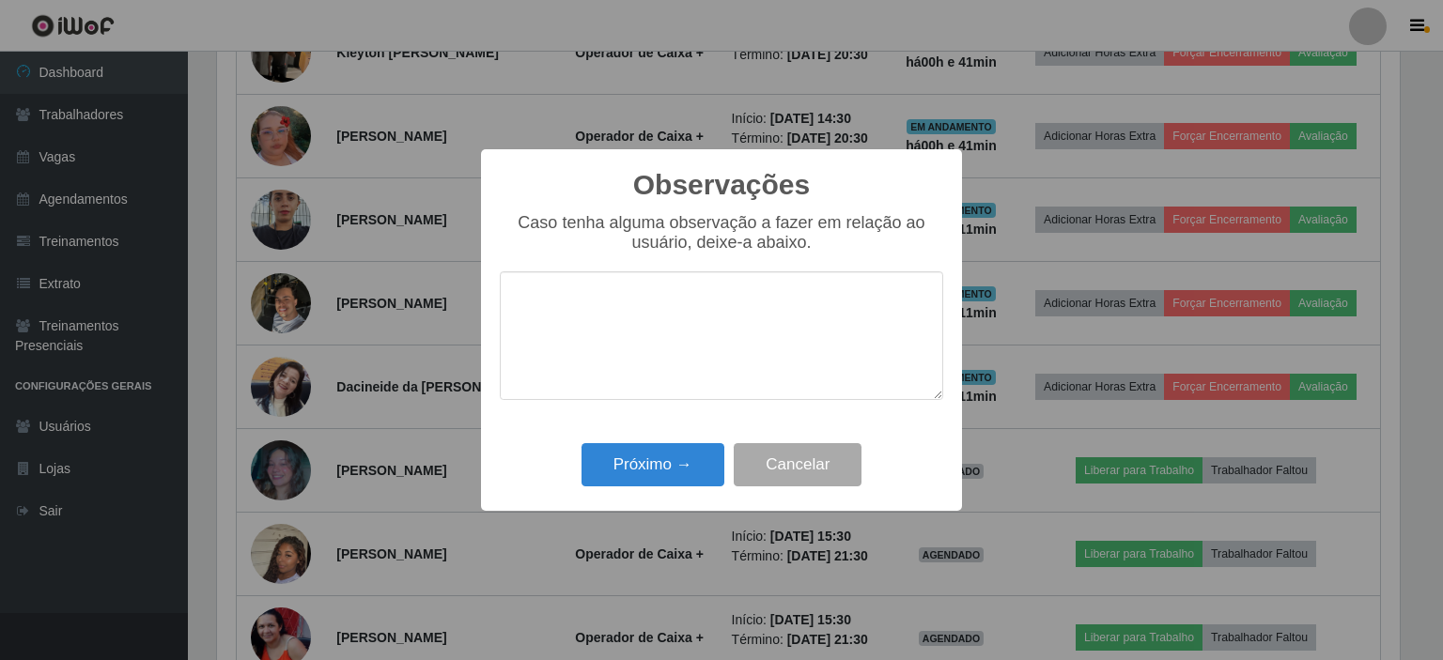
type textarea "d"
type textarea "A"
type textarea "D"
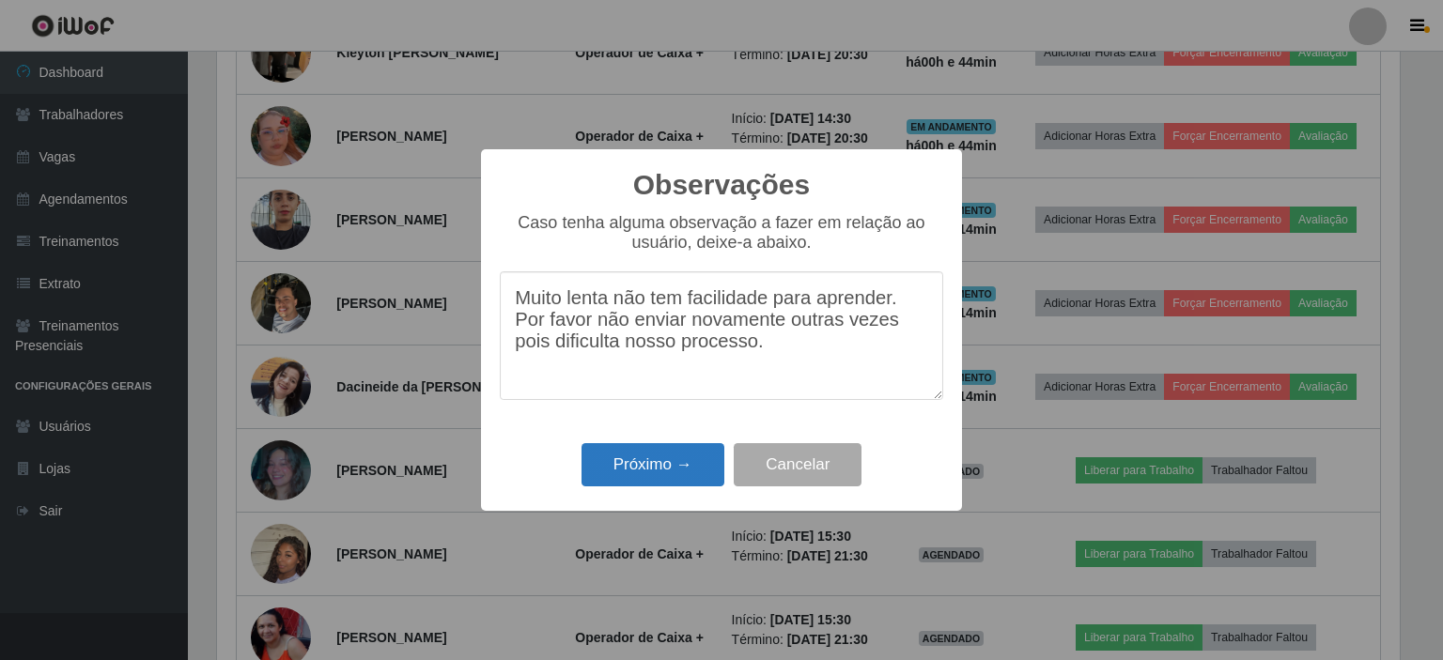
type textarea "Muito lenta não tem facilidade para aprender. Por favor não enviar novamente ou…"
click at [647, 460] on button "Próximo →" at bounding box center [652, 465] width 143 height 44
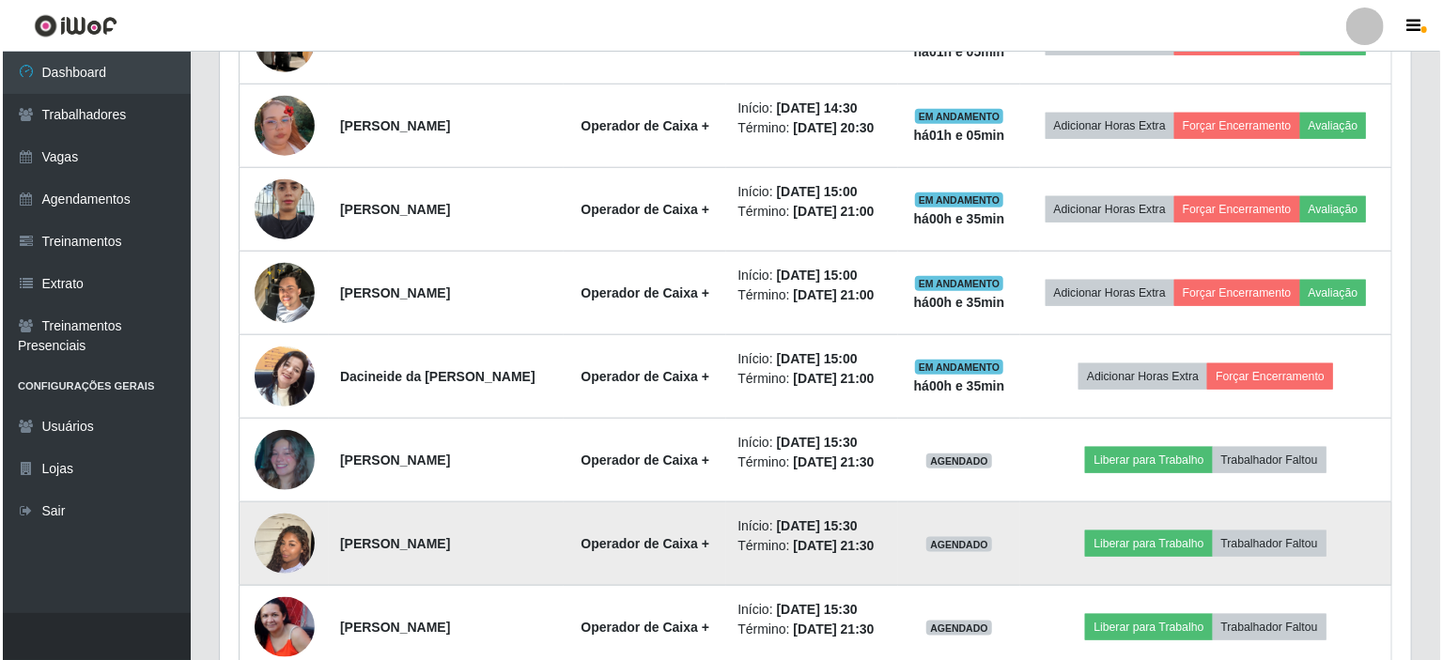
scroll to position [917, 0]
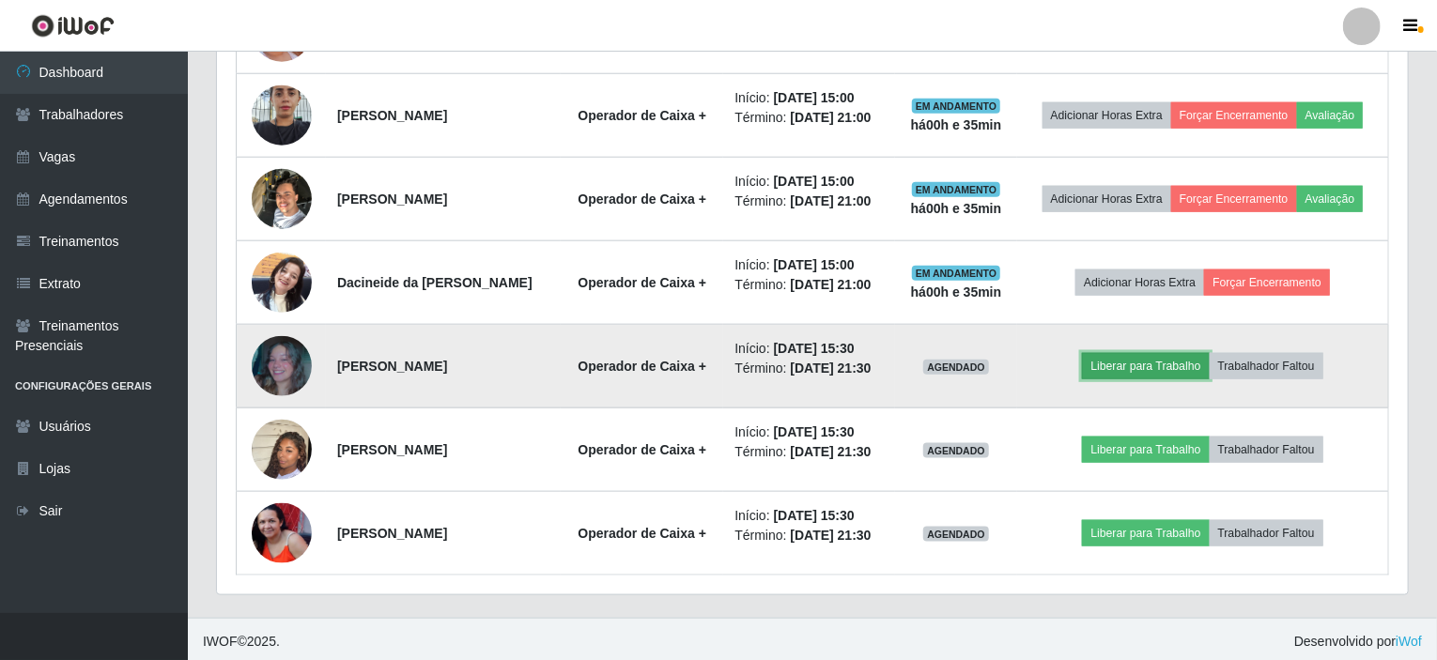
click at [1139, 367] on button "Liberar para Trabalho" at bounding box center [1145, 366] width 127 height 26
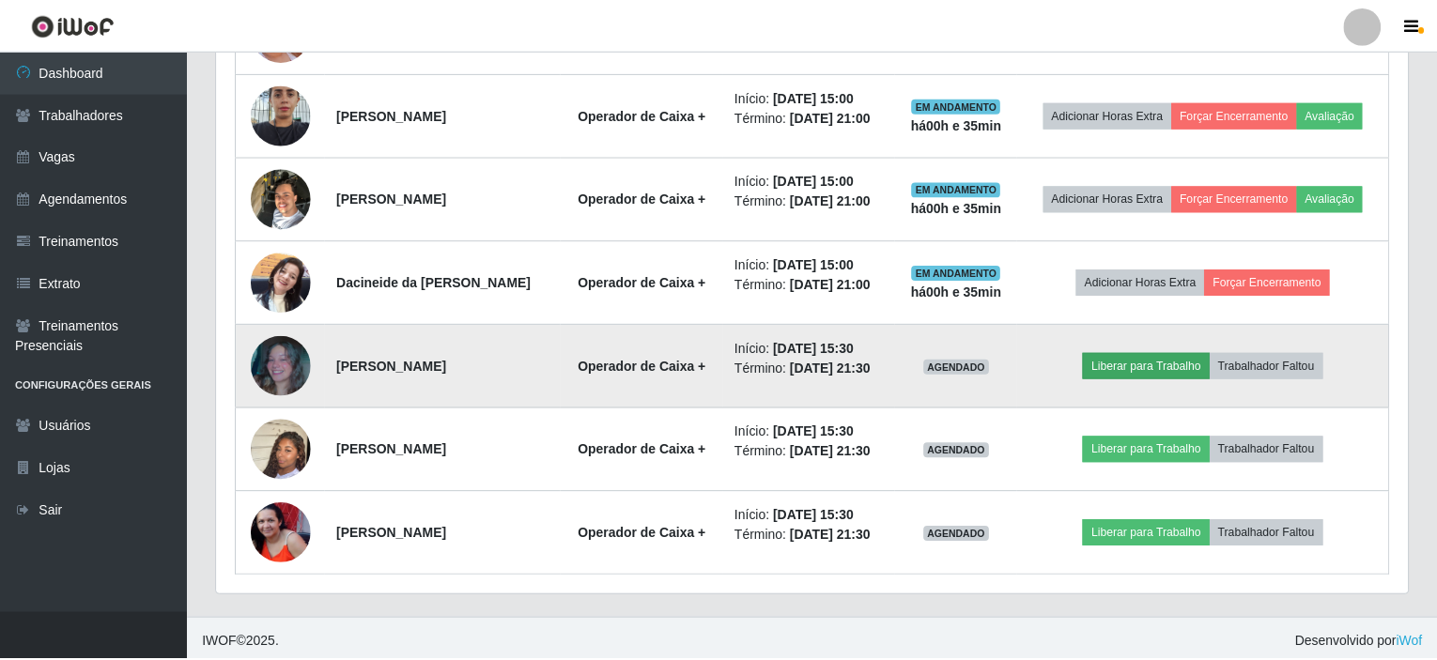
scroll to position [390, 1184]
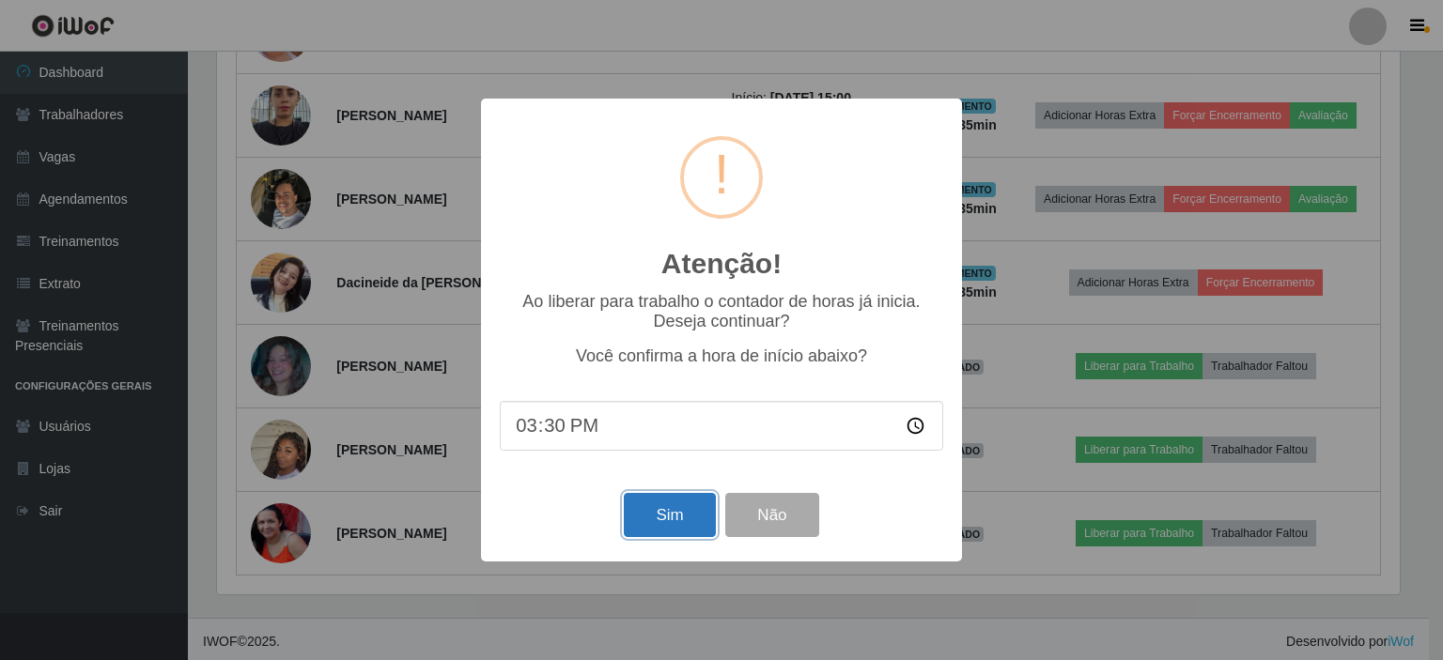
click at [682, 521] on button "Sim" at bounding box center [669, 515] width 91 height 44
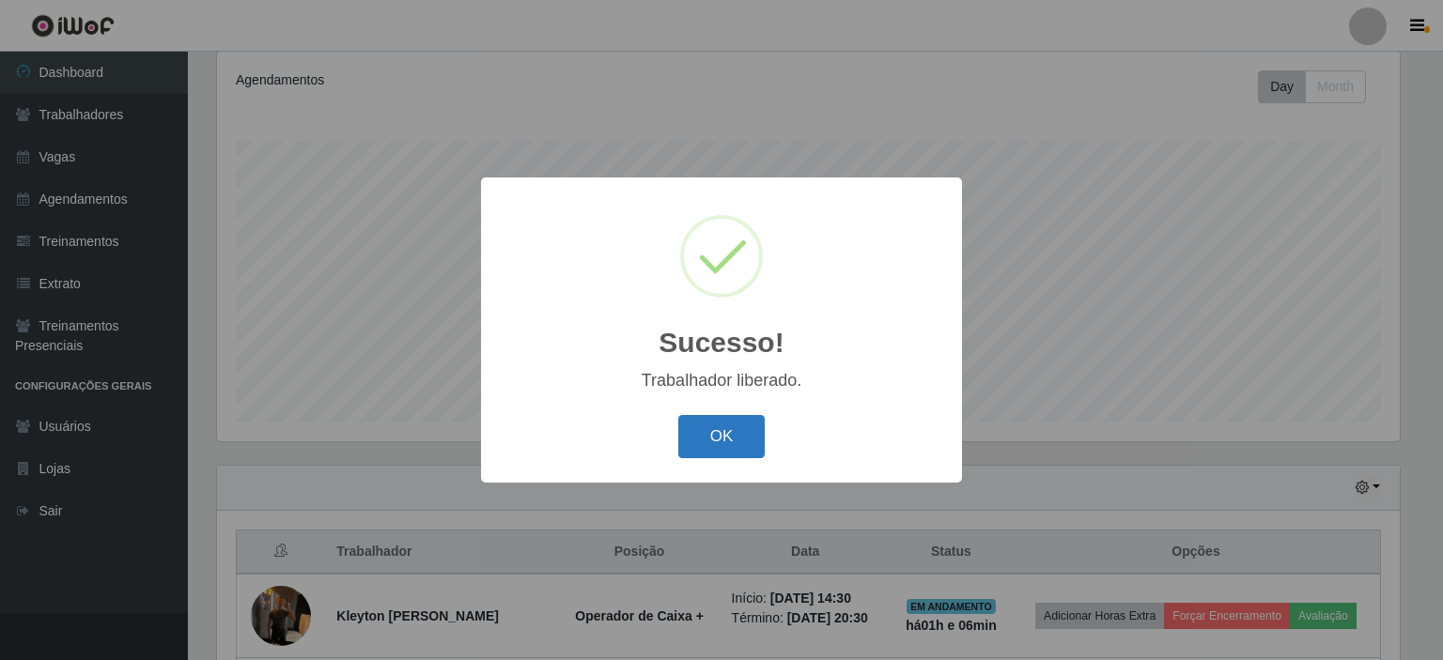
click at [740, 444] on button "OK" at bounding box center [721, 437] width 87 height 44
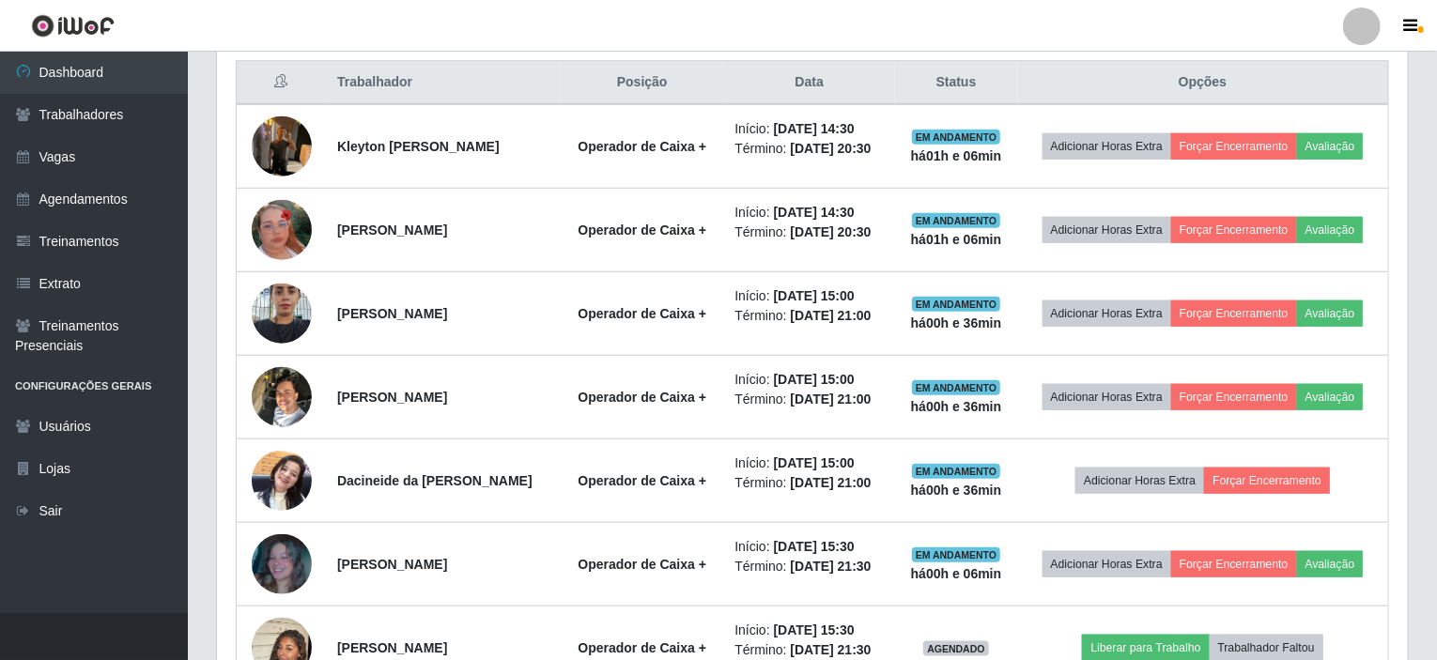
scroll to position [813, 0]
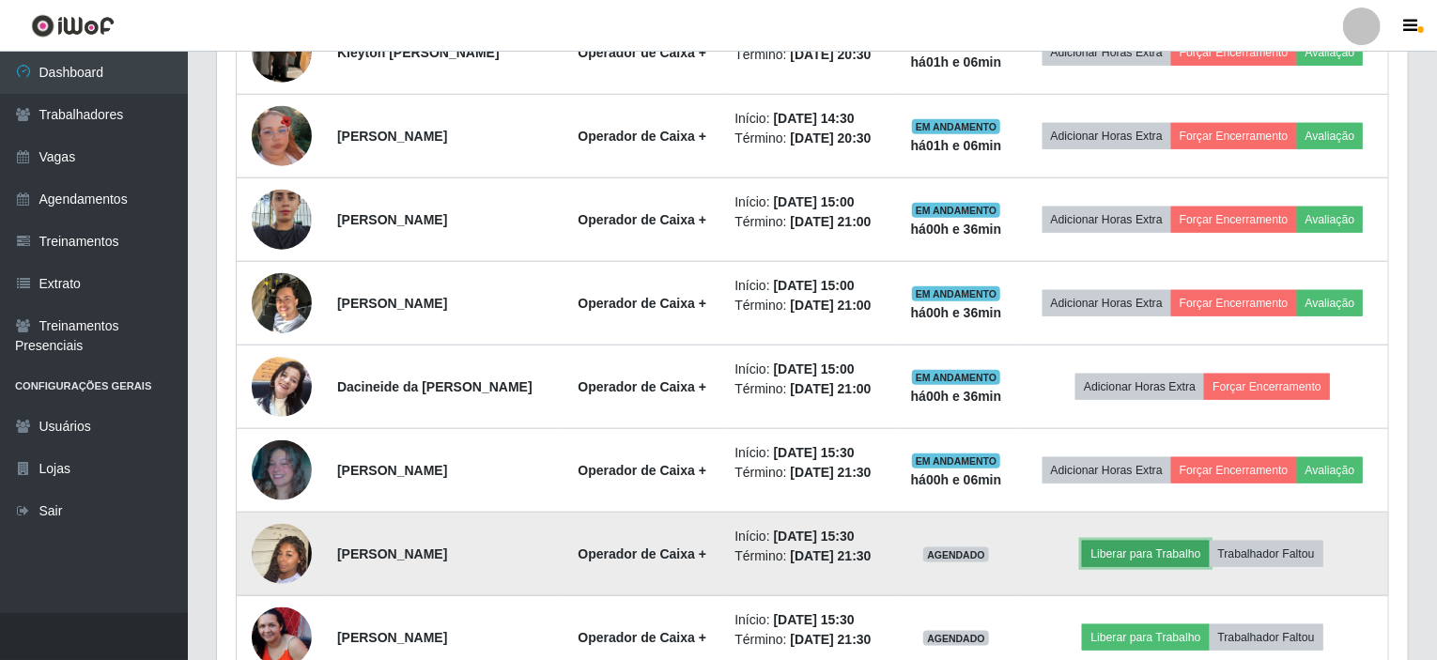
click at [1124, 550] on button "Liberar para Trabalho" at bounding box center [1145, 554] width 127 height 26
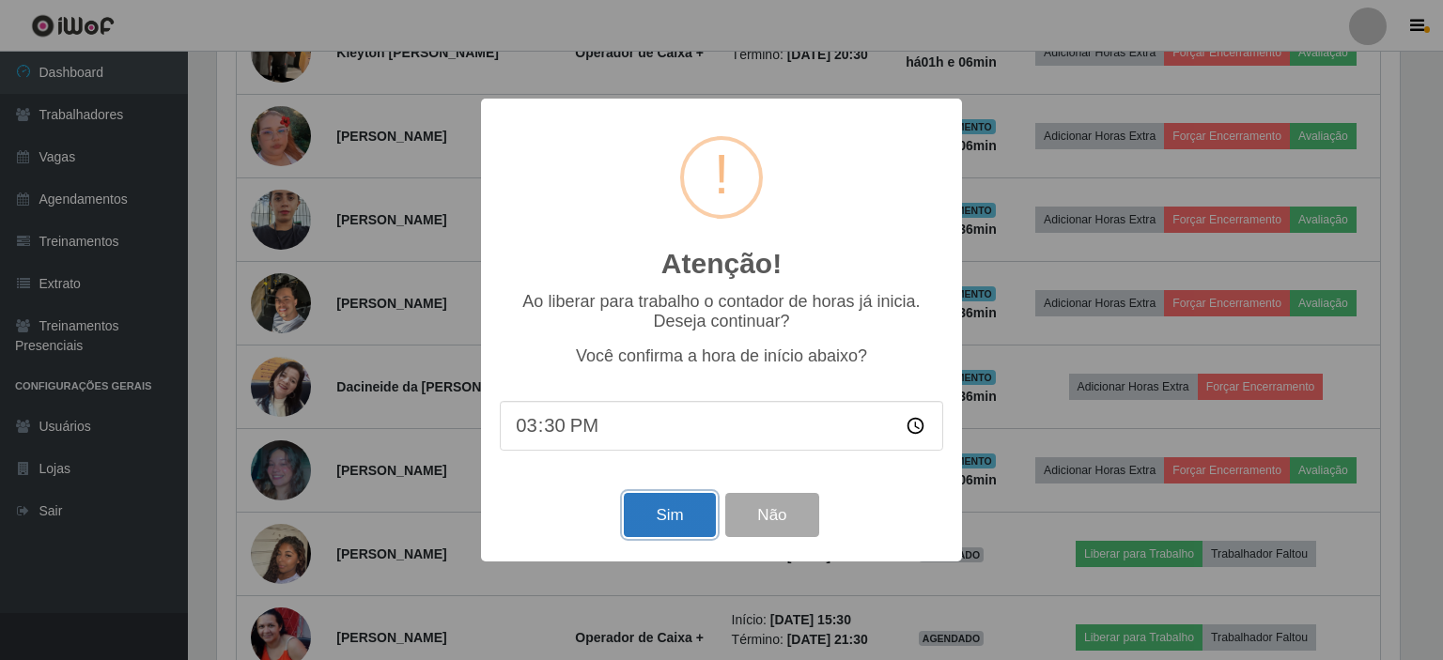
click at [689, 528] on button "Sim" at bounding box center [669, 515] width 91 height 44
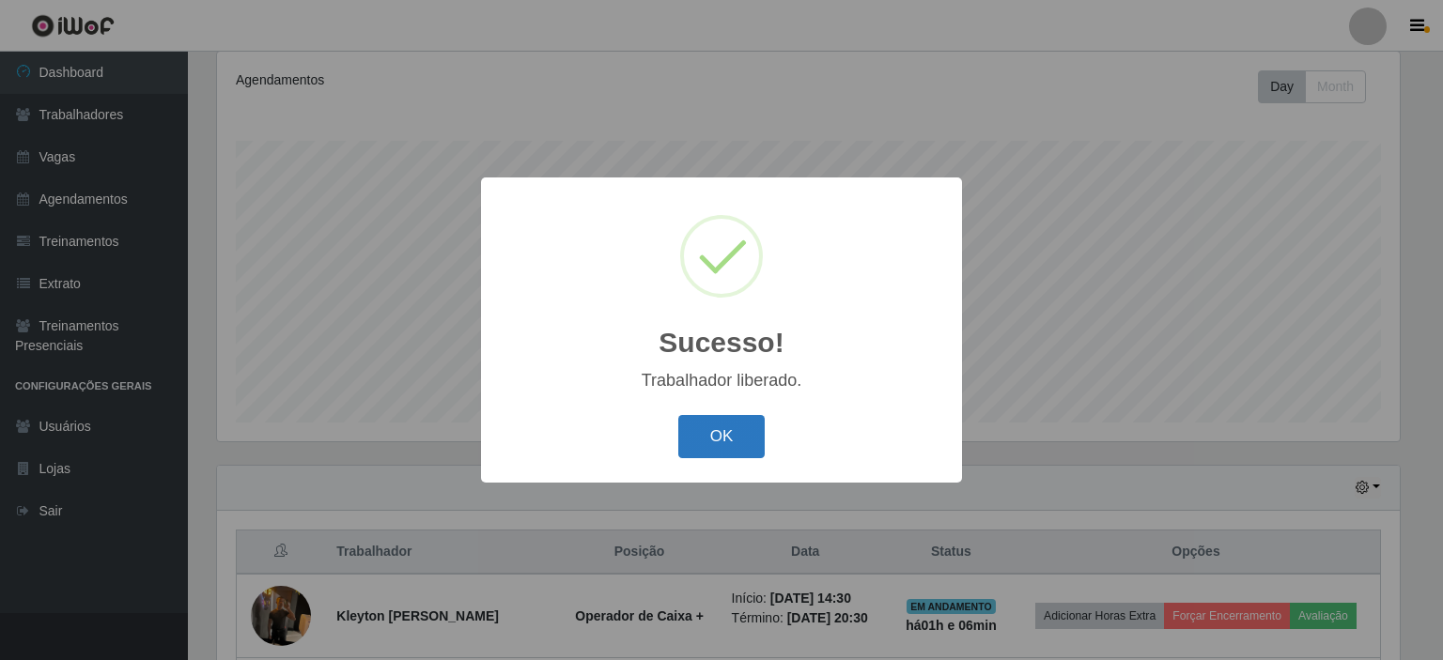
click at [722, 439] on button "OK" at bounding box center [721, 437] width 87 height 44
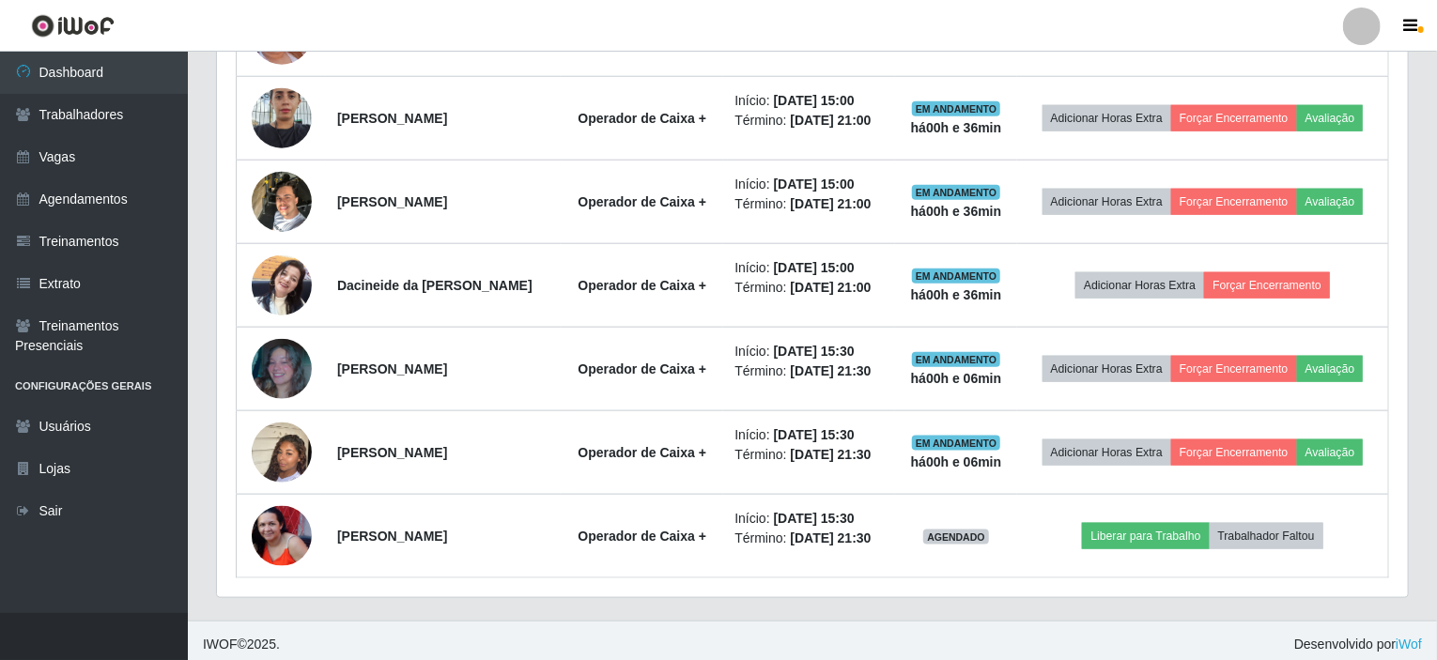
scroll to position [917, 0]
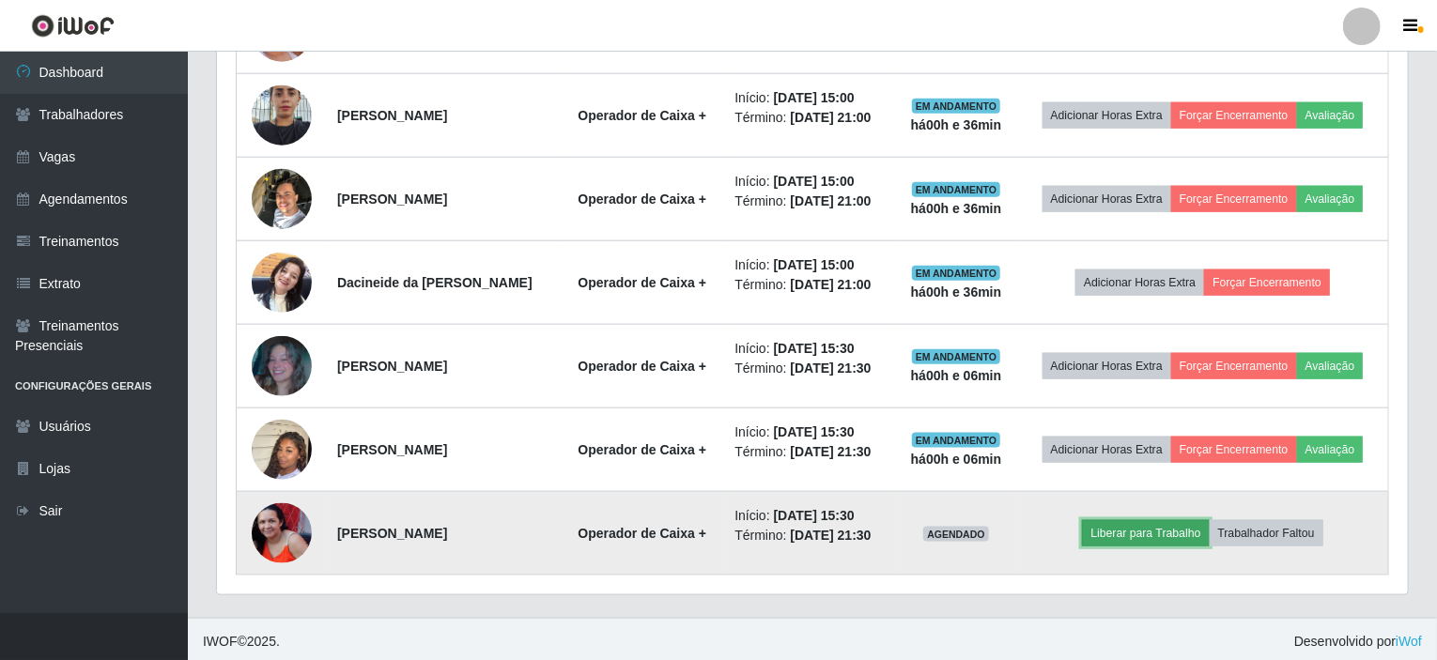
click at [1104, 533] on button "Liberar para Trabalho" at bounding box center [1145, 533] width 127 height 26
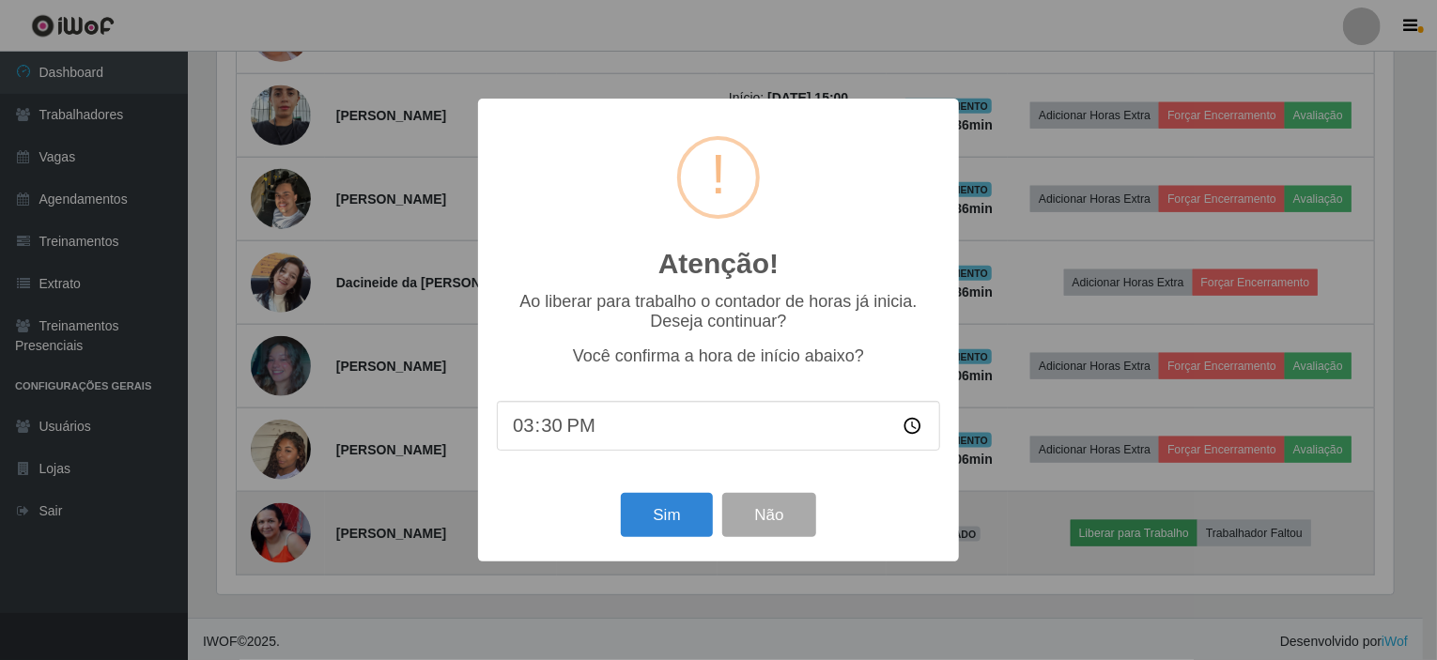
scroll to position [390, 1184]
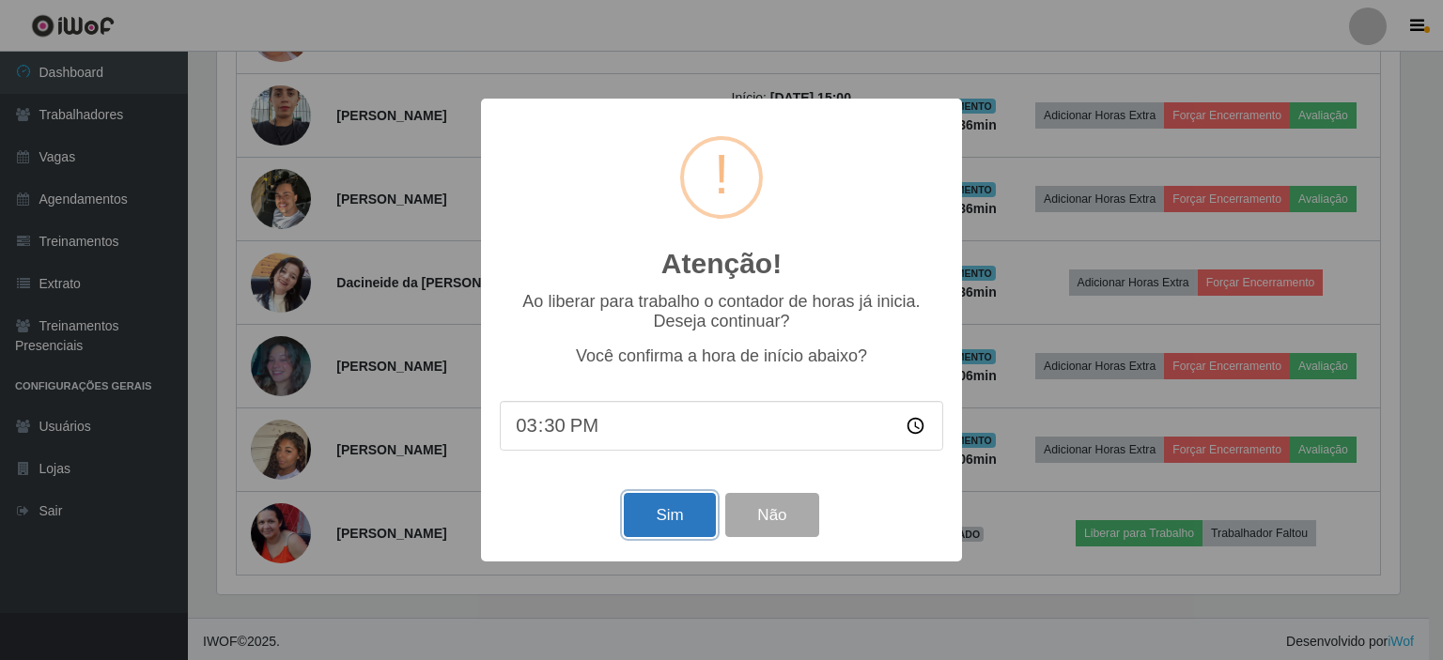
click at [681, 533] on button "Sim" at bounding box center [669, 515] width 91 height 44
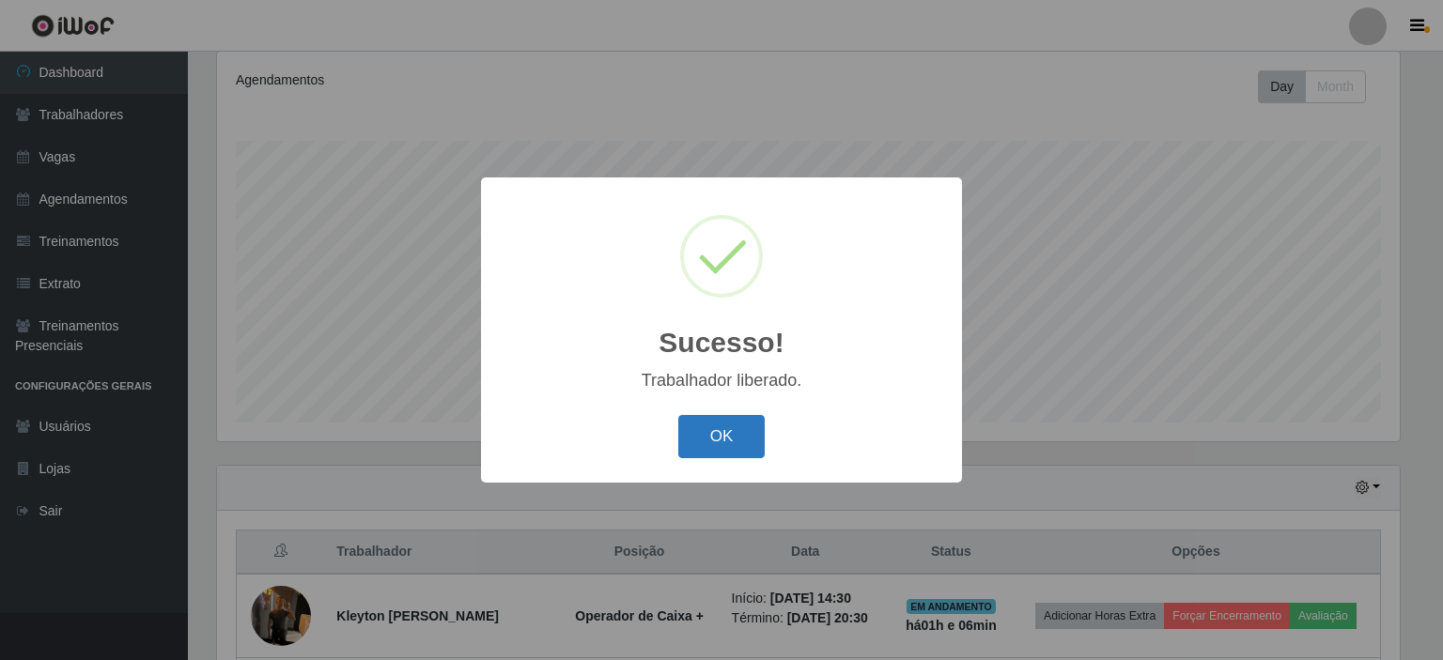
click at [743, 426] on button "OK" at bounding box center [721, 437] width 87 height 44
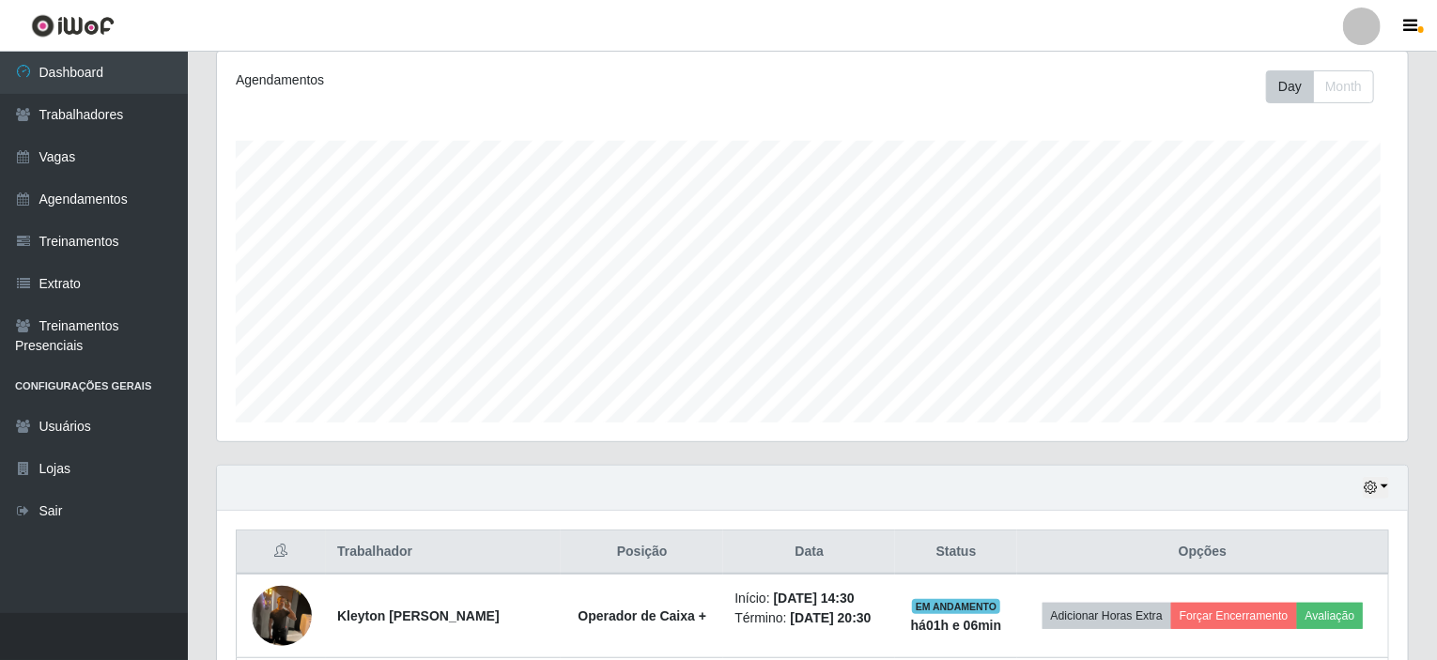
scroll to position [390, 1191]
